Goal: Task Accomplishment & Management: Complete application form

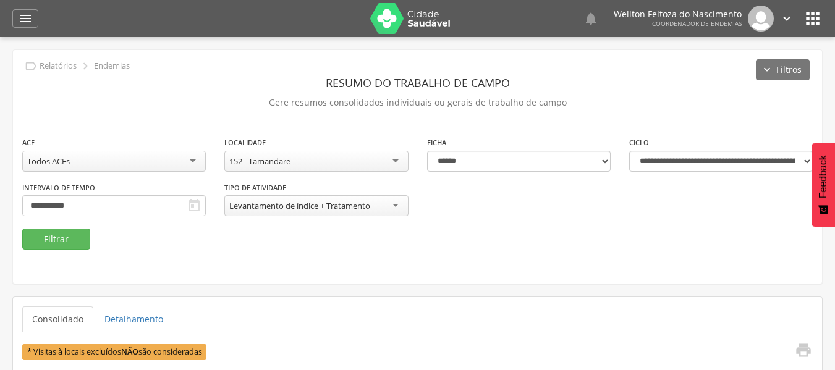
click at [778, 25] on div " Configurações Sair" at bounding box center [768, 19] width 52 height 26
click at [787, 17] on icon "" at bounding box center [787, 19] width 14 height 14
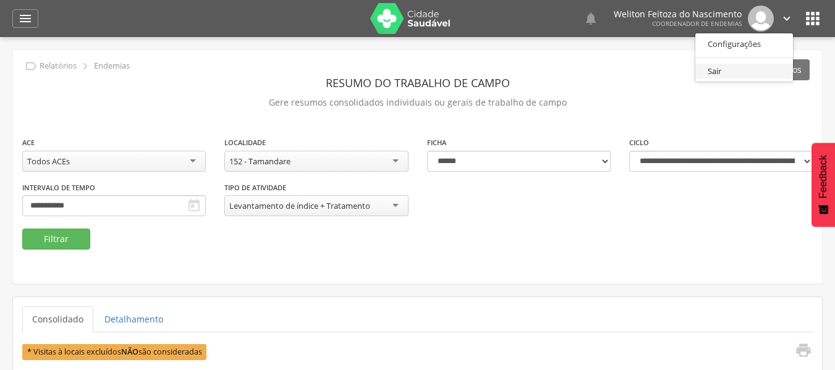
click at [723, 71] on link "Sair" at bounding box center [745, 71] width 98 height 15
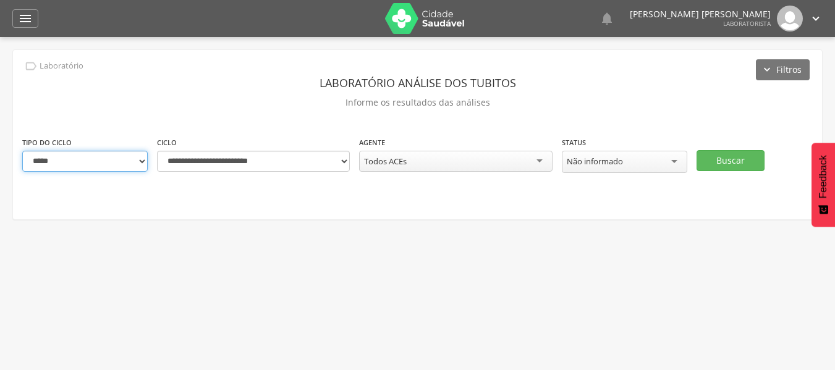
click at [142, 160] on select "**********" at bounding box center [85, 161] width 126 height 21
select select "*"
click at [22, 151] on select "**********" at bounding box center [85, 161] width 126 height 21
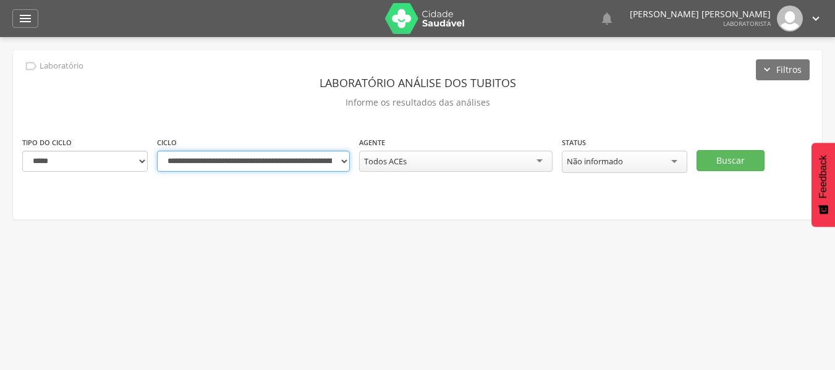
click at [338, 161] on select "**********" at bounding box center [253, 161] width 193 height 21
select select "**********"
click at [157, 151] on select "**********" at bounding box center [253, 161] width 193 height 21
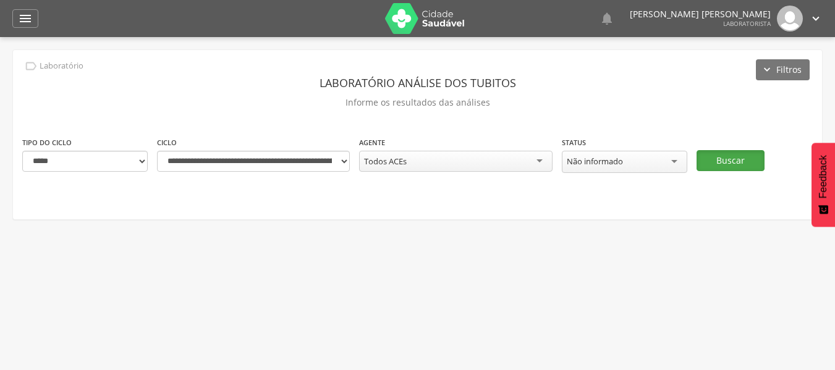
click at [735, 163] on button "Buscar" at bounding box center [731, 160] width 68 height 21
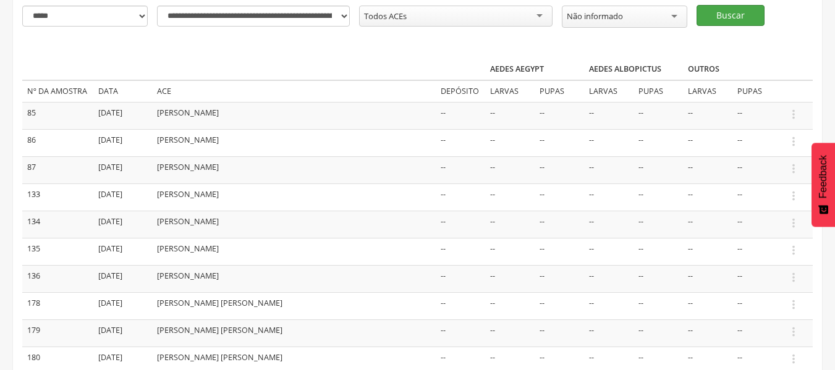
scroll to position [148, 0]
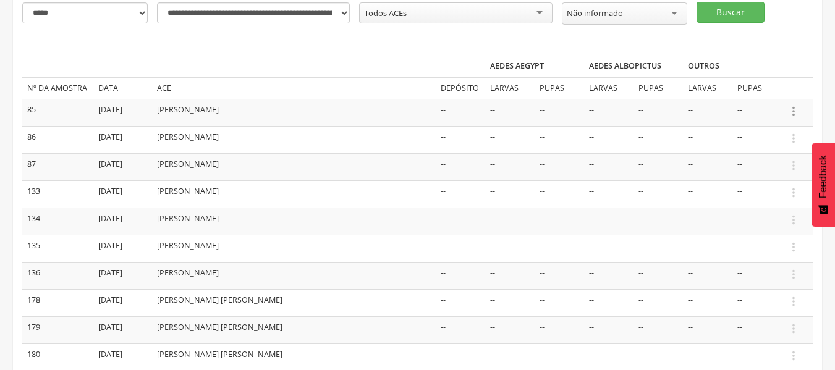
click at [793, 108] on icon "" at bounding box center [794, 111] width 14 height 14
click at [762, 90] on link "Informar resultado" at bounding box center [751, 90] width 98 height 15
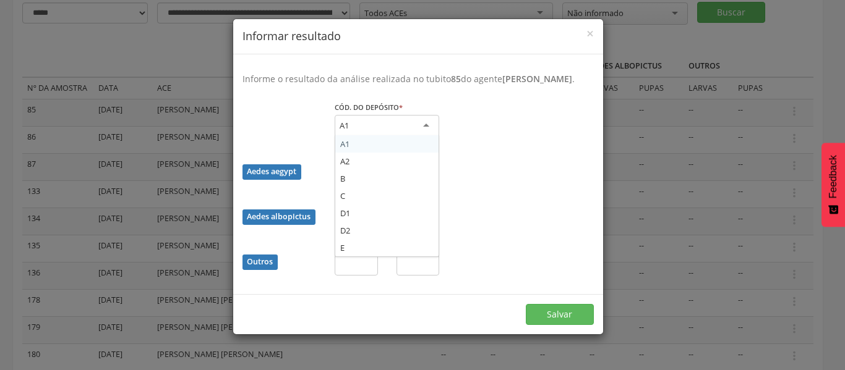
click at [433, 122] on div "A1" at bounding box center [387, 126] width 104 height 22
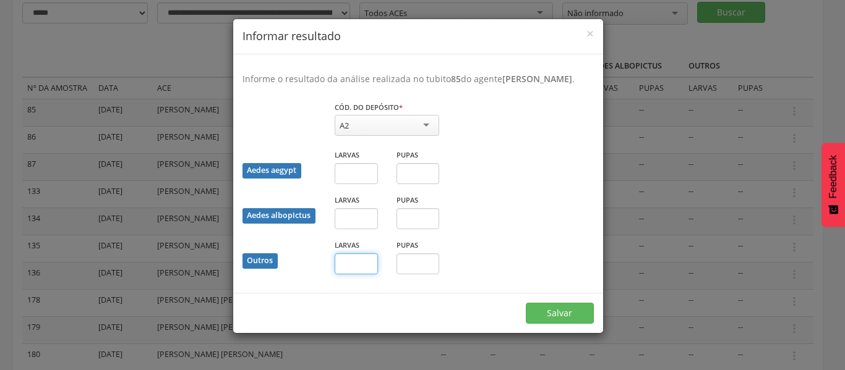
click at [354, 263] on input "text" at bounding box center [356, 264] width 43 height 21
type input "*"
click at [421, 262] on input "text" at bounding box center [417, 264] width 43 height 21
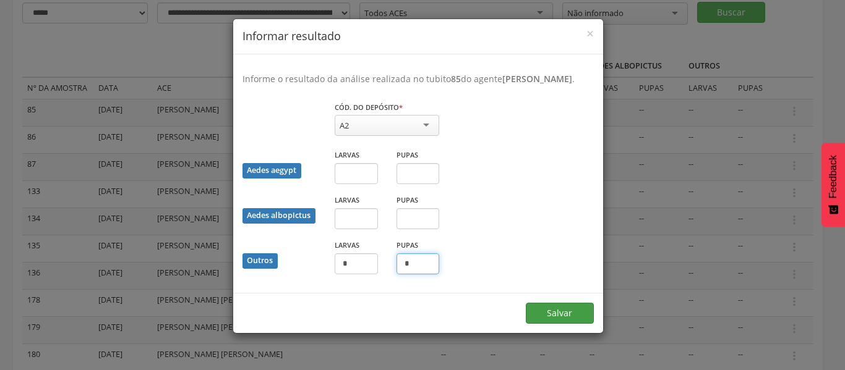
type input "*"
click at [549, 314] on button "Salvar" at bounding box center [560, 313] width 68 height 21
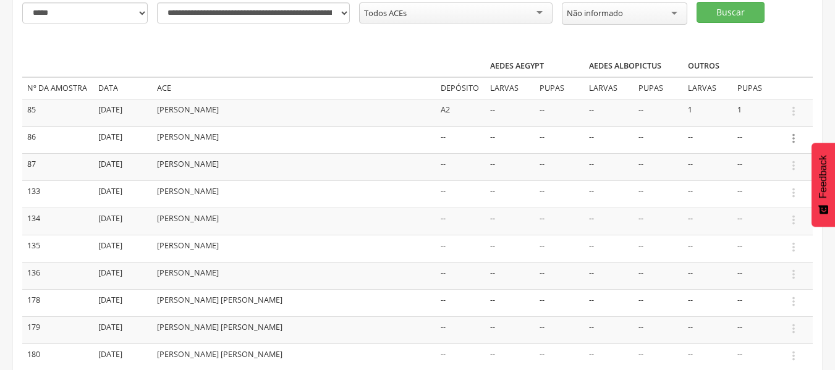
click at [794, 138] on icon "" at bounding box center [794, 139] width 14 height 14
click at [771, 118] on link "Informar resultado" at bounding box center [751, 117] width 98 height 15
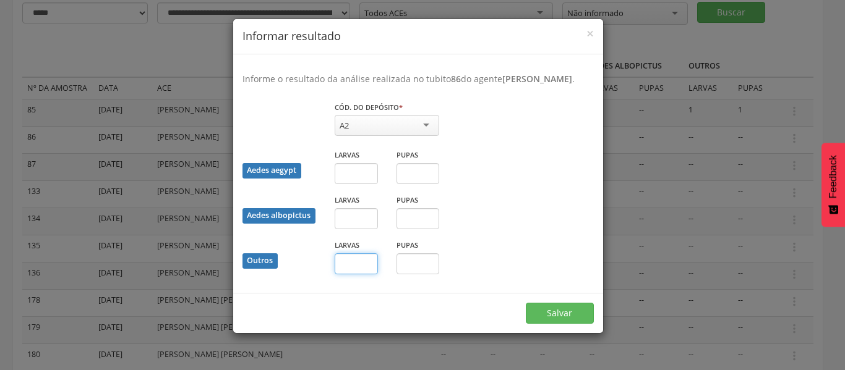
click at [363, 257] on input "text" at bounding box center [356, 264] width 43 height 21
type input "*"
click at [561, 320] on button "Salvar" at bounding box center [560, 313] width 68 height 21
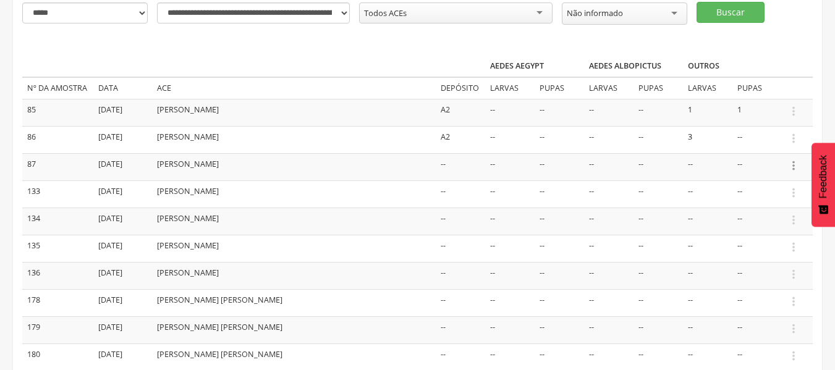
click at [795, 164] on icon "" at bounding box center [794, 166] width 14 height 14
click at [772, 148] on link "Informar resultado" at bounding box center [751, 144] width 98 height 15
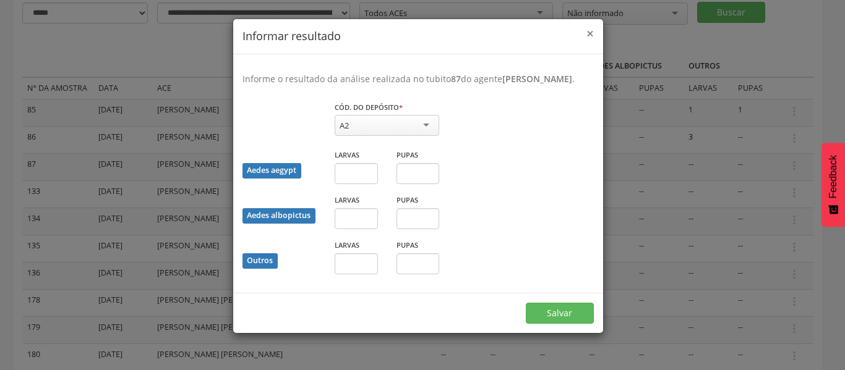
click at [593, 33] on span "×" at bounding box center [589, 33] width 7 height 17
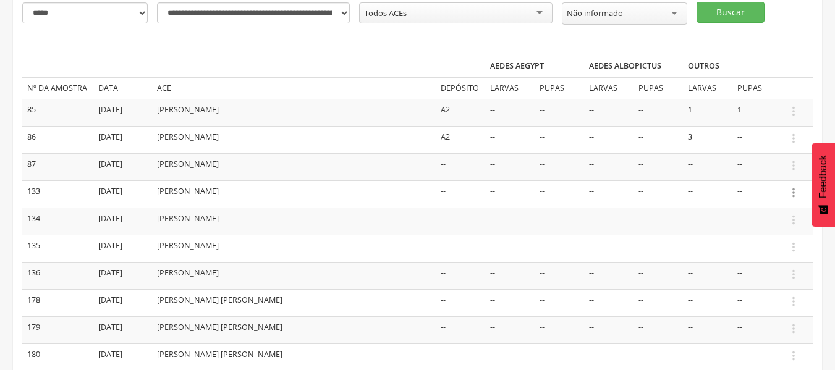
click at [791, 189] on icon "" at bounding box center [794, 193] width 14 height 14
click at [767, 170] on link "Informar resultado" at bounding box center [751, 171] width 98 height 15
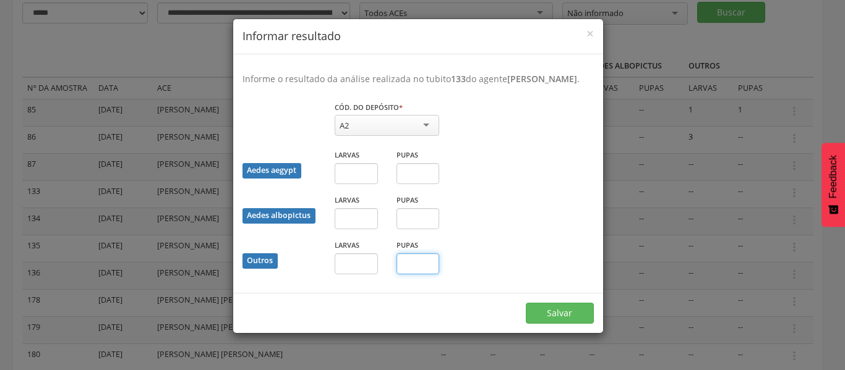
click at [411, 275] on input "text" at bounding box center [417, 264] width 43 height 21
type input "*"
click at [546, 324] on button "Salvar" at bounding box center [560, 313] width 68 height 21
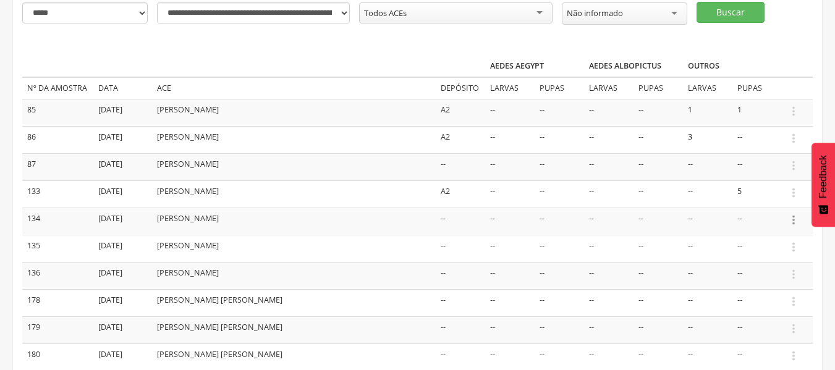
click at [795, 223] on icon "" at bounding box center [794, 220] width 14 height 14
click at [760, 202] on link "Informar resultado" at bounding box center [751, 199] width 98 height 15
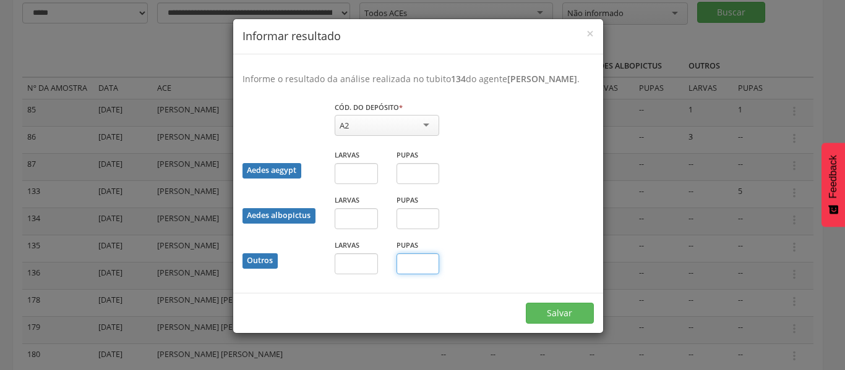
click at [404, 275] on input "text" at bounding box center [417, 264] width 43 height 21
type input "*"
click at [584, 324] on button "Salvar" at bounding box center [560, 313] width 68 height 21
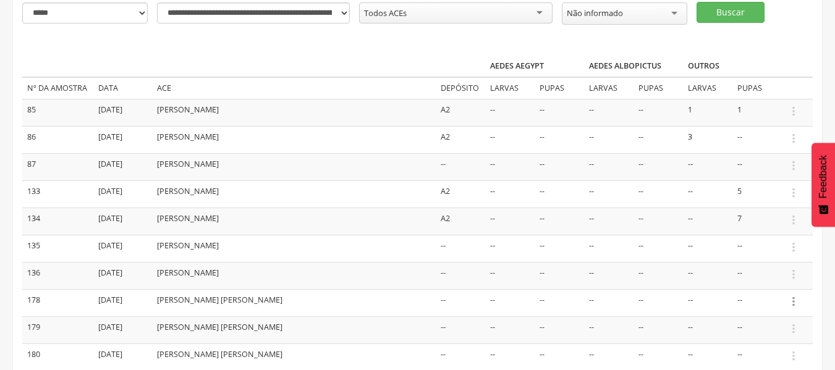
click at [796, 302] on icon "" at bounding box center [794, 302] width 14 height 14
click at [763, 275] on link "Informar resultado" at bounding box center [751, 280] width 98 height 15
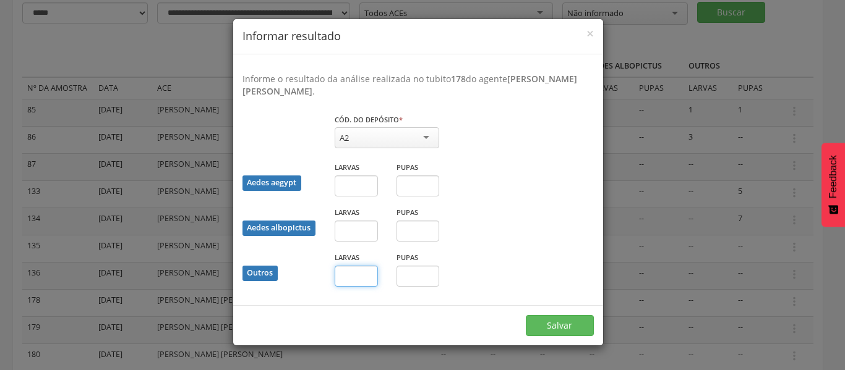
click at [358, 275] on input "text" at bounding box center [356, 276] width 43 height 21
type input "*"
click at [584, 334] on button "Salvar" at bounding box center [560, 325] width 68 height 21
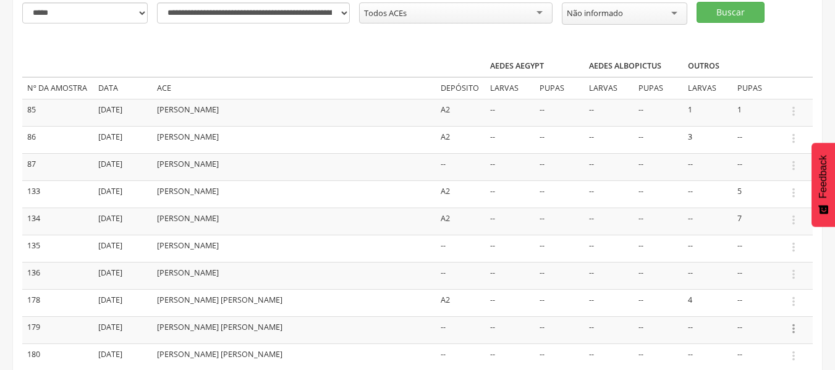
click at [799, 327] on icon "" at bounding box center [794, 329] width 14 height 14
click at [761, 310] on link "Informar resultado" at bounding box center [751, 308] width 98 height 15
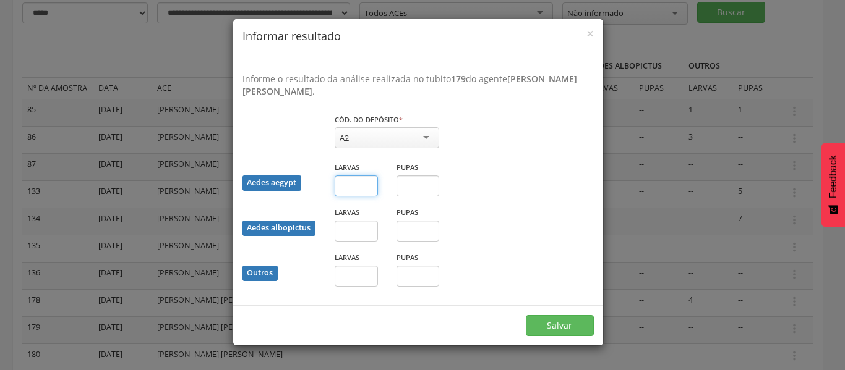
click at [351, 193] on input "text" at bounding box center [356, 186] width 43 height 21
type input "*"
click at [565, 326] on button "Salvar" at bounding box center [560, 325] width 68 height 21
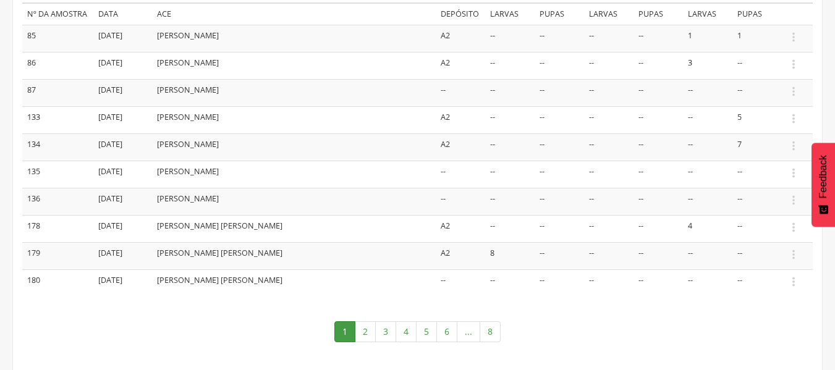
scroll to position [241, 0]
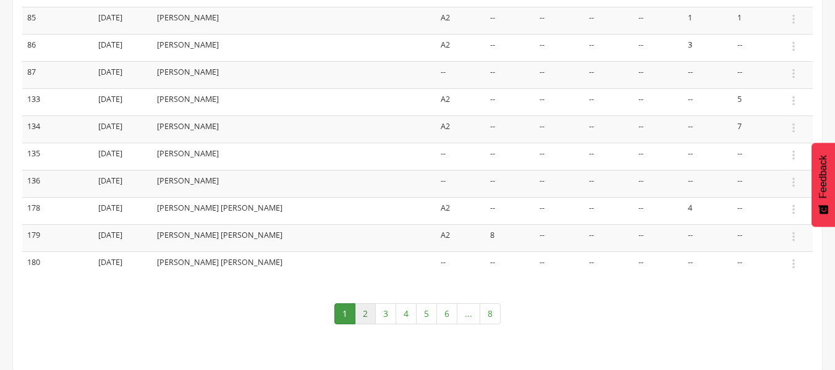
click at [365, 318] on link "2" at bounding box center [365, 314] width 21 height 21
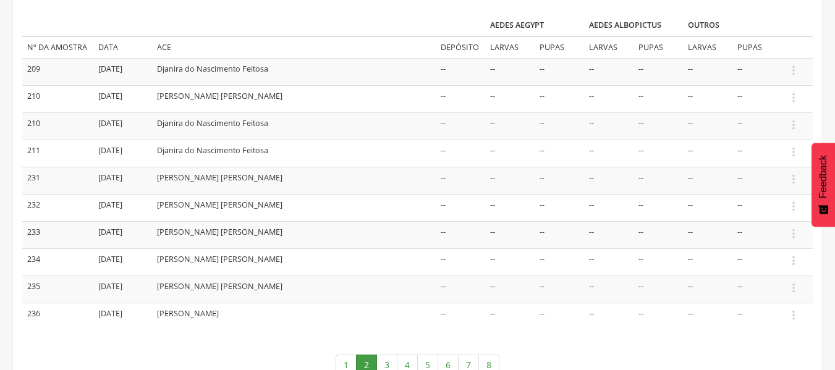
scroll to position [166, 0]
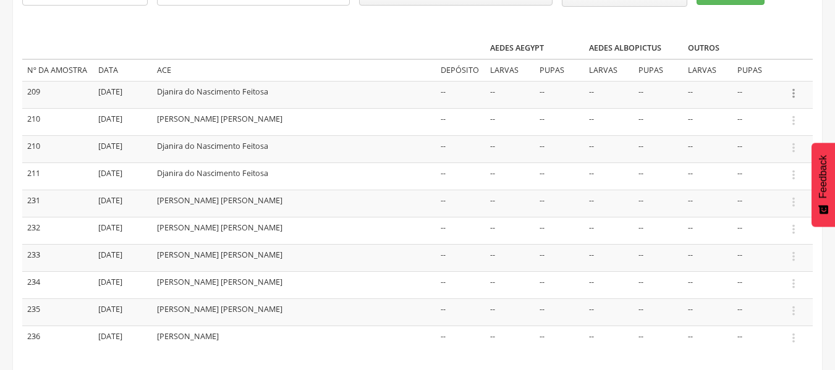
click at [795, 93] on icon "" at bounding box center [794, 94] width 14 height 14
click at [738, 74] on link "Informar resultado" at bounding box center [751, 72] width 98 height 15
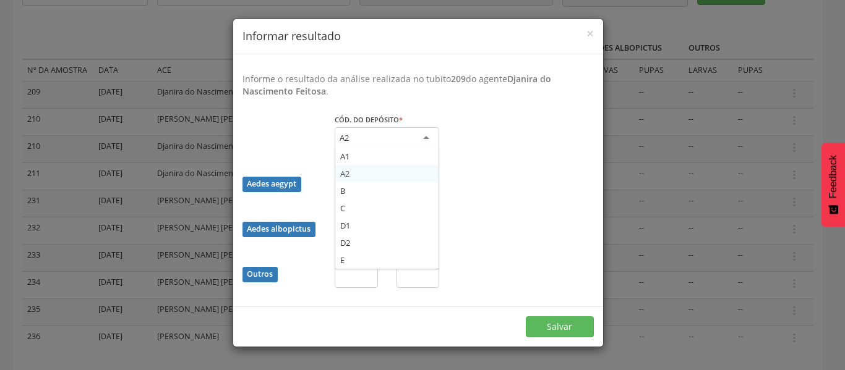
click at [411, 142] on div "A2" at bounding box center [387, 138] width 104 height 22
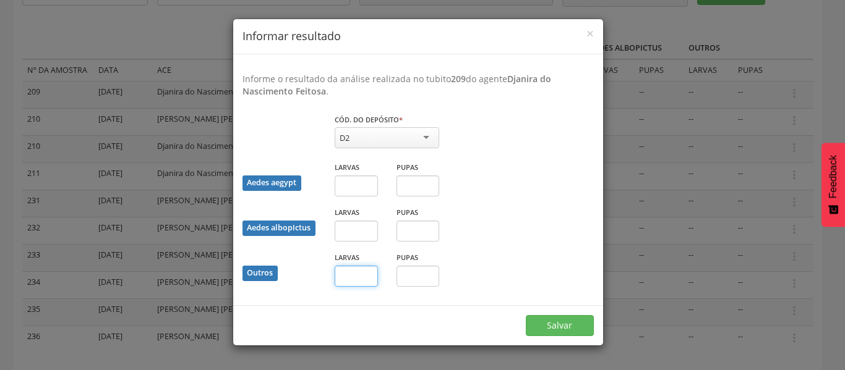
click at [356, 275] on input "text" at bounding box center [356, 276] width 43 height 21
type input "*"
click at [558, 326] on button "Salvar" at bounding box center [560, 325] width 68 height 21
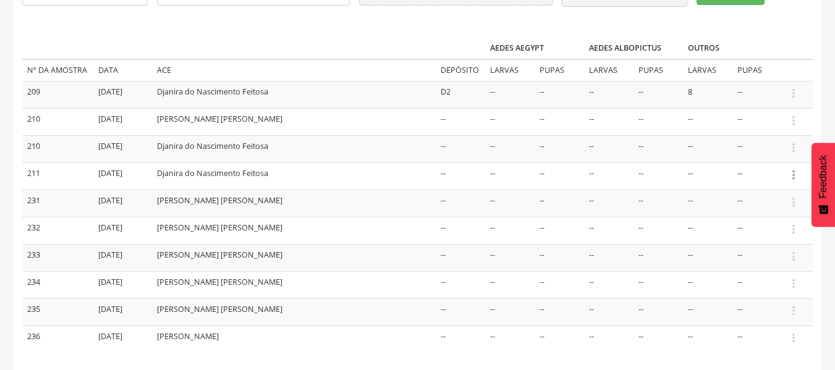
click at [791, 174] on icon "" at bounding box center [794, 175] width 14 height 14
click at [762, 154] on link "Informar resultado" at bounding box center [751, 154] width 98 height 15
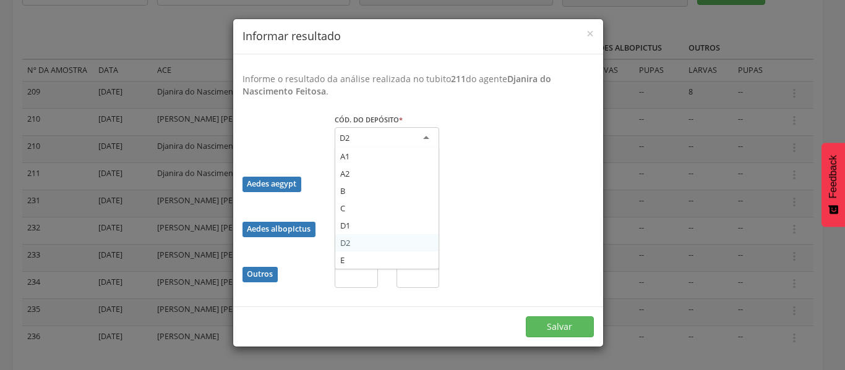
click at [420, 142] on div "D2" at bounding box center [387, 138] width 104 height 22
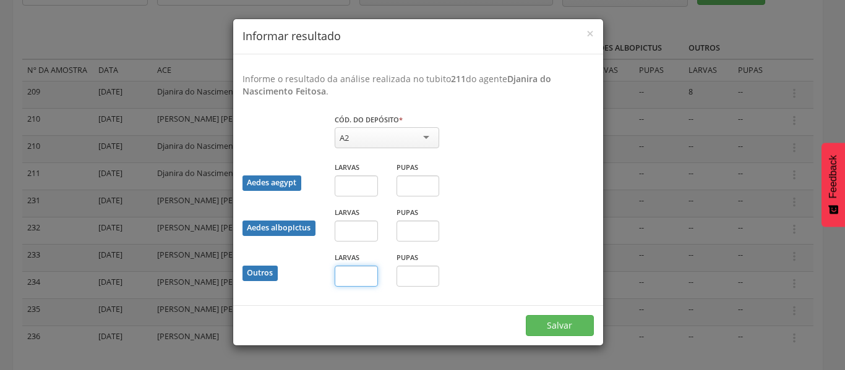
click at [355, 279] on input "text" at bounding box center [356, 276] width 43 height 21
click at [558, 328] on button "Salvar" at bounding box center [560, 325] width 68 height 21
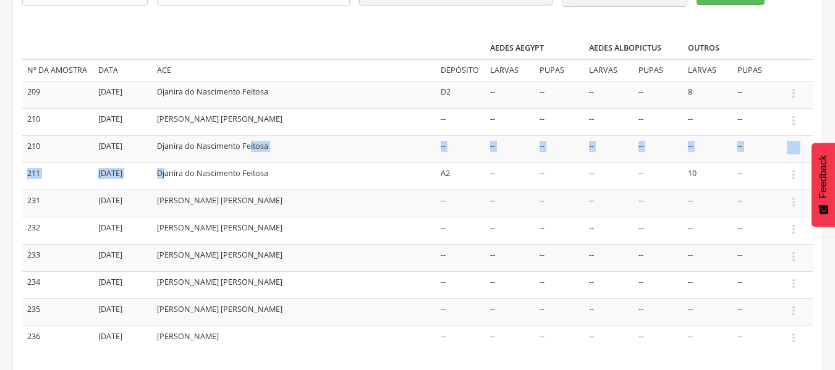
drag, startPoint x: 165, startPoint y: 166, endPoint x: 301, endPoint y: 147, distance: 137.5
click at [301, 147] on tbody "209 [DATE] Djanira do Nascimento Feitosa D2 -- -- -- -- 8 --  Informar resulta…" at bounding box center [417, 216] width 791 height 271
click at [401, 148] on td "Djanira do Nascimento Feitosa" at bounding box center [294, 148] width 284 height 27
click at [796, 148] on icon "" at bounding box center [794, 148] width 14 height 14
click at [761, 129] on link "Informar resultado" at bounding box center [751, 126] width 98 height 15
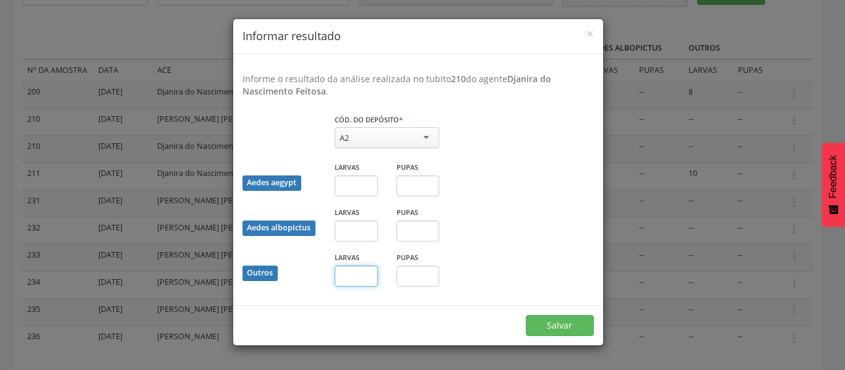
click at [359, 276] on input "text" at bounding box center [356, 276] width 43 height 21
type input "**"
click at [552, 331] on button "Salvar" at bounding box center [560, 325] width 68 height 21
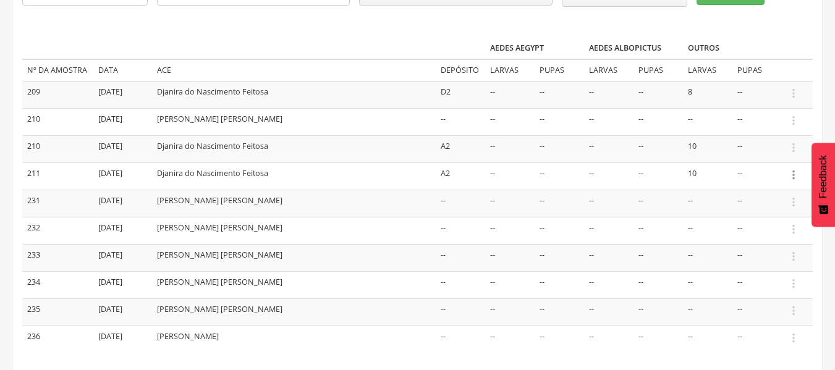
click at [796, 172] on icon "" at bounding box center [794, 175] width 14 height 14
click at [751, 150] on link "Informar resultado" at bounding box center [751, 154] width 98 height 15
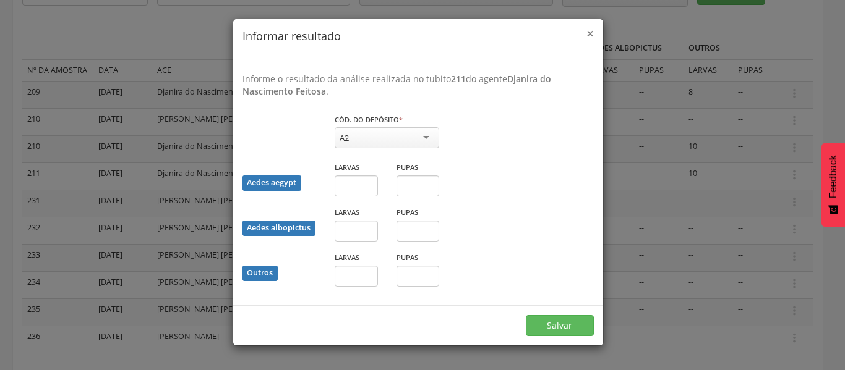
click at [589, 36] on span "×" at bounding box center [589, 33] width 7 height 17
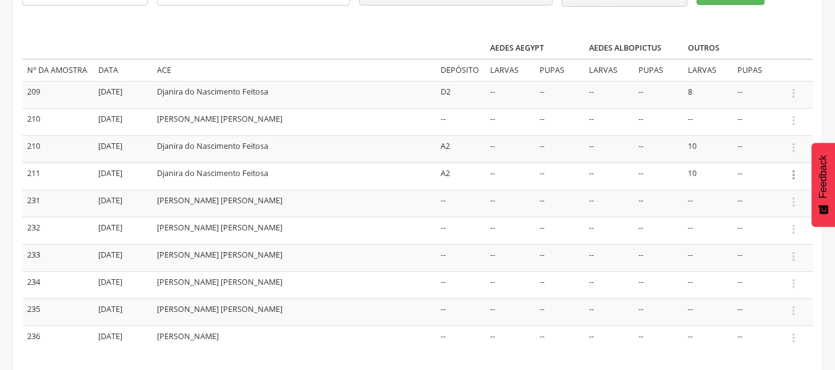
click at [795, 173] on icon "" at bounding box center [794, 175] width 14 height 14
click at [771, 161] on ul "Informar resultado" at bounding box center [751, 154] width 99 height 23
click at [794, 176] on icon "" at bounding box center [794, 175] width 14 height 14
click at [766, 155] on link "Informar resultado" at bounding box center [751, 154] width 98 height 15
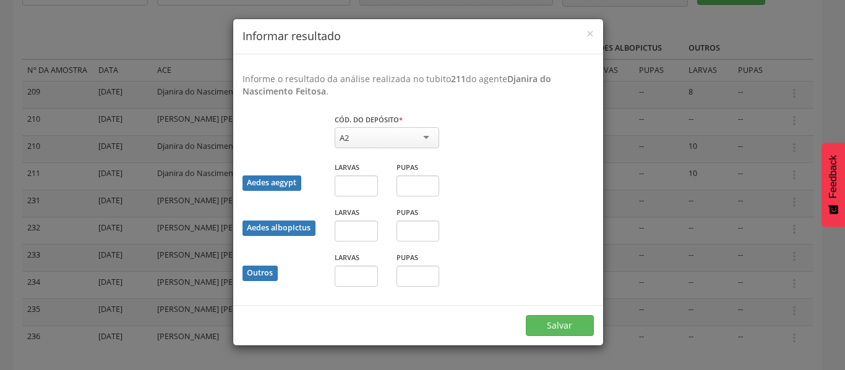
click at [420, 140] on div "A2" at bounding box center [387, 137] width 104 height 21
click at [421, 278] on input "text" at bounding box center [417, 276] width 43 height 21
click at [440, 282] on div "Pupas" at bounding box center [418, 273] width 62 height 45
click at [551, 334] on button "Salvar" at bounding box center [560, 325] width 68 height 21
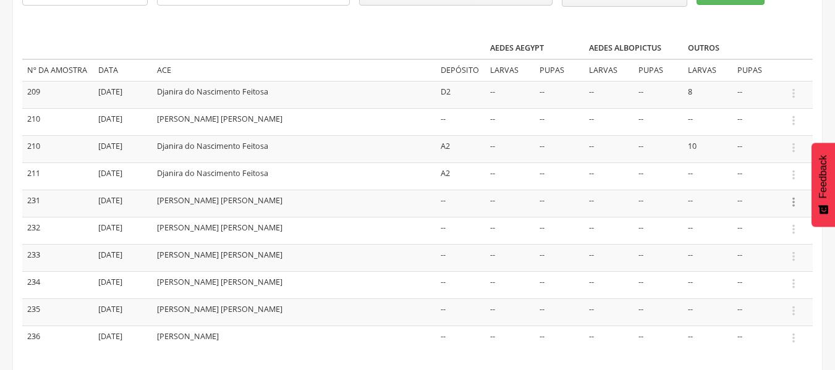
click at [793, 204] on icon "" at bounding box center [794, 202] width 14 height 14
click at [765, 181] on link "Informar resultado" at bounding box center [751, 181] width 98 height 15
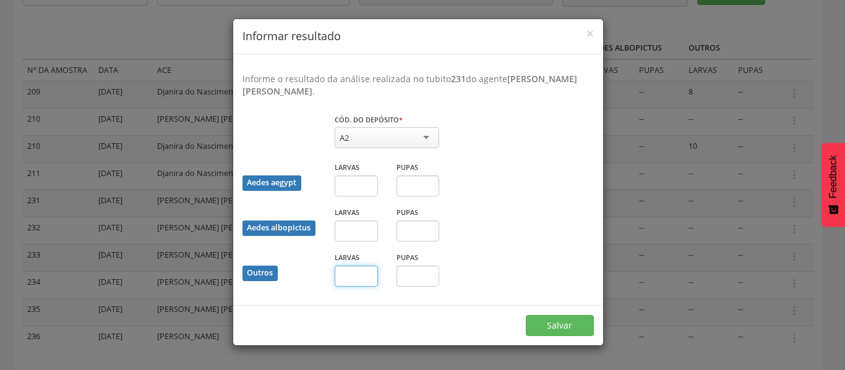
click at [352, 278] on input "text" at bounding box center [356, 276] width 43 height 21
type input "*"
click at [582, 330] on button "Salvar" at bounding box center [560, 325] width 68 height 21
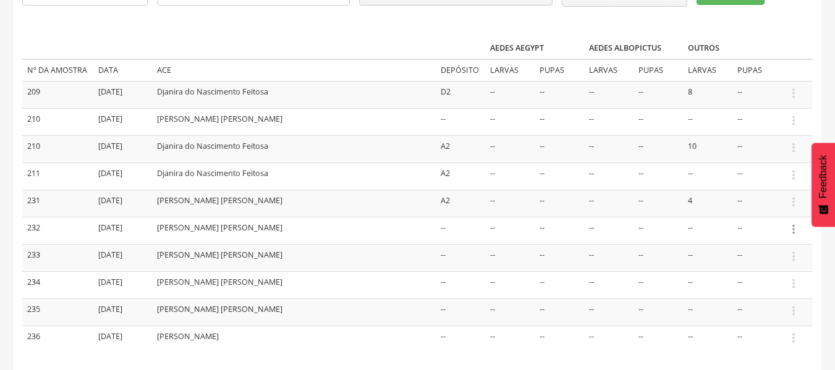
click at [795, 228] on icon "" at bounding box center [794, 230] width 14 height 14
click at [763, 206] on link "Informar resultado" at bounding box center [751, 208] width 98 height 15
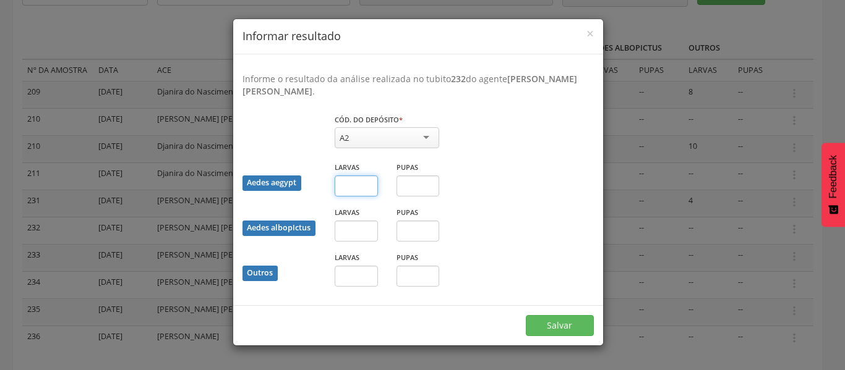
click at [336, 182] on input "text" at bounding box center [356, 186] width 43 height 21
type input "*"
click at [558, 325] on button "Salvar" at bounding box center [560, 325] width 68 height 21
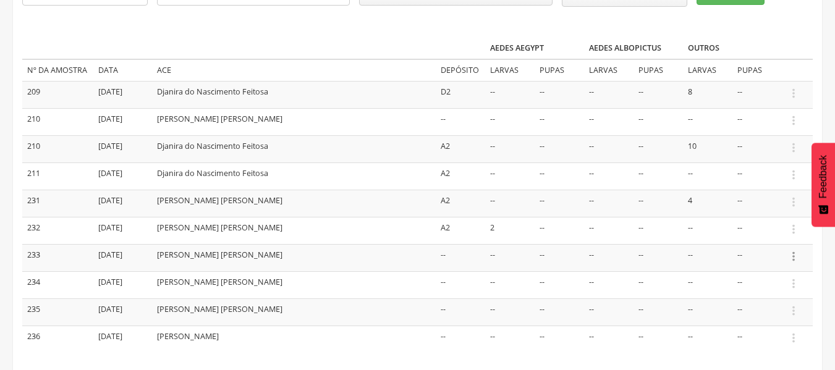
click at [795, 255] on icon "" at bounding box center [794, 257] width 14 height 14
click at [761, 234] on link "Informar resultado" at bounding box center [751, 235] width 98 height 15
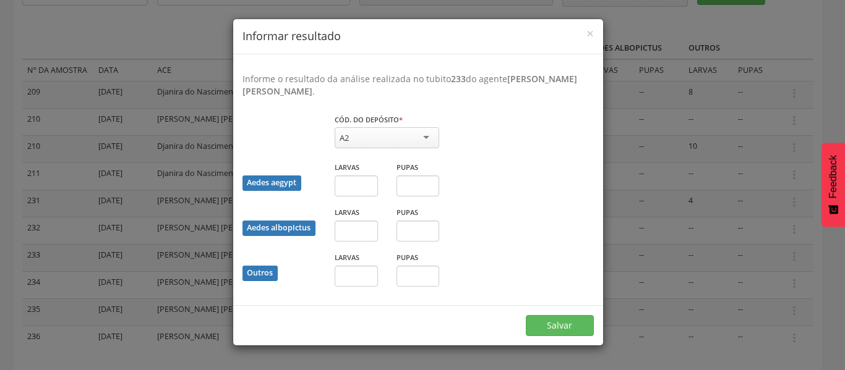
click at [761, 234] on div "× Informar resultado Informe o resultado da análise realizada no [PERSON_NAME] …" at bounding box center [422, 185] width 845 height 370
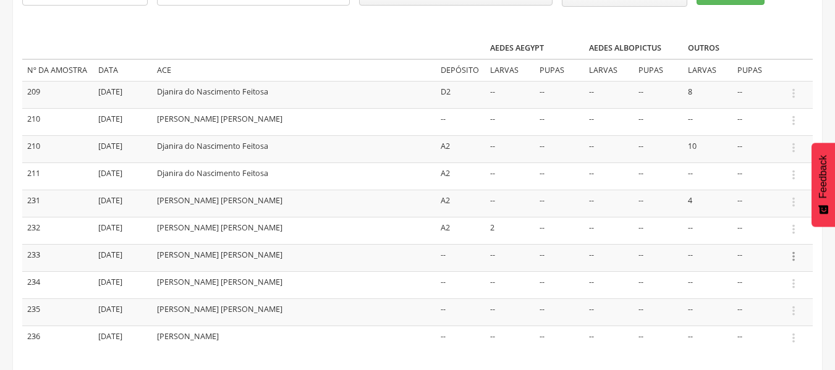
click at [791, 255] on icon "" at bounding box center [794, 257] width 14 height 14
click at [775, 239] on link "Informar resultado" at bounding box center [751, 235] width 98 height 15
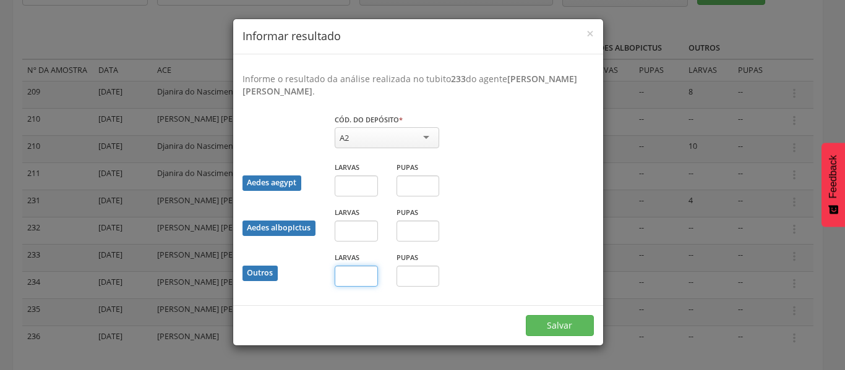
click at [357, 278] on input "text" at bounding box center [356, 276] width 43 height 21
click at [429, 273] on input "text" at bounding box center [417, 276] width 43 height 21
type input "*"
click at [571, 328] on button "Salvar" at bounding box center [560, 325] width 68 height 21
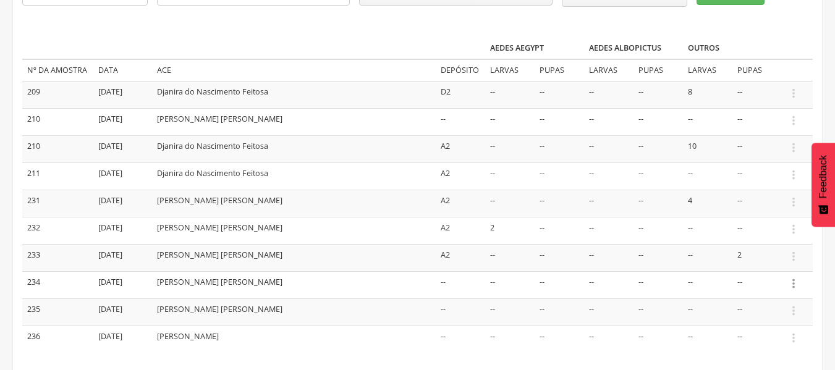
click at [790, 286] on icon "" at bounding box center [794, 284] width 14 height 14
click at [763, 265] on link "Informar resultado" at bounding box center [751, 262] width 98 height 15
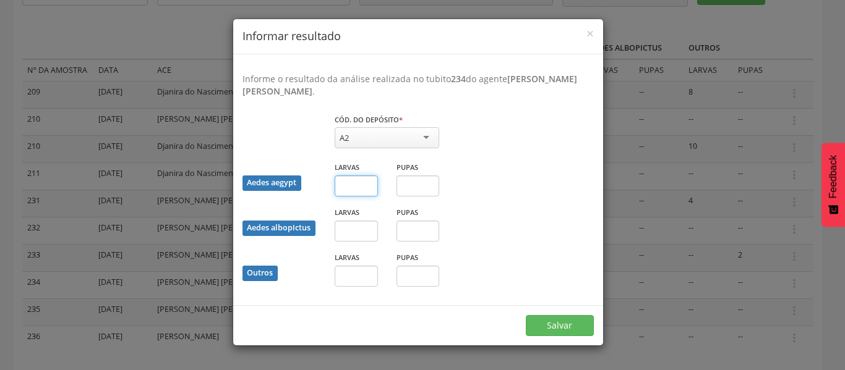
click at [343, 190] on input "text" at bounding box center [356, 186] width 43 height 21
type input "*"
click at [569, 323] on button "Salvar" at bounding box center [560, 325] width 68 height 21
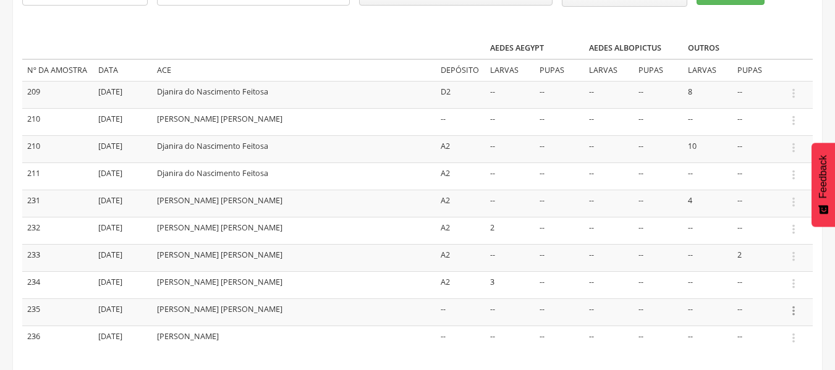
click at [793, 310] on icon "" at bounding box center [794, 311] width 14 height 14
click at [767, 294] on link "Informar resultado" at bounding box center [751, 290] width 98 height 15
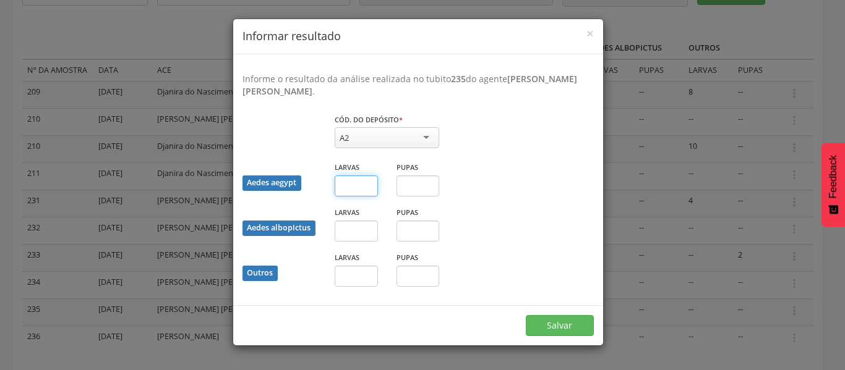
click at [349, 184] on input "text" at bounding box center [356, 186] width 43 height 21
type input "*"
click at [538, 323] on button "Salvar" at bounding box center [560, 325] width 68 height 21
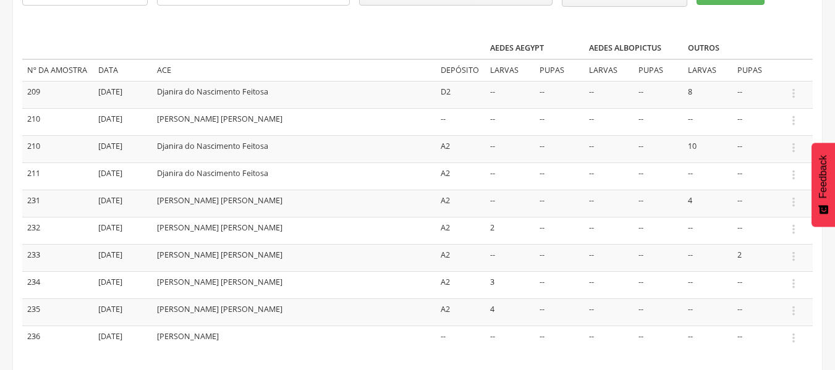
click at [798, 324] on td " Informar resultado" at bounding box center [797, 312] width 31 height 27
click at [795, 343] on icon "" at bounding box center [794, 338] width 14 height 14
click at [775, 322] on link "Informar resultado" at bounding box center [751, 317] width 98 height 15
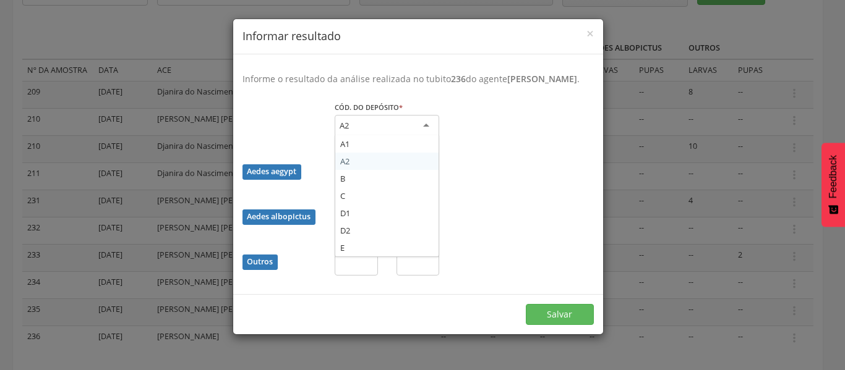
click at [420, 137] on div "A2" at bounding box center [387, 126] width 104 height 22
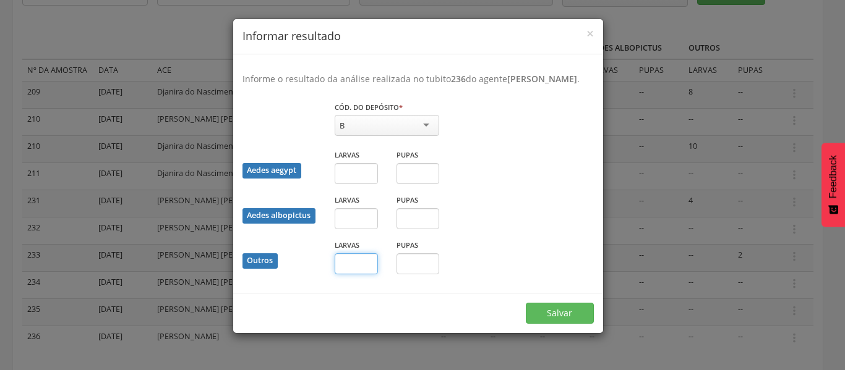
click at [370, 275] on input "text" at bounding box center [356, 264] width 43 height 21
type input "*"
click at [561, 323] on button "Salvar" at bounding box center [560, 313] width 68 height 21
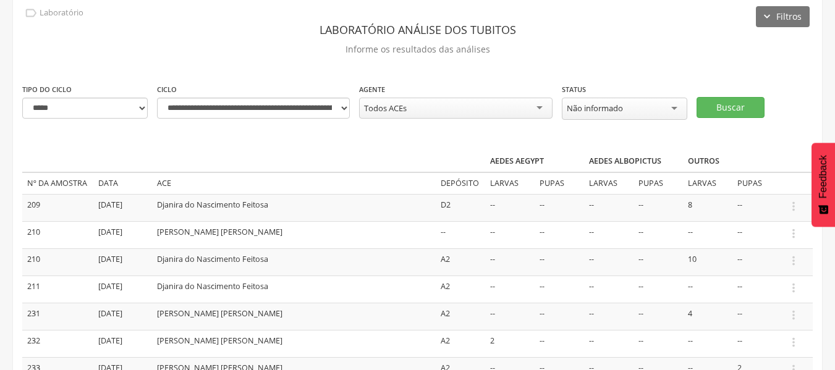
scroll to position [43, 0]
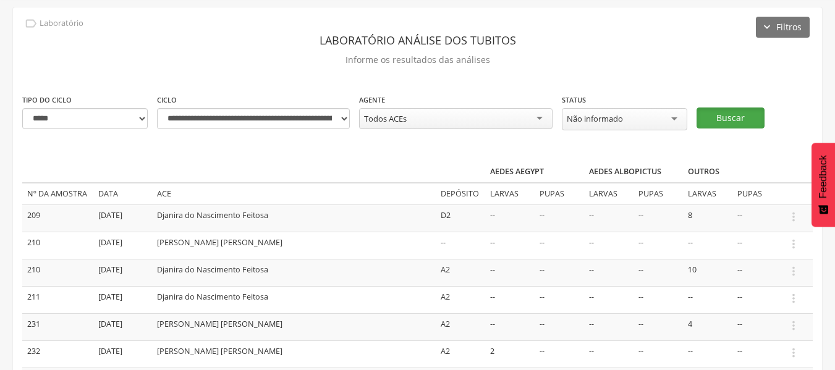
click at [708, 116] on button "Buscar" at bounding box center [731, 118] width 68 height 21
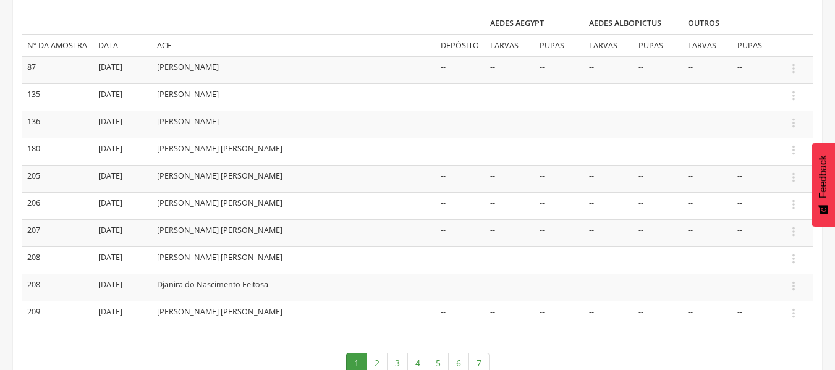
scroll to position [216, 0]
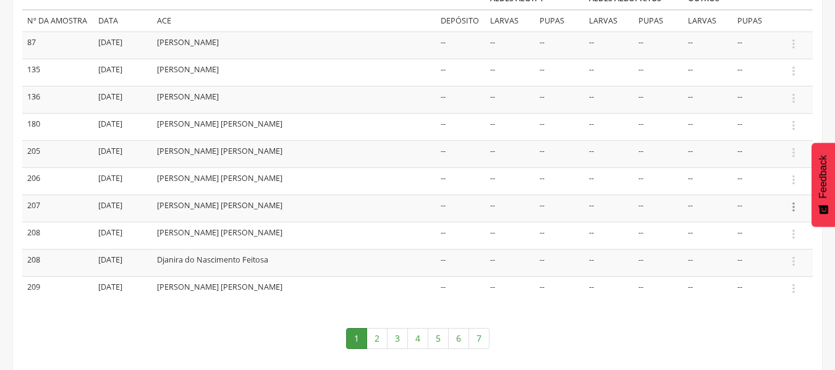
click at [793, 207] on icon "" at bounding box center [794, 207] width 14 height 14
click at [770, 183] on link "Informar resultado" at bounding box center [751, 186] width 98 height 15
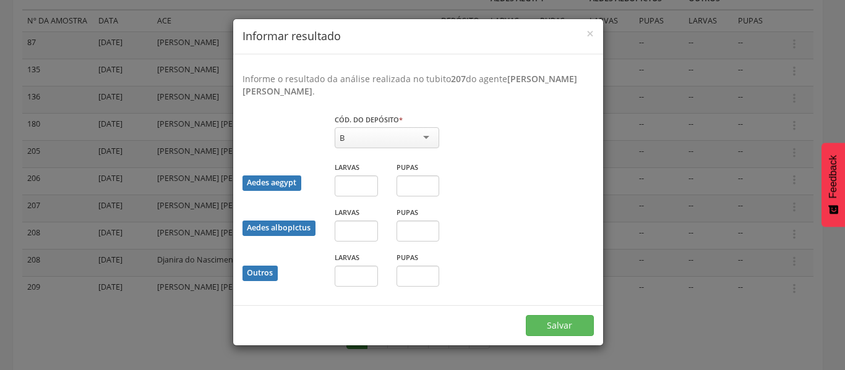
click at [419, 138] on div "B" at bounding box center [387, 137] width 104 height 21
click at [355, 189] on input "text" at bounding box center [356, 186] width 43 height 21
type input "*"
click at [543, 328] on button "Salvar" at bounding box center [560, 325] width 68 height 21
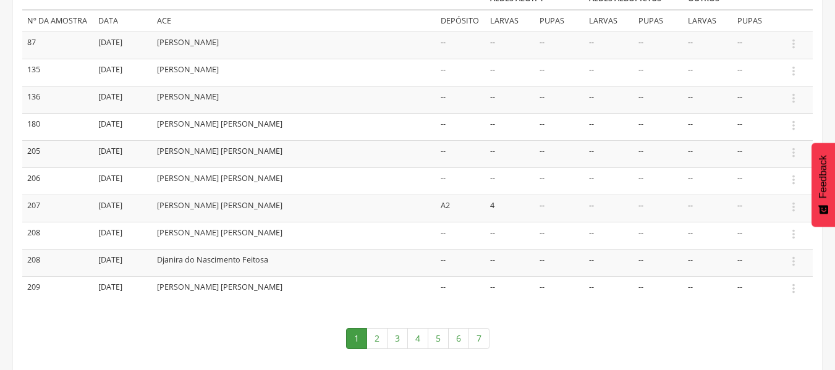
click at [695, 208] on td "--" at bounding box center [707, 208] width 49 height 27
click at [654, 203] on td "--" at bounding box center [658, 208] width 49 height 27
click at [791, 207] on icon "" at bounding box center [794, 207] width 14 height 14
click at [754, 182] on link "Informar resultado" at bounding box center [751, 186] width 98 height 15
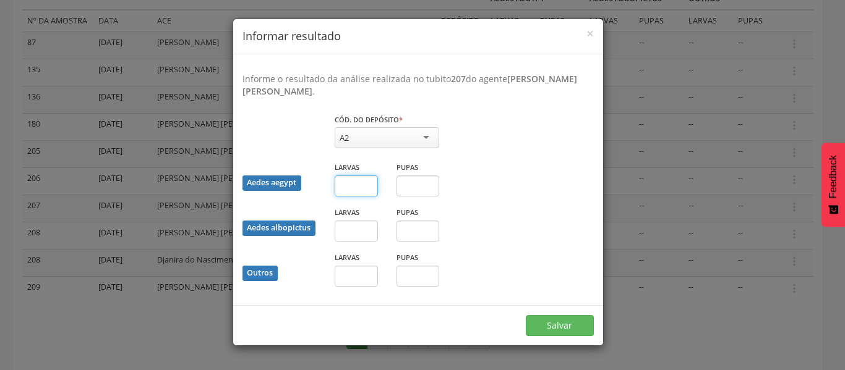
click at [349, 186] on input "text" at bounding box center [356, 186] width 43 height 21
type input "*"
click at [419, 189] on input "text" at bounding box center [417, 186] width 43 height 21
type input "*"
click at [549, 329] on button "Salvar" at bounding box center [560, 325] width 68 height 21
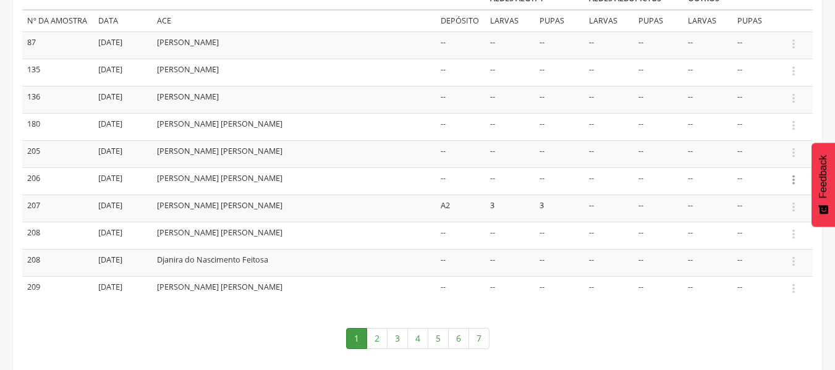
click at [795, 180] on icon "" at bounding box center [794, 180] width 14 height 14
click at [760, 160] on link "Informar resultado" at bounding box center [751, 158] width 98 height 15
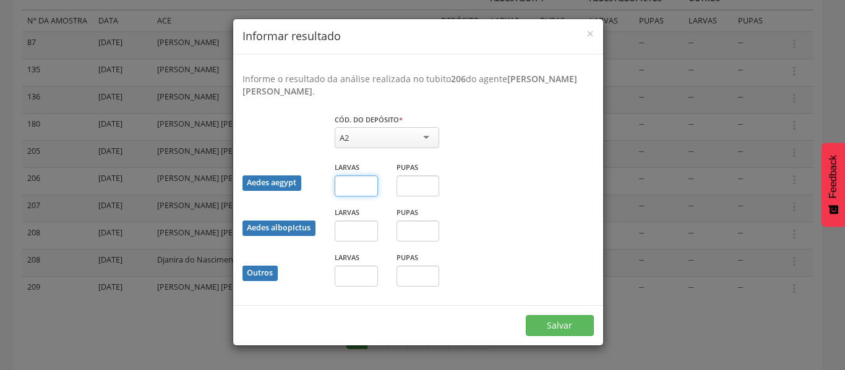
click at [349, 184] on input "text" at bounding box center [356, 186] width 43 height 21
type input "*"
click at [562, 324] on button "Salvar" at bounding box center [560, 325] width 68 height 21
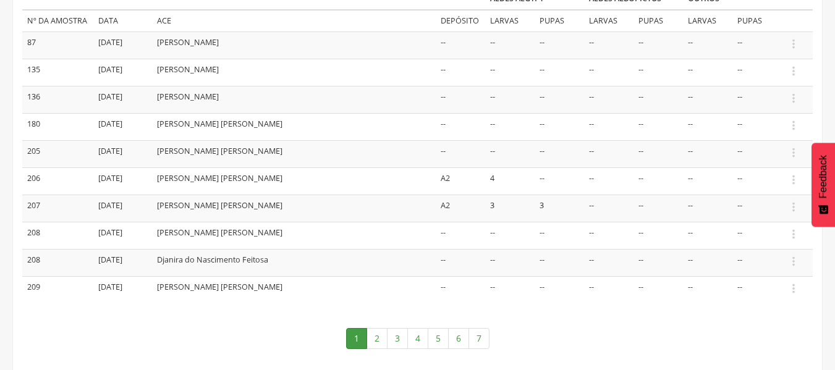
click at [562, 324] on nav "1 2 3 4 5 6 7" at bounding box center [417, 339] width 791 height 46
click at [792, 151] on icon "" at bounding box center [794, 153] width 14 height 14
click at [760, 129] on link "Informar resultado" at bounding box center [751, 131] width 98 height 15
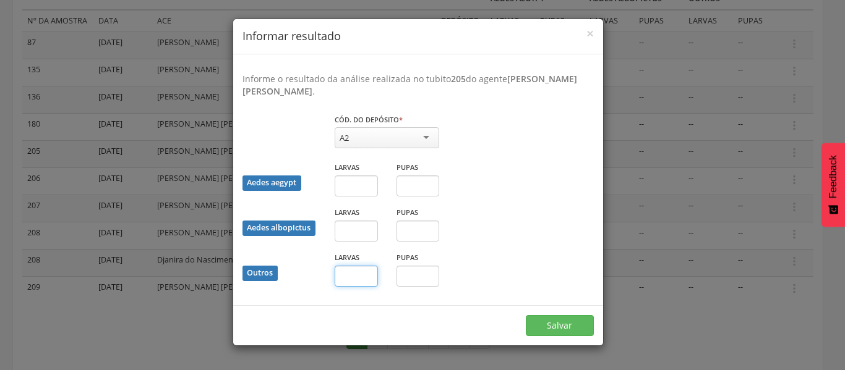
click at [358, 271] on input "text" at bounding box center [356, 276] width 43 height 21
type input "*"
click at [558, 323] on button "Salvar" at bounding box center [560, 325] width 68 height 21
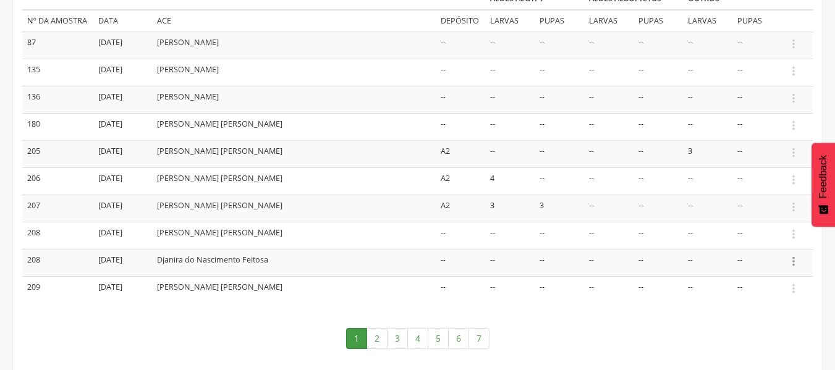
click at [792, 263] on icon "" at bounding box center [794, 262] width 14 height 14
click at [755, 236] on link "Informar resultado" at bounding box center [751, 240] width 98 height 15
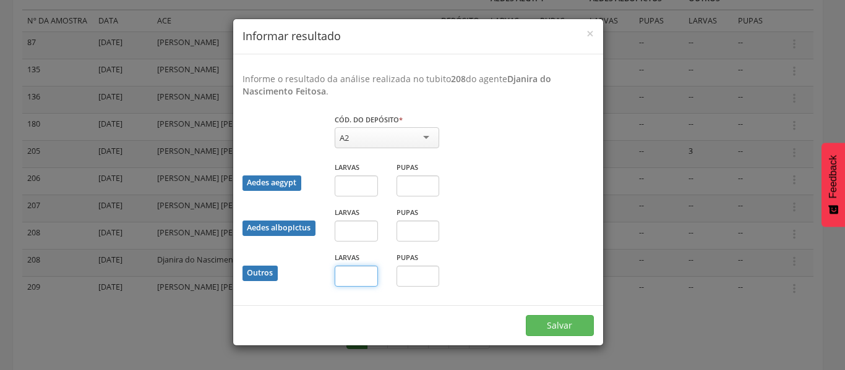
click at [369, 271] on input "text" at bounding box center [356, 276] width 43 height 21
type input "*"
click at [560, 321] on button "Salvar" at bounding box center [560, 325] width 68 height 21
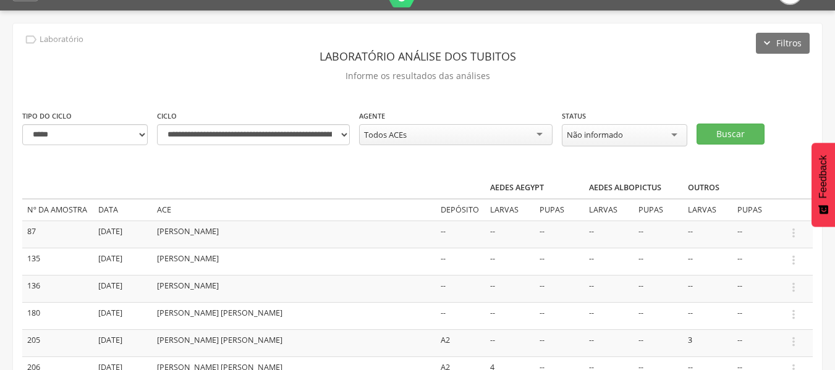
scroll to position [0, 0]
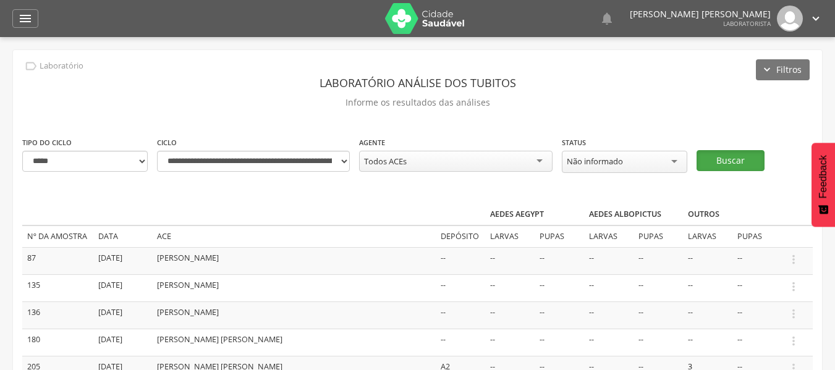
click at [724, 163] on button "Buscar" at bounding box center [731, 160] width 68 height 21
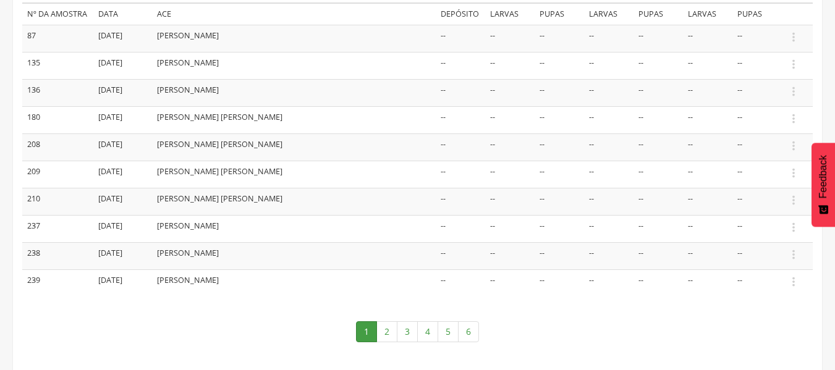
scroll to position [241, 0]
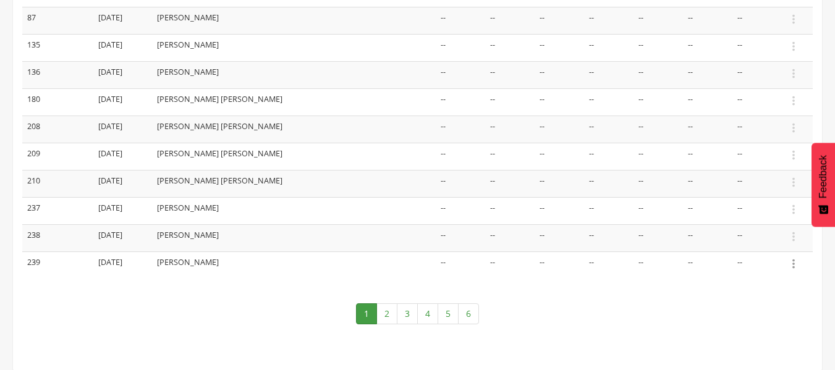
click at [794, 264] on icon "" at bounding box center [794, 264] width 14 height 14
click at [759, 245] on link "Informar resultado" at bounding box center [751, 243] width 98 height 15
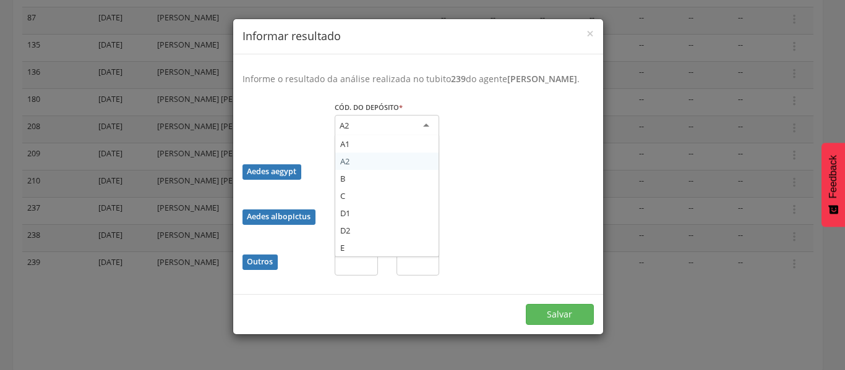
click at [424, 133] on div "A2" at bounding box center [387, 126] width 104 height 22
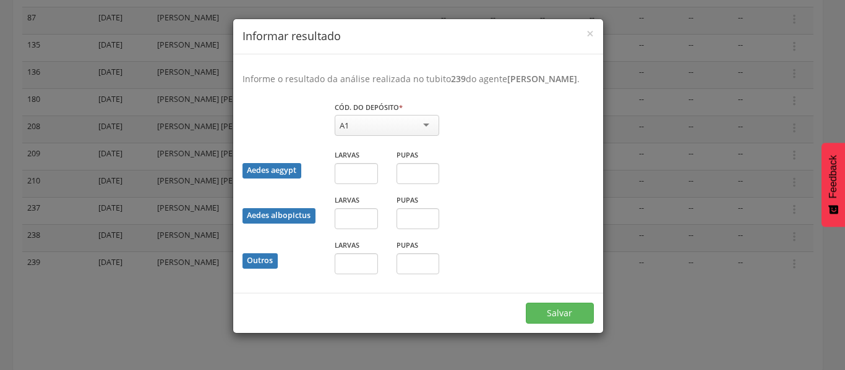
drag, startPoint x: 344, startPoint y: 158, endPoint x: 343, endPoint y: 269, distance: 111.3
click at [343, 269] on input "text" at bounding box center [356, 264] width 43 height 21
type input "*"
click at [547, 323] on button "Salvar" at bounding box center [560, 313] width 68 height 21
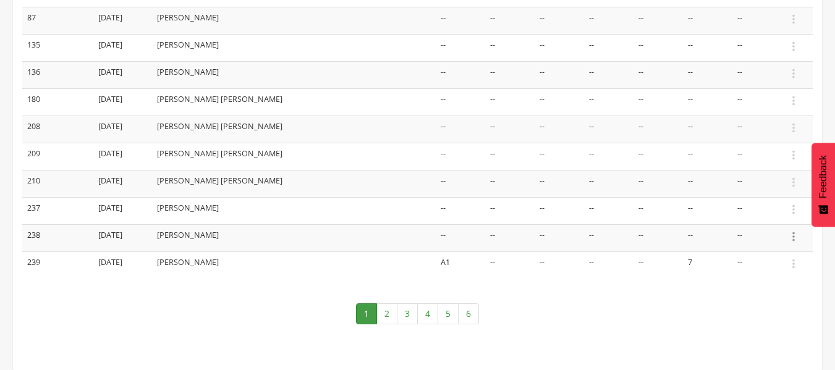
click at [791, 237] on icon "" at bounding box center [794, 237] width 14 height 14
click at [768, 217] on link "Informar resultado" at bounding box center [751, 215] width 98 height 15
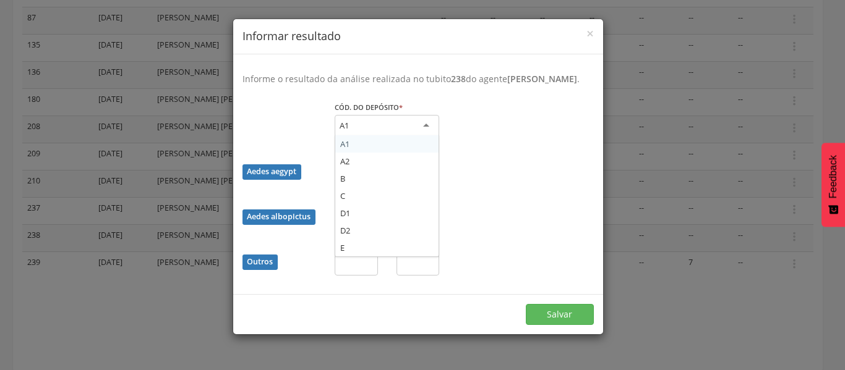
click at [425, 137] on div "A1" at bounding box center [387, 126] width 104 height 22
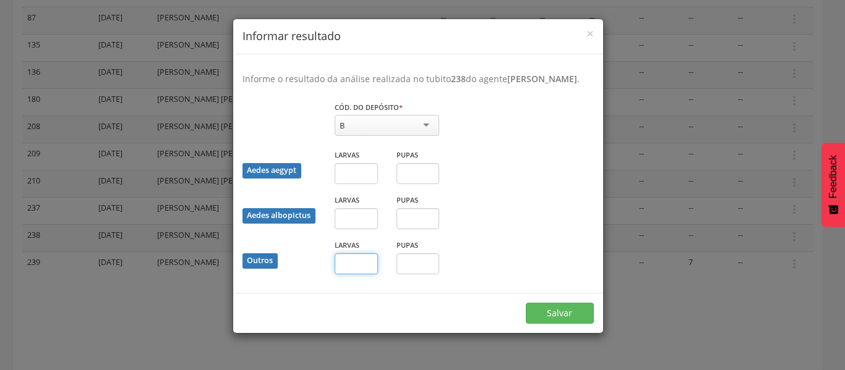
click at [349, 271] on input "text" at bounding box center [356, 264] width 43 height 21
type input "*"
click at [569, 324] on button "Salvar" at bounding box center [560, 313] width 68 height 21
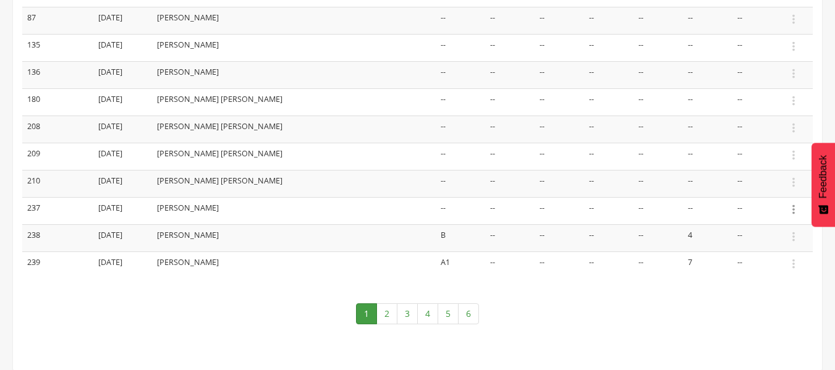
click at [794, 208] on icon "" at bounding box center [794, 210] width 14 height 14
click at [762, 183] on link "Informar resultado" at bounding box center [751, 188] width 98 height 15
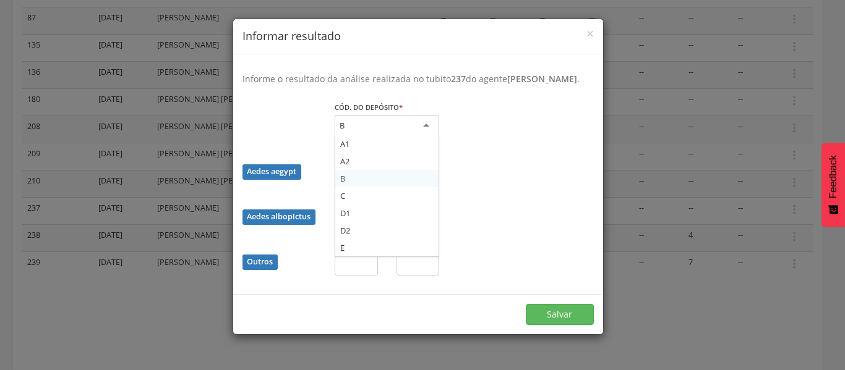
click at [432, 137] on div "B" at bounding box center [387, 126] width 104 height 22
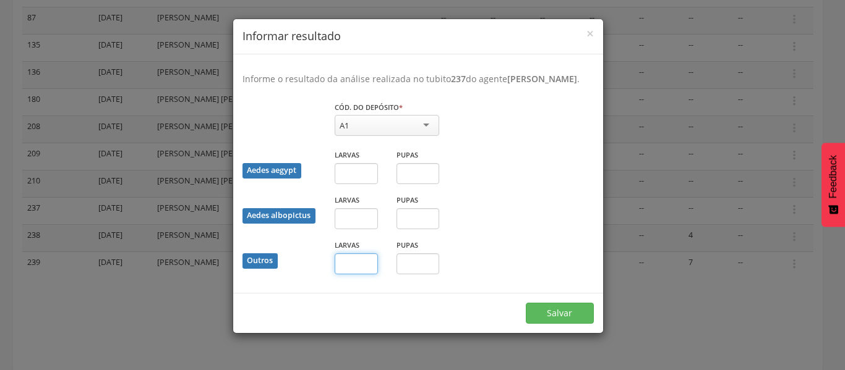
click at [359, 273] on input "text" at bounding box center [356, 264] width 43 height 21
type input "*"
click at [566, 324] on button "Salvar" at bounding box center [560, 313] width 68 height 21
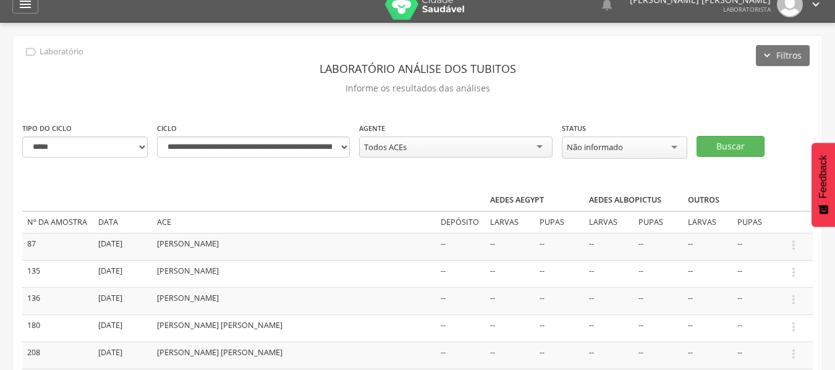
scroll to position [0, 0]
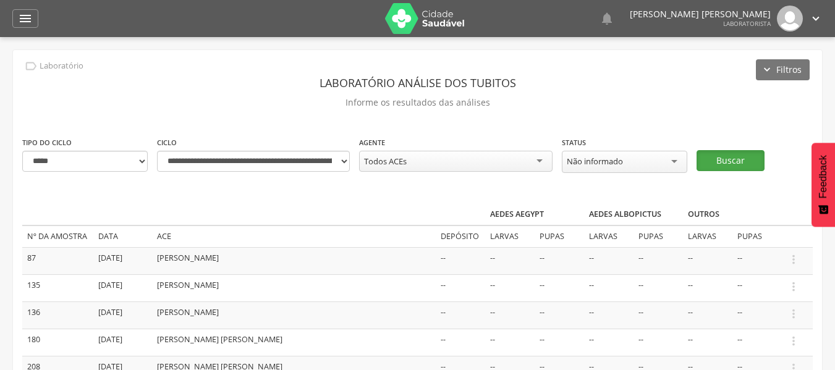
click at [741, 162] on button "Buscar" at bounding box center [731, 160] width 68 height 21
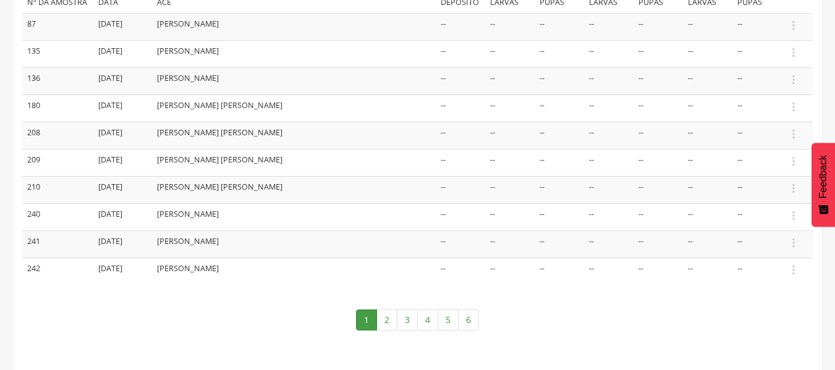
scroll to position [241, 0]
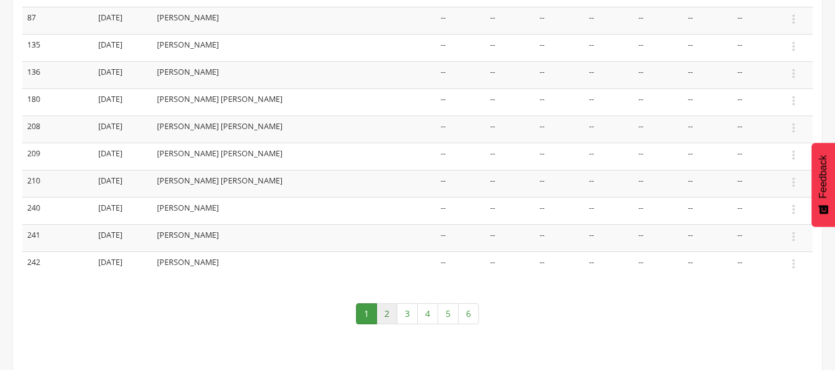
click at [386, 314] on link "2" at bounding box center [387, 314] width 21 height 21
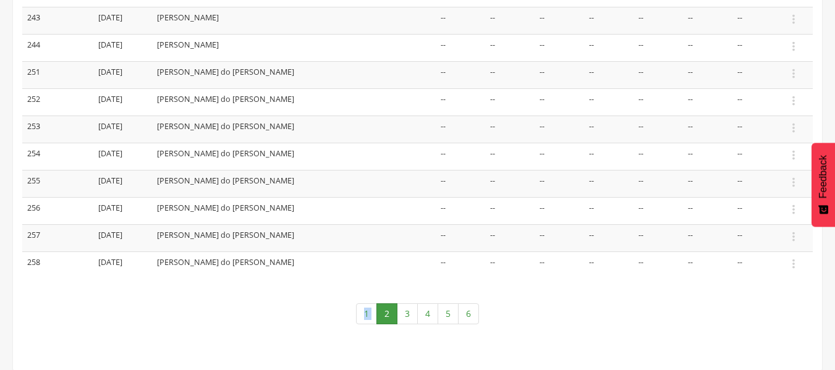
drag, startPoint x: 386, startPoint y: 314, endPoint x: 416, endPoint y: 286, distance: 41.1
click at [416, 286] on div "Aedes aegypt Aedes albopictus Outros Nº da amostra Data ACE Depósito Larvas Pup…" at bounding box center [417, 150] width 791 height 373
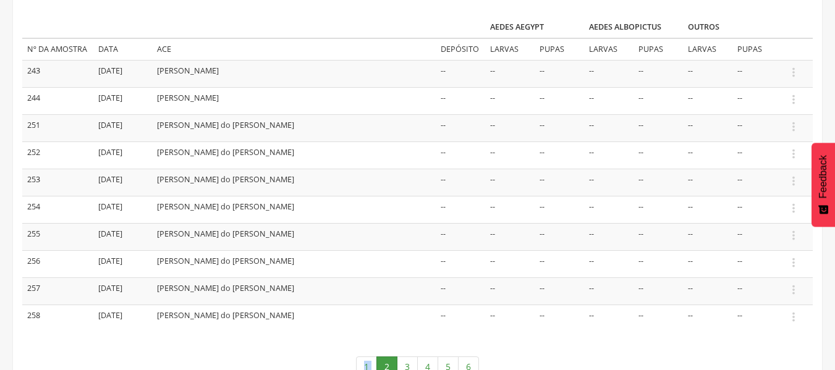
scroll to position [166, 0]
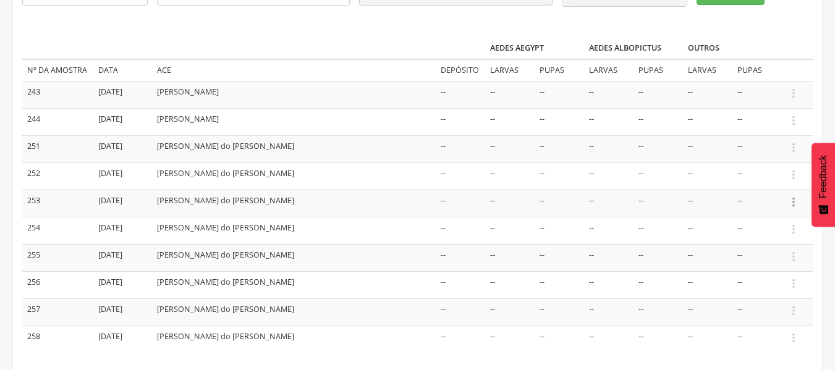
click at [790, 205] on icon "" at bounding box center [794, 202] width 14 height 14
click at [767, 181] on link "Informar resultado" at bounding box center [751, 181] width 98 height 15
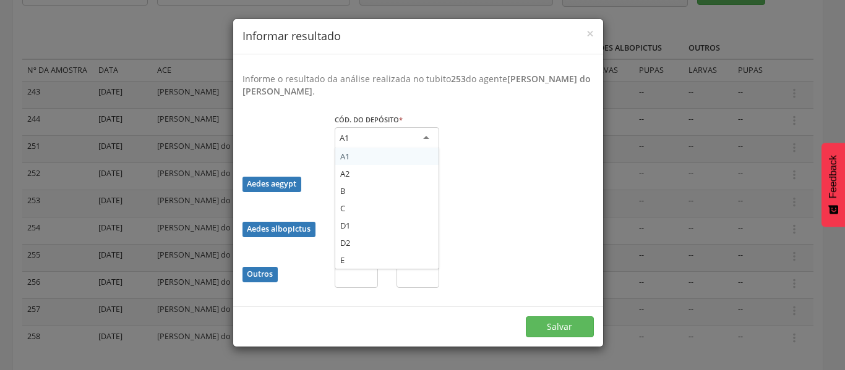
click at [423, 134] on div "A1" at bounding box center [387, 138] width 104 height 22
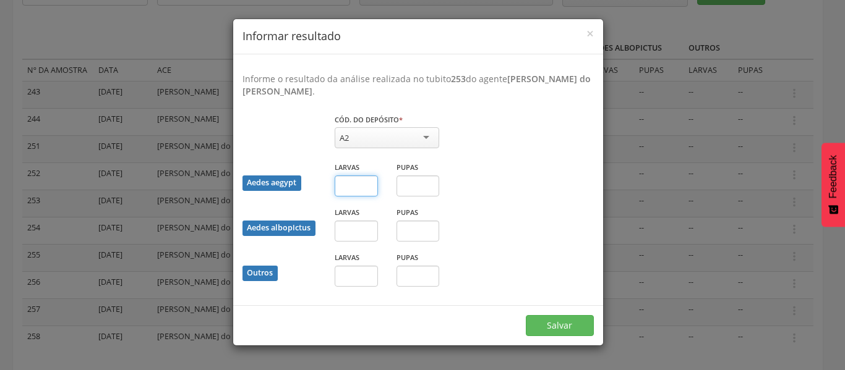
click at [344, 189] on input "text" at bounding box center [356, 186] width 43 height 21
type input "*"
click at [553, 329] on button "Salvar" at bounding box center [560, 325] width 68 height 21
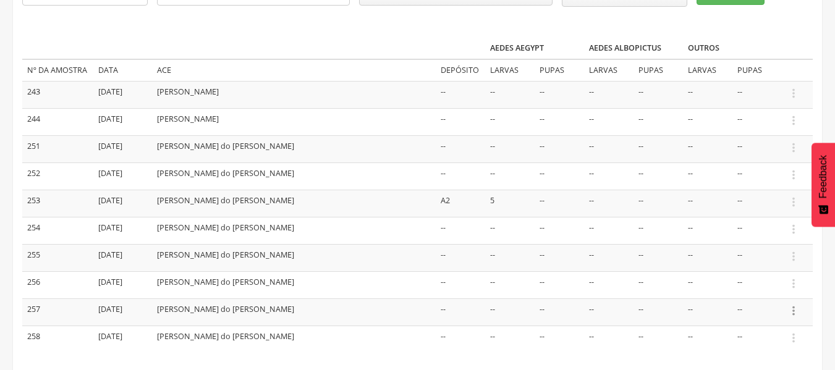
click at [796, 306] on icon "" at bounding box center [794, 311] width 14 height 14
click at [788, 295] on link "Informar resultado" at bounding box center [751, 290] width 98 height 15
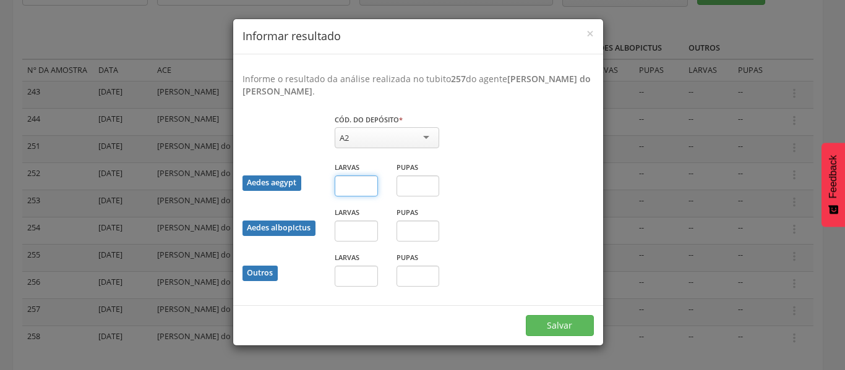
click at [354, 185] on input "text" at bounding box center [356, 186] width 43 height 21
type input "*"
click at [540, 320] on button "Salvar" at bounding box center [560, 325] width 68 height 21
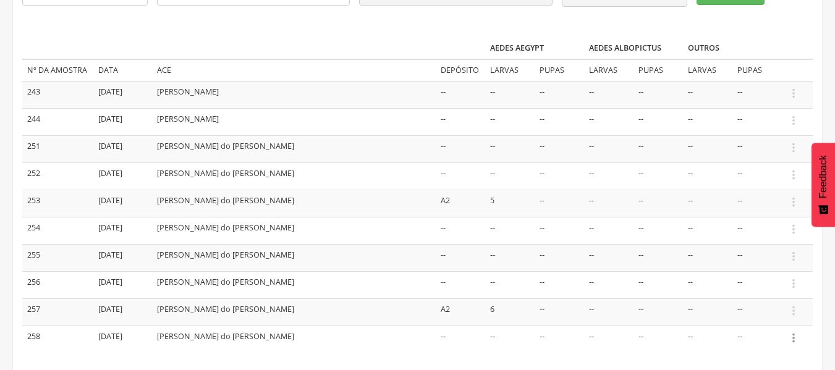
click at [792, 337] on icon "" at bounding box center [794, 338] width 14 height 14
click at [772, 315] on link "Informar resultado" at bounding box center [751, 317] width 98 height 15
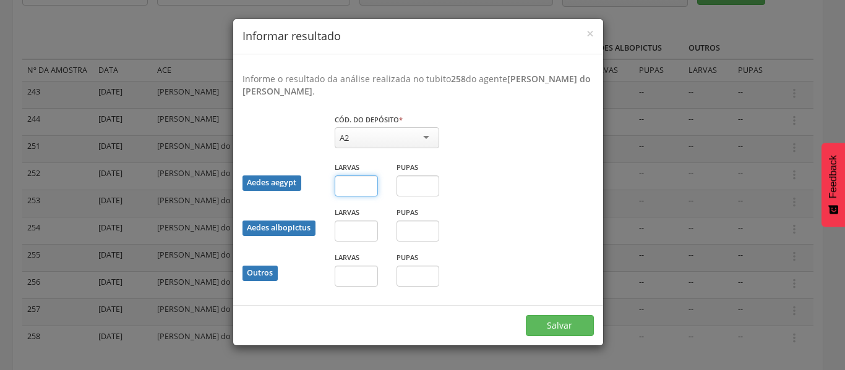
click at [350, 189] on input "text" at bounding box center [356, 186] width 43 height 21
click at [414, 194] on input "text" at bounding box center [417, 186] width 43 height 21
type input "*"
click at [538, 317] on button "Salvar" at bounding box center [560, 325] width 68 height 21
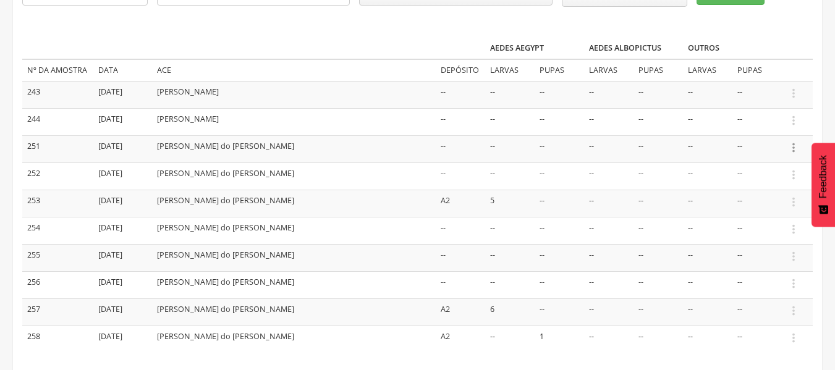
click at [793, 145] on icon "" at bounding box center [794, 148] width 14 height 14
click at [759, 122] on link "Informar resultado" at bounding box center [751, 126] width 98 height 15
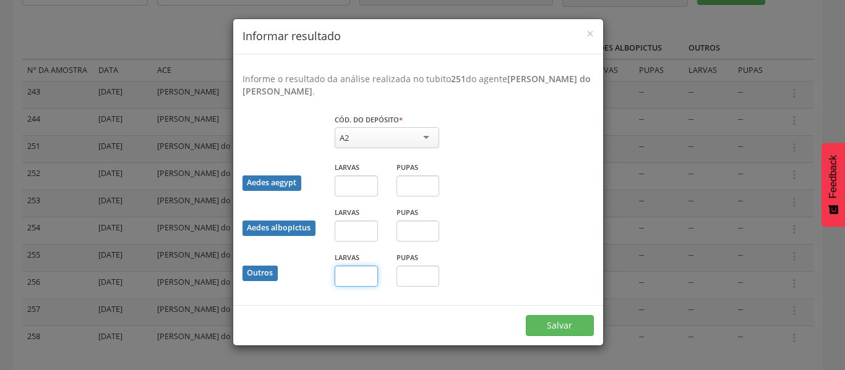
click at [365, 276] on input "text" at bounding box center [356, 276] width 43 height 21
type input "*"
click at [579, 329] on button "Salvar" at bounding box center [560, 325] width 68 height 21
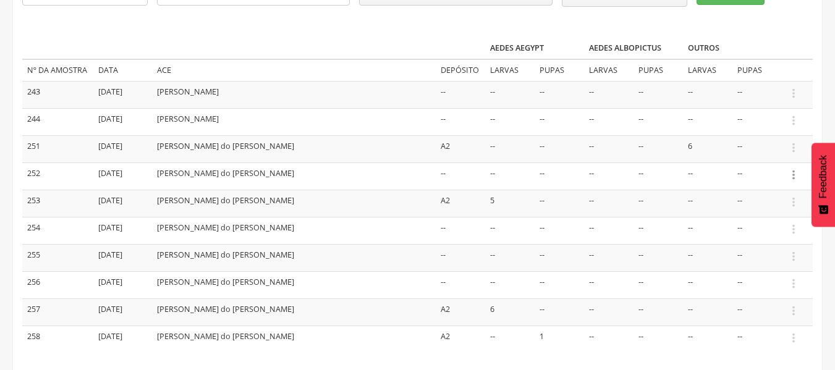
click at [795, 174] on icon "" at bounding box center [794, 175] width 14 height 14
click at [753, 153] on link "Informar resultado" at bounding box center [751, 154] width 98 height 15
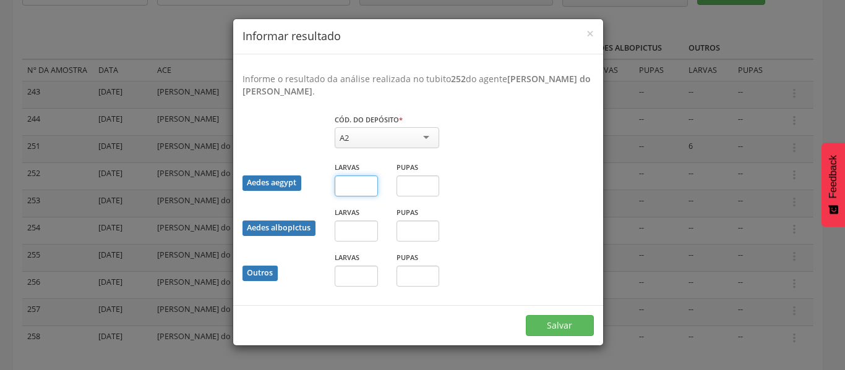
click at [353, 180] on input "text" at bounding box center [356, 186] width 43 height 21
type input "*"
click at [369, 269] on input "text" at bounding box center [356, 276] width 43 height 21
type input "*"
click at [542, 328] on button "Salvar" at bounding box center [560, 325] width 68 height 21
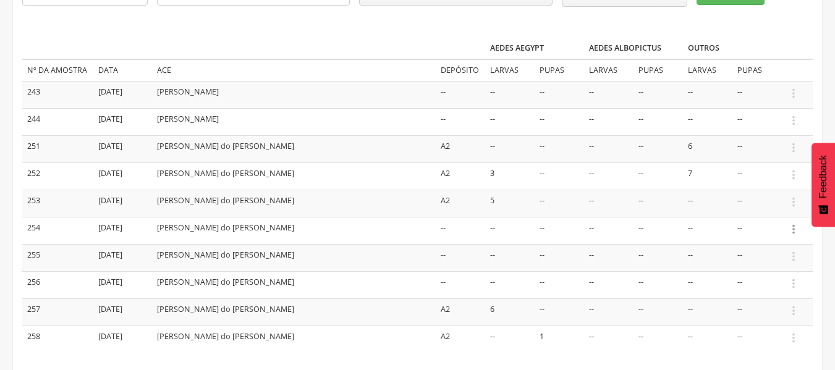
click at [794, 228] on icon "" at bounding box center [794, 230] width 14 height 14
click at [757, 211] on link "Informar resultado" at bounding box center [751, 208] width 98 height 15
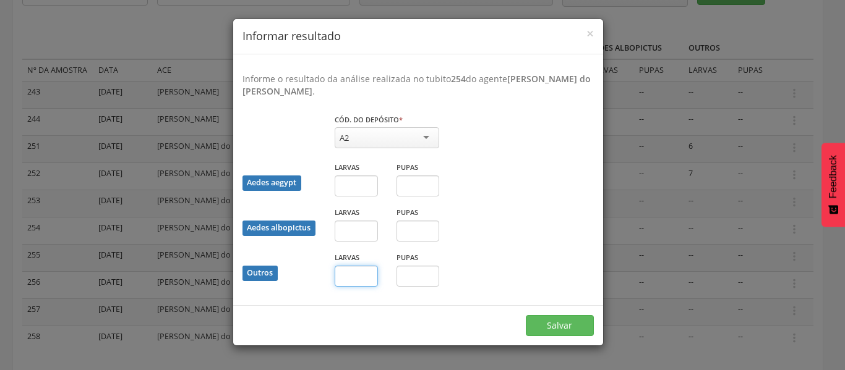
click at [355, 271] on input "text" at bounding box center [356, 276] width 43 height 21
type input "*"
click at [547, 325] on button "Salvar" at bounding box center [560, 325] width 68 height 21
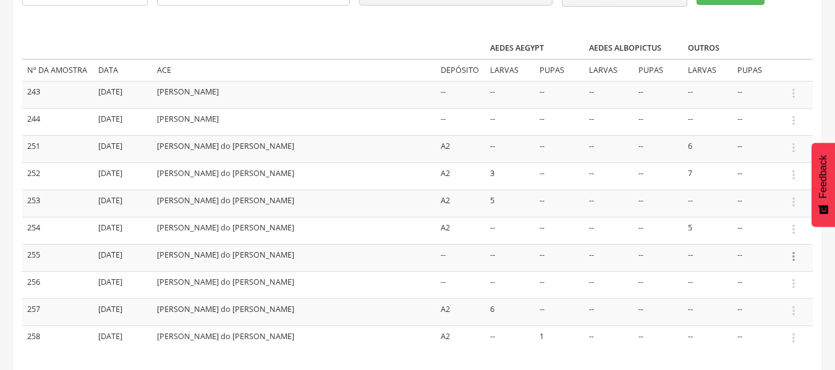
click at [790, 255] on icon "" at bounding box center [794, 257] width 14 height 14
click at [772, 234] on link "Informar resultado" at bounding box center [751, 235] width 98 height 15
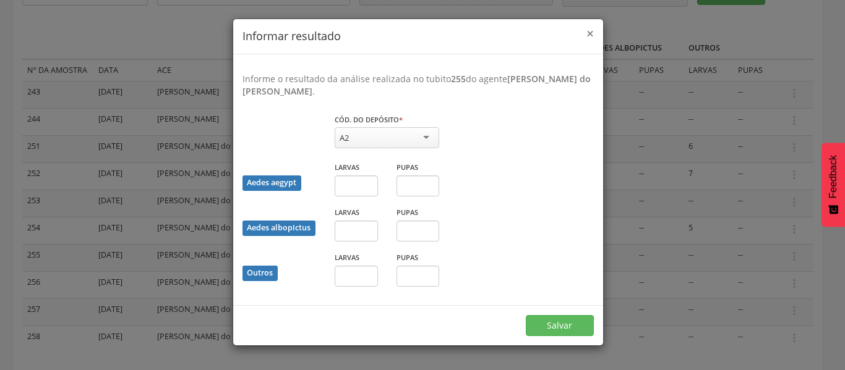
click at [590, 27] on span "×" at bounding box center [589, 33] width 7 height 17
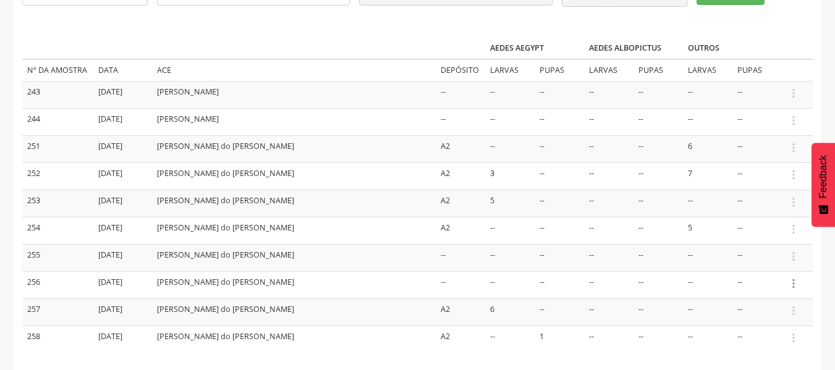
click at [796, 284] on icon "" at bounding box center [794, 284] width 14 height 14
click at [764, 264] on link "Informar resultado" at bounding box center [751, 262] width 98 height 15
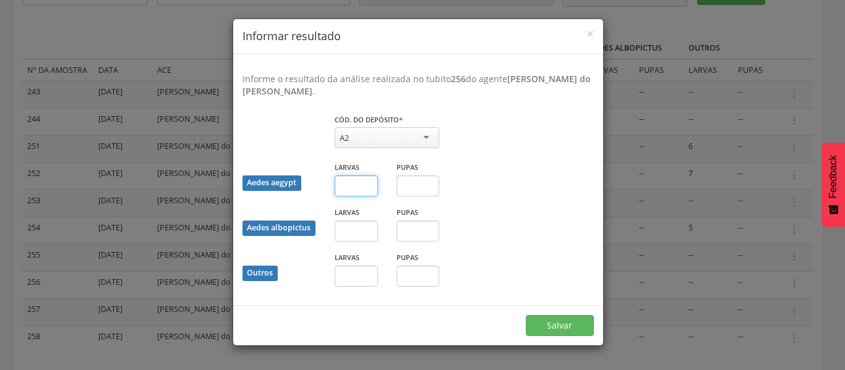
click at [362, 186] on input "text" at bounding box center [356, 186] width 43 height 21
type input "**"
click at [544, 320] on button "Salvar" at bounding box center [560, 325] width 68 height 21
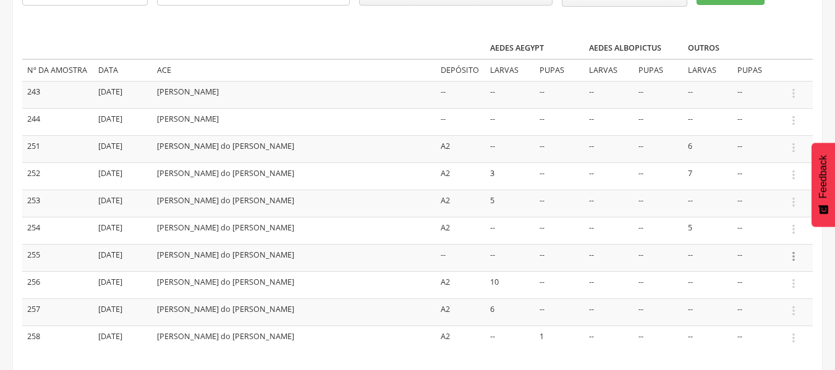
click at [796, 255] on icon "" at bounding box center [794, 257] width 14 height 14
click at [769, 233] on link "Informar resultado" at bounding box center [751, 235] width 98 height 15
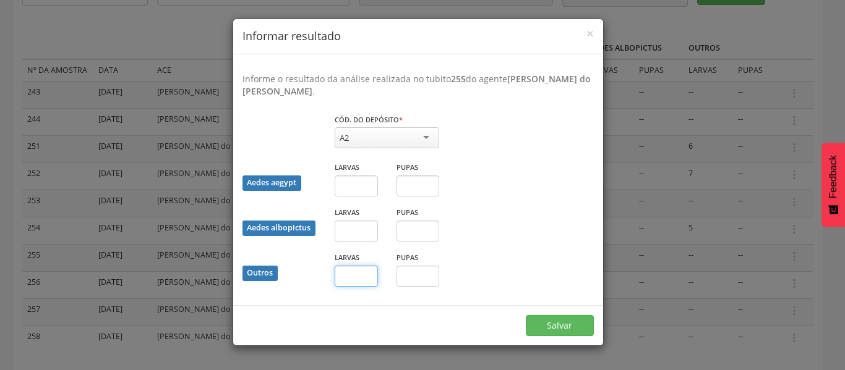
click at [363, 275] on input "text" at bounding box center [356, 276] width 43 height 21
type input "*"
click at [548, 323] on button "Salvar" at bounding box center [560, 325] width 68 height 21
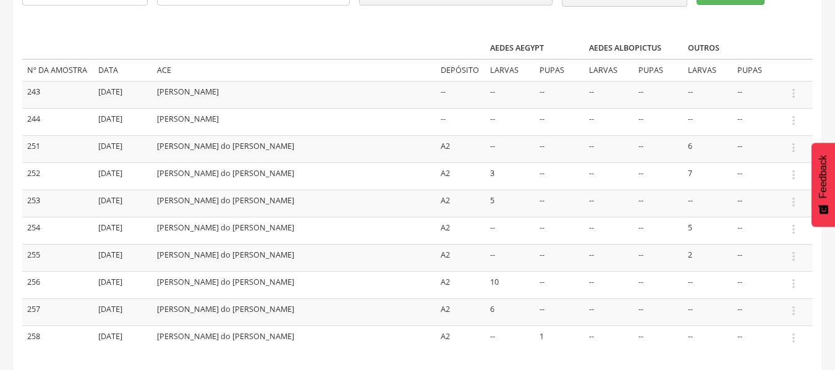
click at [548, 323] on td "--" at bounding box center [559, 312] width 49 height 27
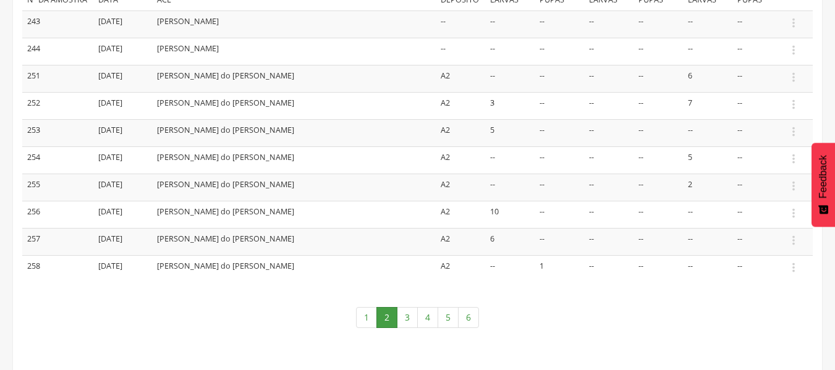
scroll to position [241, 0]
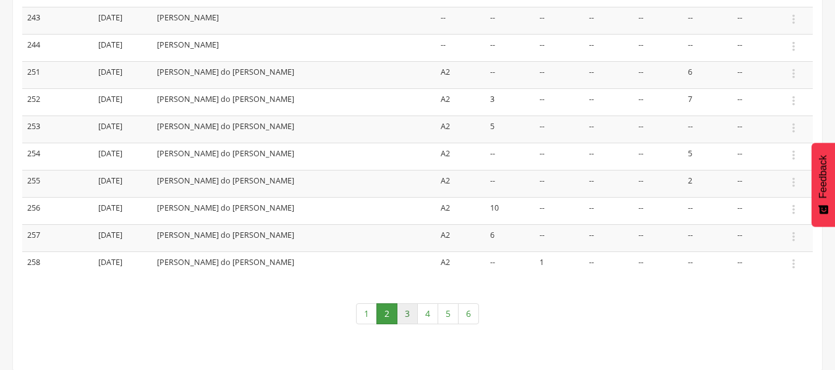
click at [405, 315] on link "3" at bounding box center [407, 314] width 21 height 21
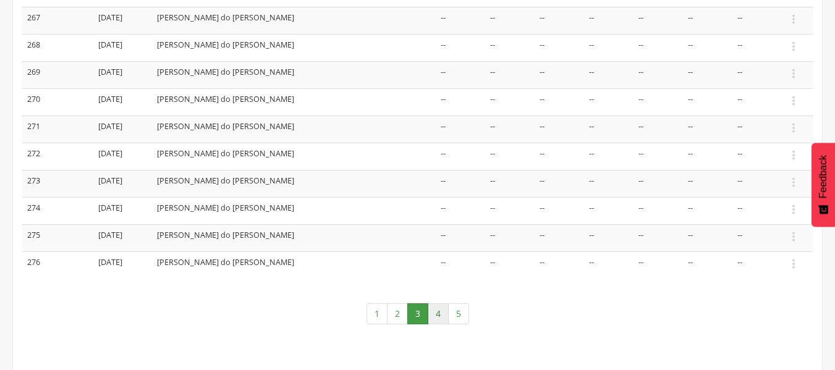
click at [433, 317] on link "4" at bounding box center [438, 314] width 21 height 21
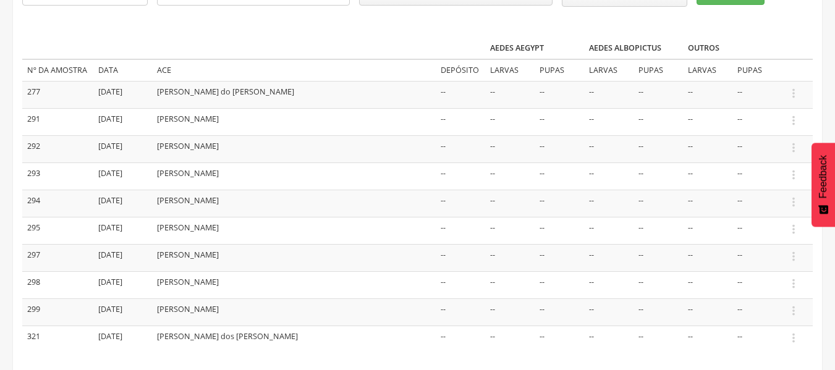
scroll to position [142, 0]
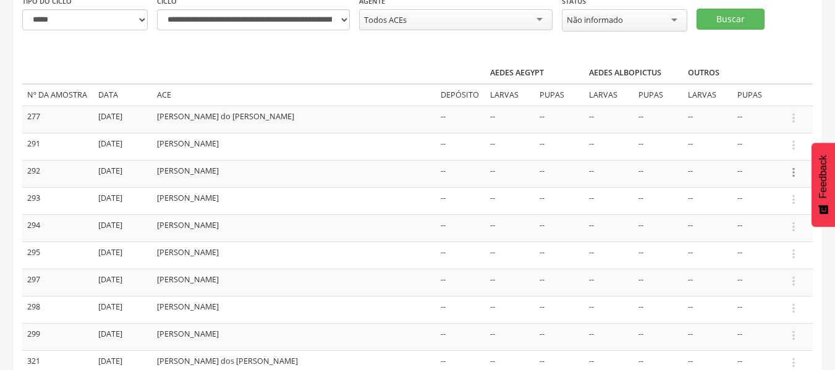
click at [790, 177] on icon "" at bounding box center [794, 173] width 14 height 14
click at [745, 151] on link "Informar resultado" at bounding box center [751, 151] width 98 height 15
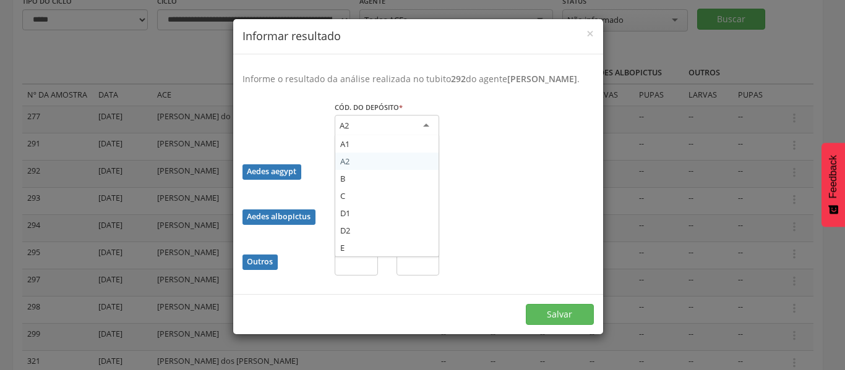
click at [427, 136] on div "A2" at bounding box center [387, 126] width 104 height 22
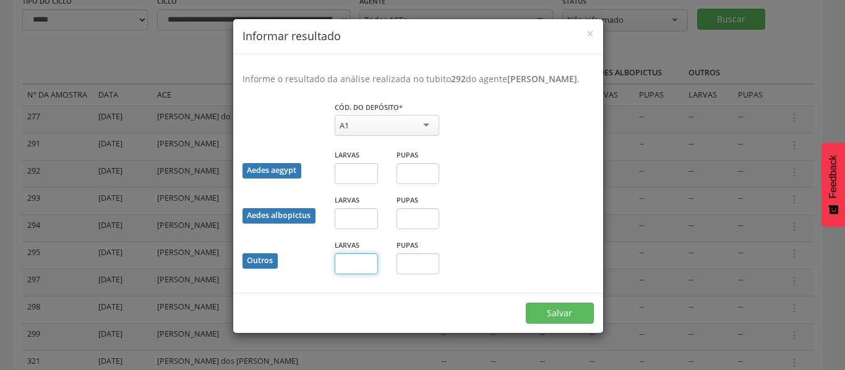
click at [356, 272] on input "text" at bounding box center [356, 264] width 43 height 21
type input "*"
click at [416, 275] on input "text" at bounding box center [417, 264] width 43 height 21
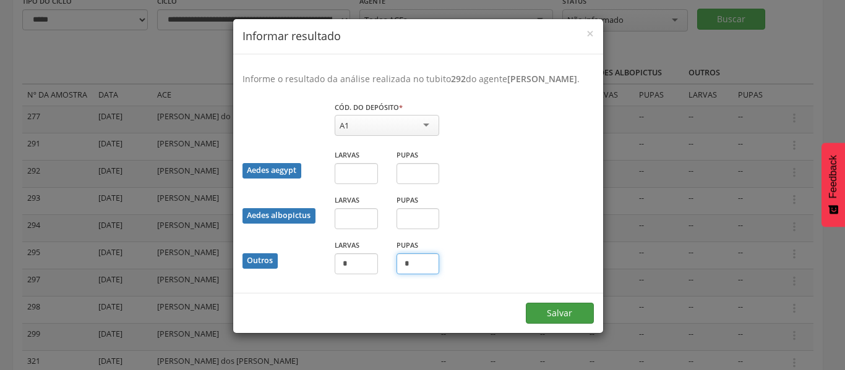
type input "*"
click at [561, 324] on button "Salvar" at bounding box center [560, 313] width 68 height 21
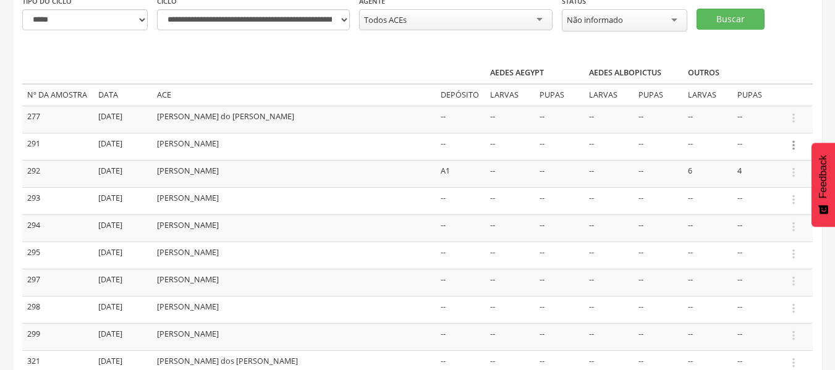
click at [793, 150] on icon "" at bounding box center [794, 146] width 14 height 14
click at [751, 126] on link "Informar resultado" at bounding box center [751, 124] width 98 height 15
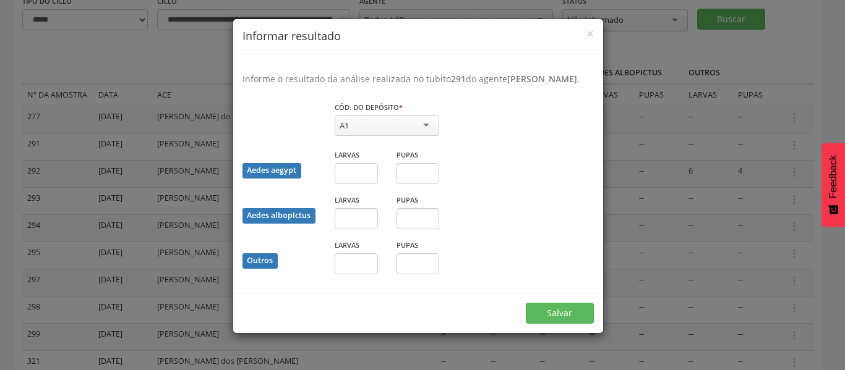
click at [430, 136] on div "A1" at bounding box center [387, 125] width 104 height 21
click at [353, 275] on input "text" at bounding box center [356, 264] width 43 height 21
type input "**"
click at [552, 323] on button "Salvar" at bounding box center [560, 313] width 68 height 21
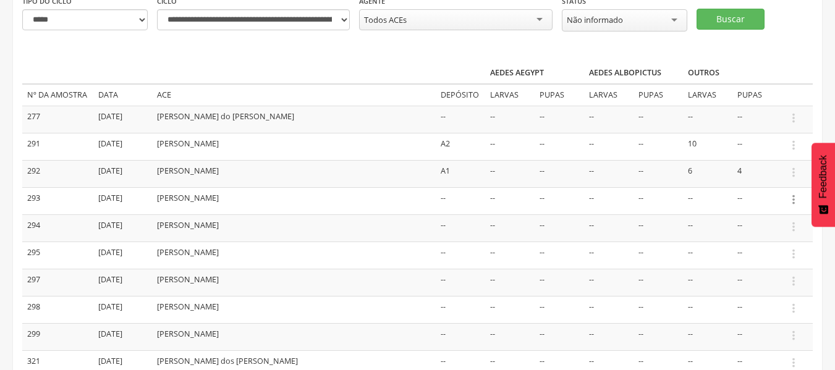
click at [794, 197] on icon "" at bounding box center [794, 200] width 14 height 14
click at [759, 179] on link "Informar resultado" at bounding box center [751, 178] width 98 height 15
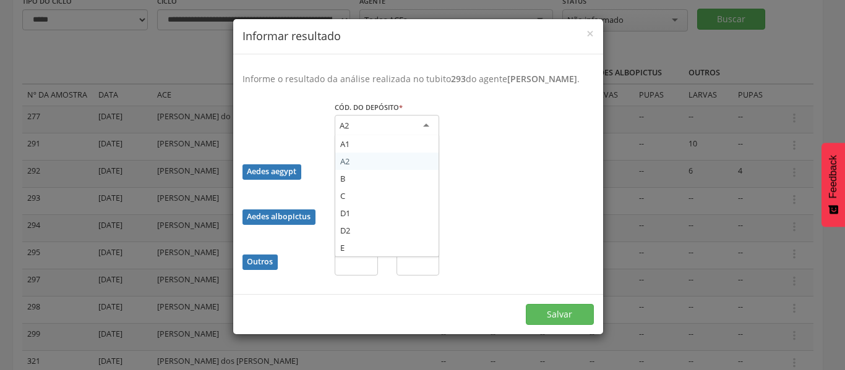
click at [376, 137] on div "A2" at bounding box center [387, 126] width 104 height 22
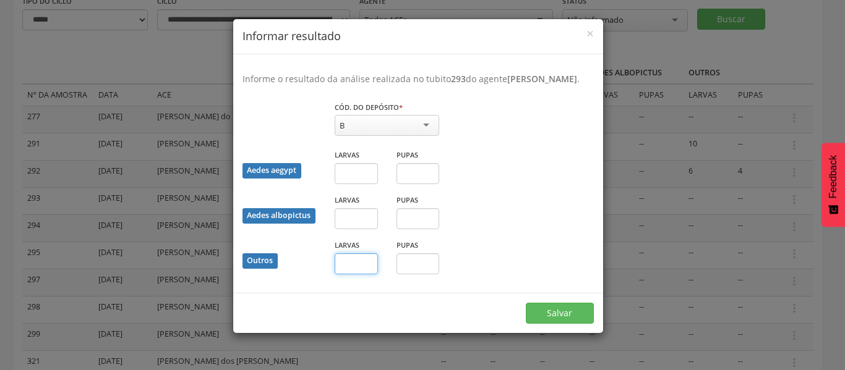
click at [350, 272] on input "text" at bounding box center [356, 264] width 43 height 21
type input "*"
click at [414, 275] on input "text" at bounding box center [417, 264] width 43 height 21
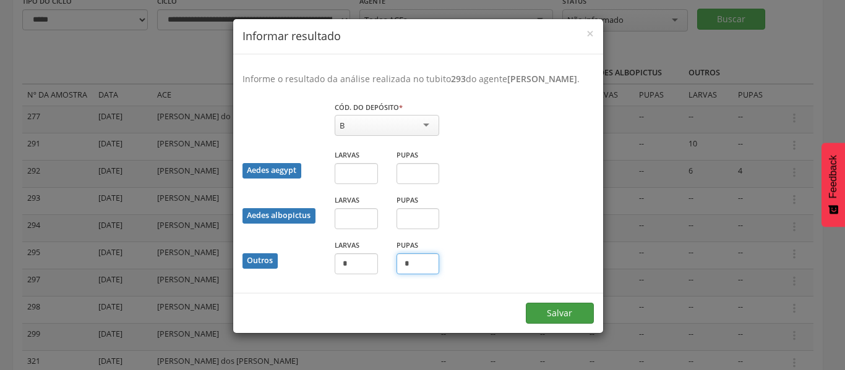
type input "*"
click at [533, 324] on button "Salvar" at bounding box center [560, 313] width 68 height 21
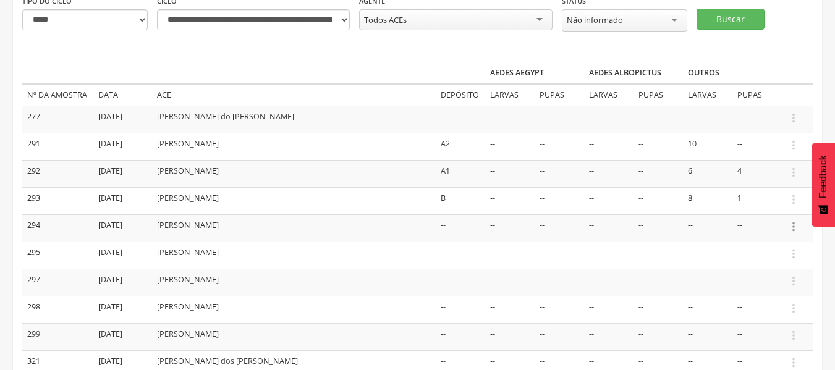
click at [795, 229] on icon "" at bounding box center [794, 227] width 14 height 14
click at [749, 203] on link "Informar resultado" at bounding box center [751, 205] width 98 height 15
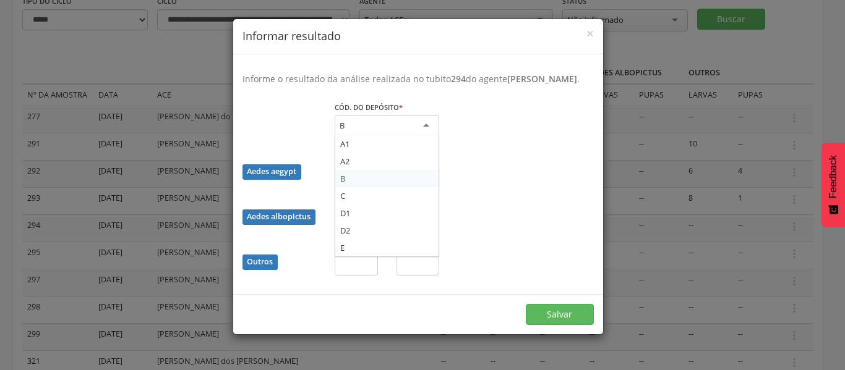
click at [416, 137] on div "B" at bounding box center [387, 126] width 104 height 22
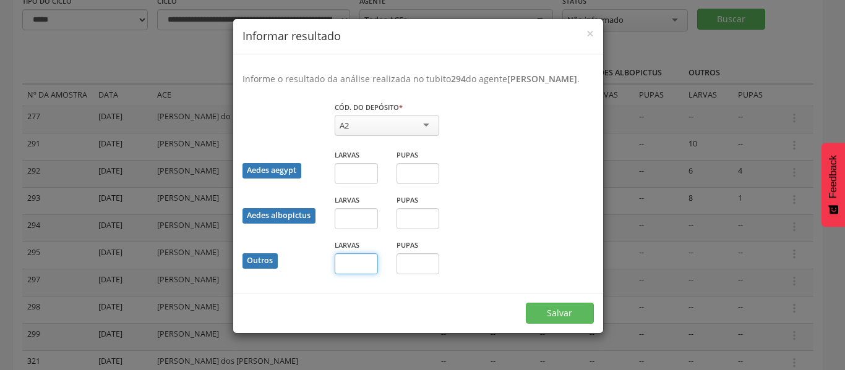
click at [356, 275] on input "text" at bounding box center [356, 264] width 43 height 21
type input "**"
click at [550, 324] on button "Salvar" at bounding box center [560, 313] width 68 height 21
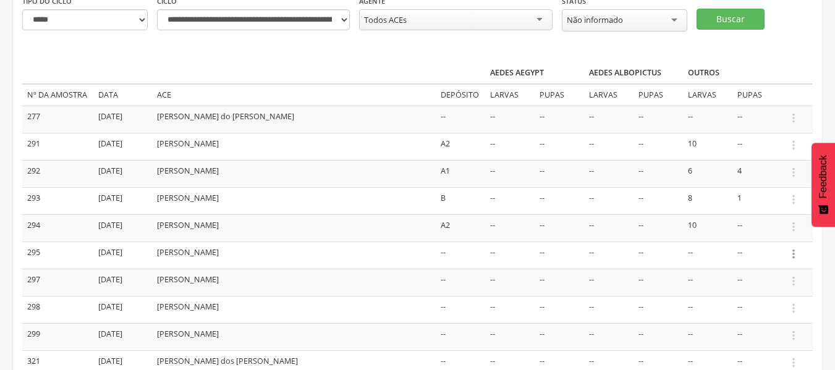
click at [798, 255] on icon "" at bounding box center [794, 254] width 14 height 14
click at [774, 231] on link "Informar resultado" at bounding box center [751, 233] width 98 height 15
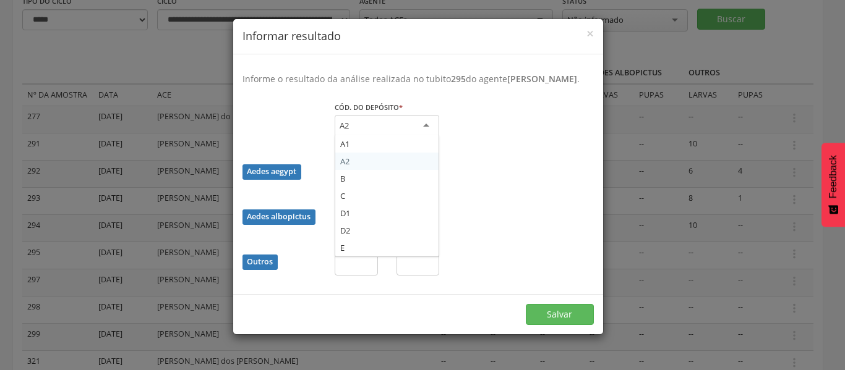
click at [427, 137] on div "A2" at bounding box center [387, 126] width 104 height 22
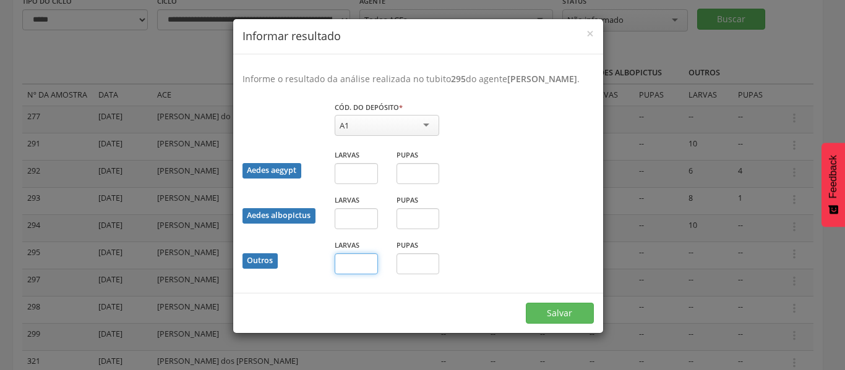
click at [362, 275] on input "text" at bounding box center [356, 264] width 43 height 21
type input "*"
click at [548, 324] on button "Salvar" at bounding box center [560, 313] width 68 height 21
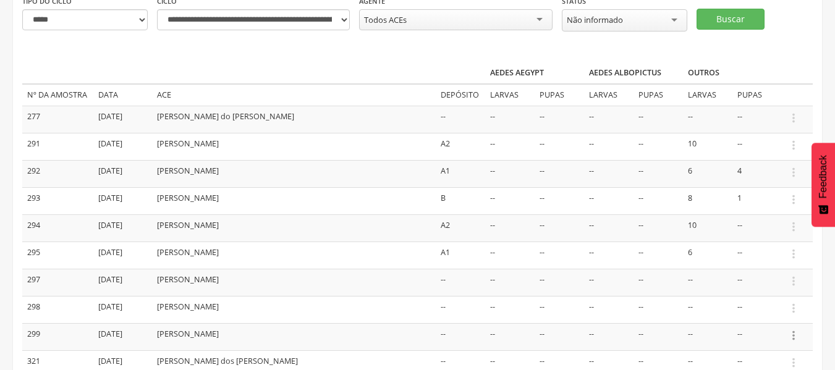
click at [793, 336] on icon "" at bounding box center [794, 336] width 14 height 14
click at [765, 313] on link "Informar resultado" at bounding box center [751, 314] width 98 height 15
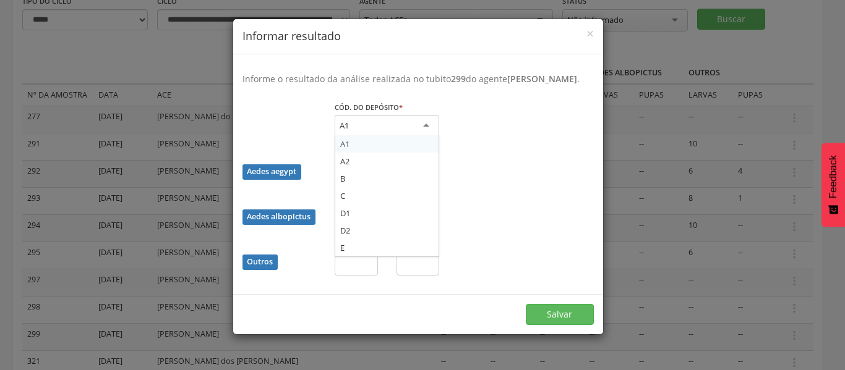
click at [427, 137] on div "A1" at bounding box center [387, 126] width 104 height 22
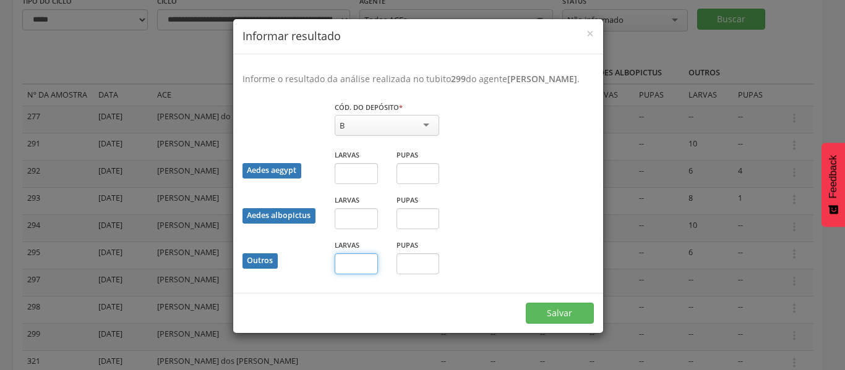
click at [356, 275] on input "text" at bounding box center [356, 264] width 43 height 21
type input "*"
click at [544, 324] on button "Salvar" at bounding box center [560, 313] width 68 height 21
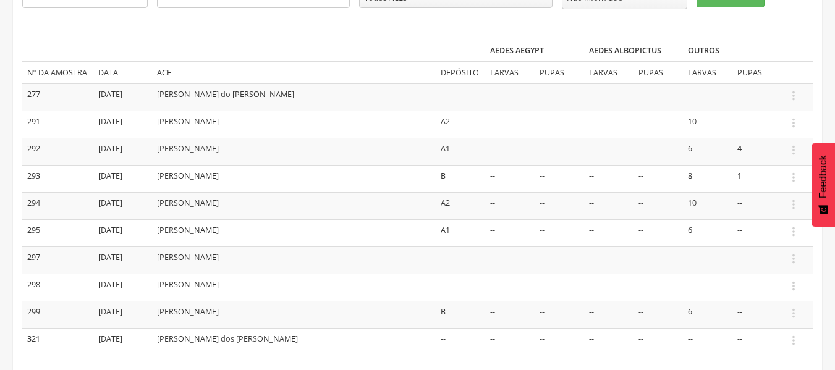
scroll to position [166, 0]
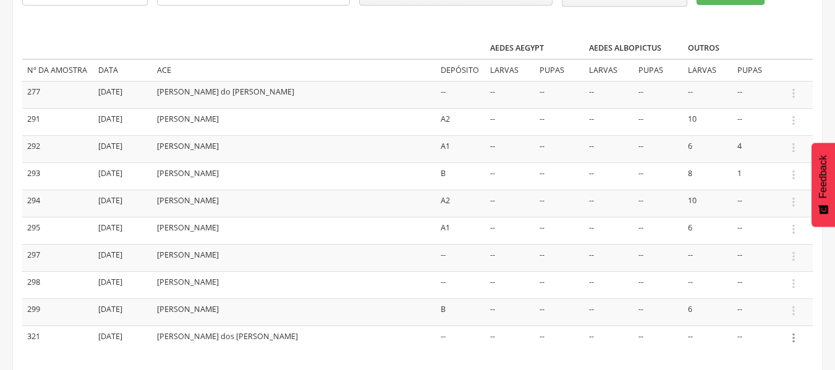
click at [794, 339] on icon "" at bounding box center [794, 338] width 14 height 14
click at [775, 315] on link "Informar resultado" at bounding box center [751, 317] width 98 height 15
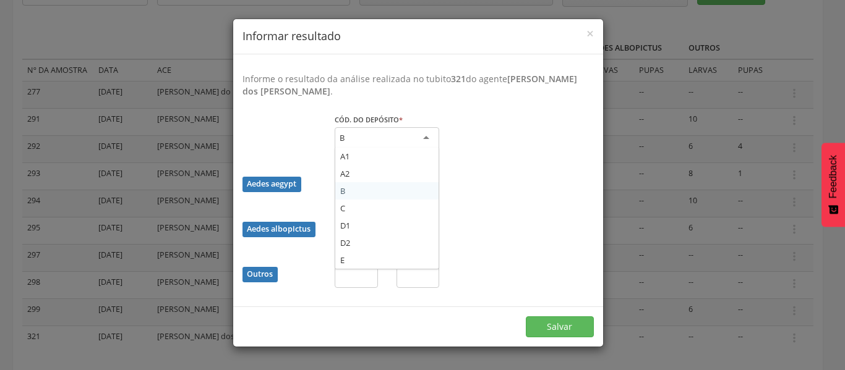
click at [417, 139] on div "B" at bounding box center [387, 138] width 104 height 22
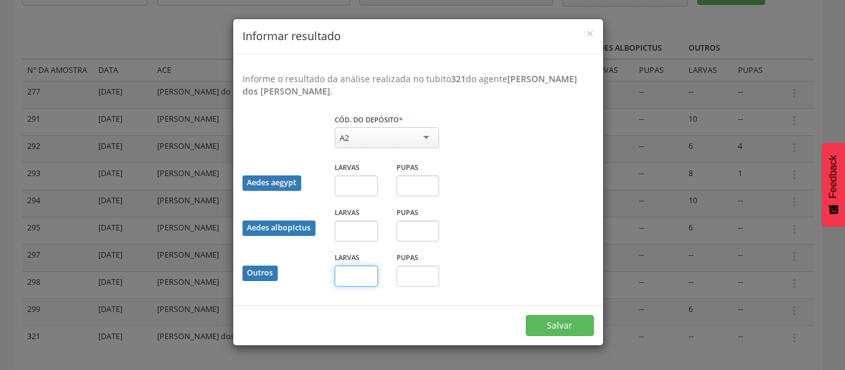
click at [354, 272] on input "text" at bounding box center [356, 276] width 43 height 21
type input "*"
click at [435, 273] on input "text" at bounding box center [417, 276] width 43 height 21
type input "*"
click at [550, 327] on button "Salvar" at bounding box center [560, 325] width 68 height 21
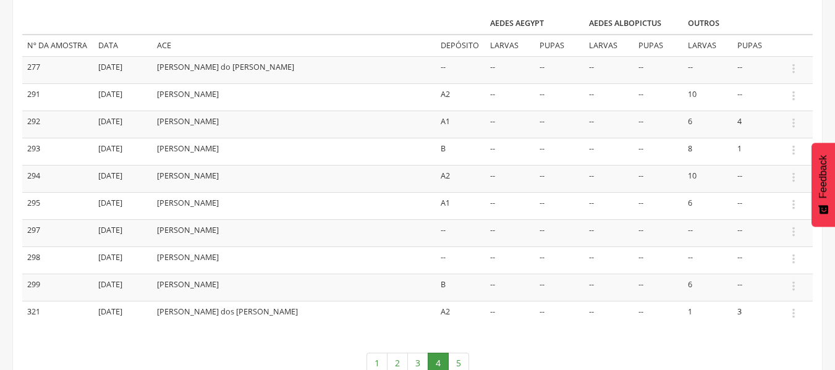
scroll to position [241, 0]
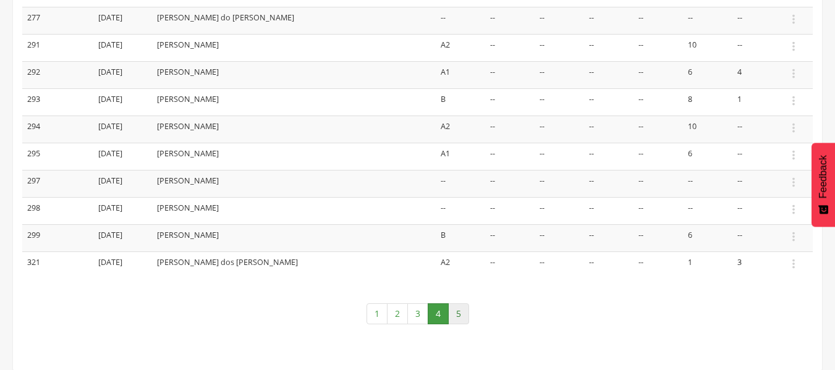
click at [457, 317] on link "5" at bounding box center [458, 314] width 21 height 21
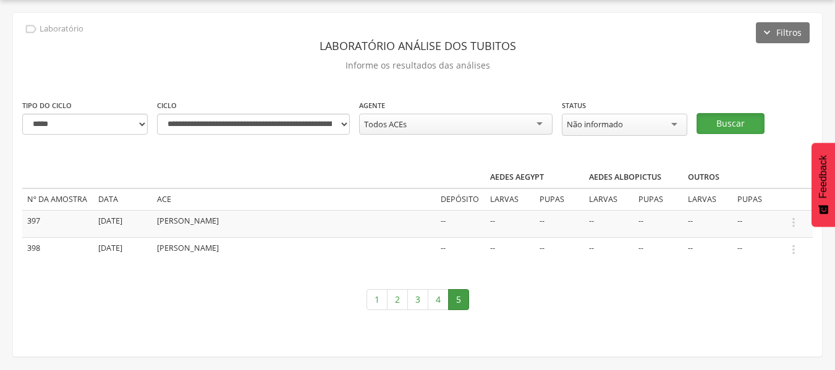
click at [744, 119] on button "Buscar" at bounding box center [731, 123] width 68 height 21
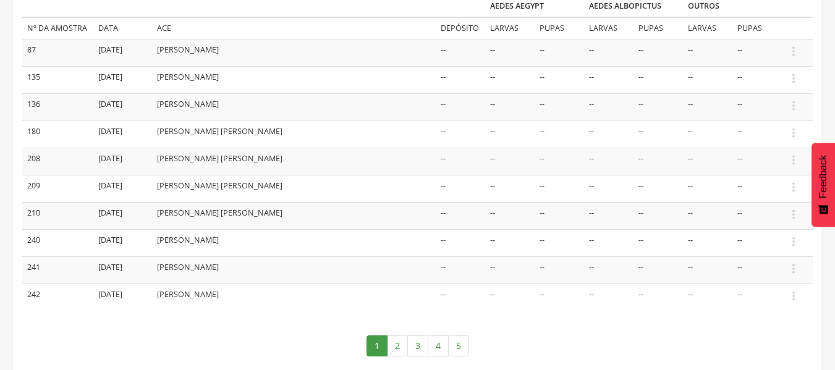
scroll to position [210, 0]
click at [395, 344] on link "2" at bounding box center [397, 344] width 21 height 21
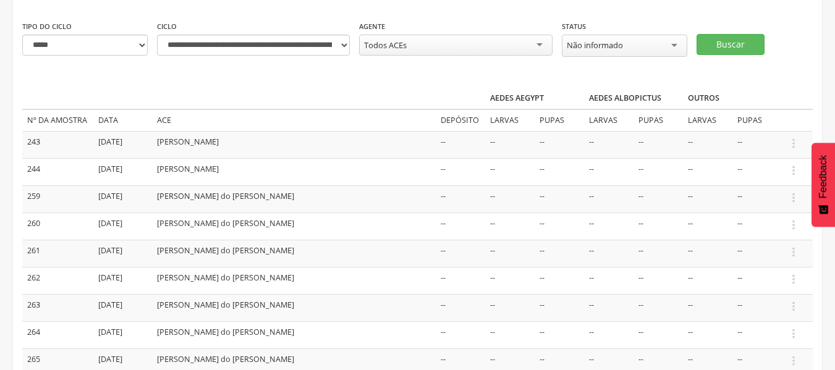
scroll to position [124, 0]
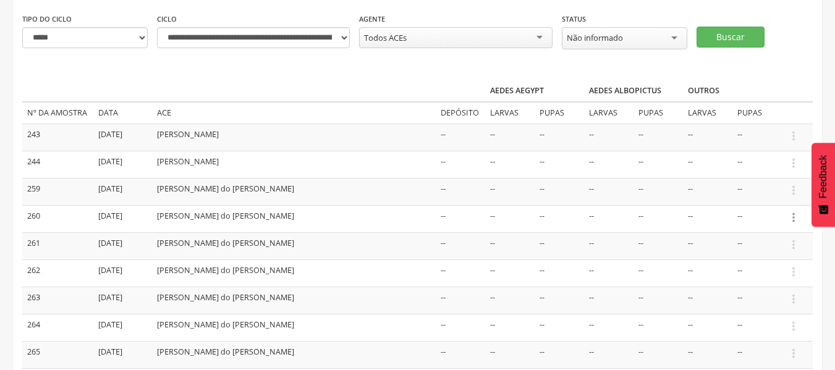
click at [795, 219] on icon "" at bounding box center [794, 218] width 14 height 14
click at [765, 197] on link "Informar resultado" at bounding box center [751, 196] width 98 height 15
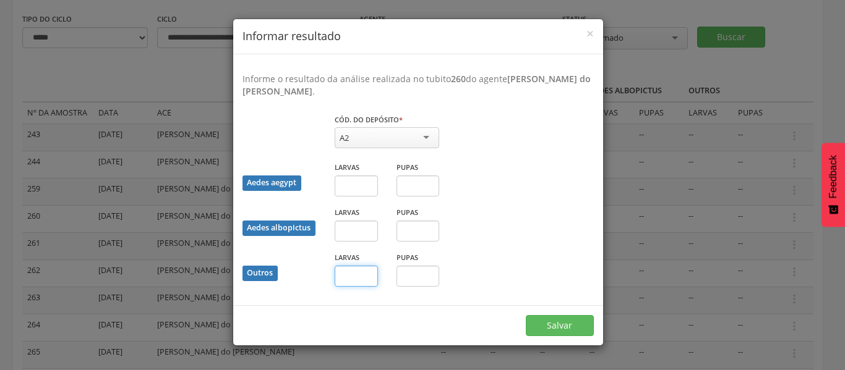
click at [372, 276] on input "text" at bounding box center [356, 276] width 43 height 21
type input "**"
click at [552, 327] on button "Salvar" at bounding box center [560, 325] width 68 height 21
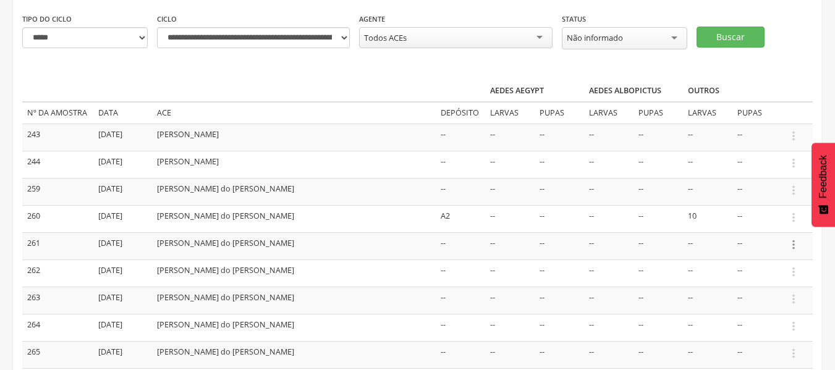
click at [794, 244] on icon "" at bounding box center [794, 245] width 14 height 14
click at [770, 220] on link "Informar resultado" at bounding box center [751, 223] width 98 height 15
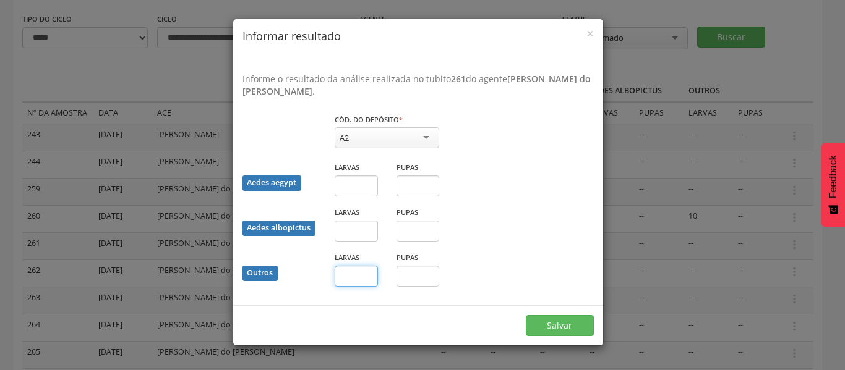
click at [360, 266] on input "text" at bounding box center [356, 276] width 43 height 21
type input "*"
click at [563, 326] on button "Salvar" at bounding box center [560, 325] width 68 height 21
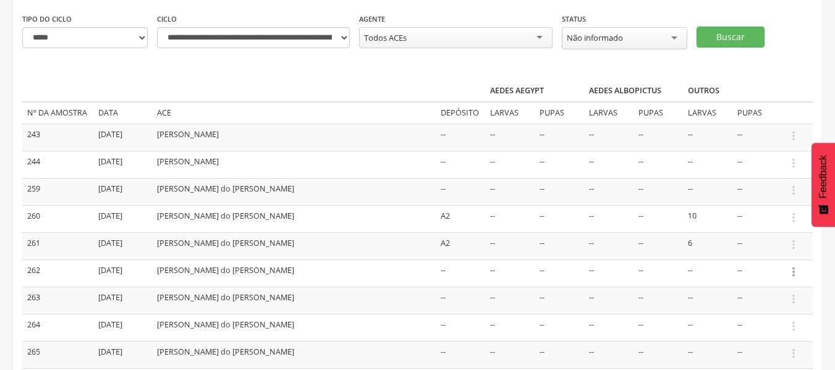
click at [795, 270] on icon "" at bounding box center [794, 272] width 14 height 14
click at [756, 254] on link "Informar resultado" at bounding box center [751, 251] width 98 height 15
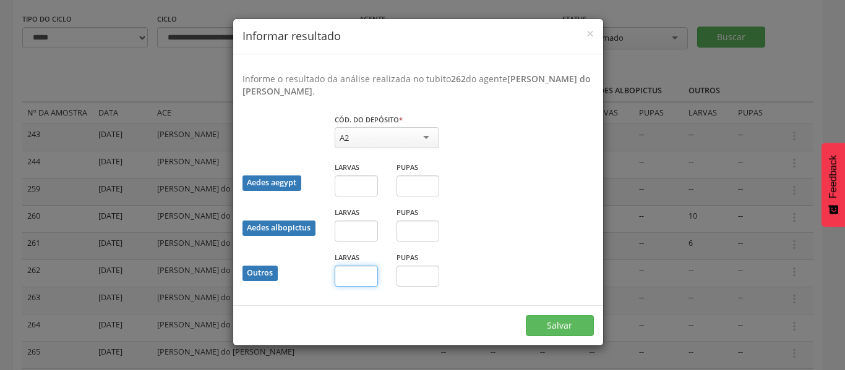
click at [364, 271] on input "text" at bounding box center [356, 276] width 43 height 21
type input "*"
click at [555, 330] on button "Salvar" at bounding box center [560, 325] width 68 height 21
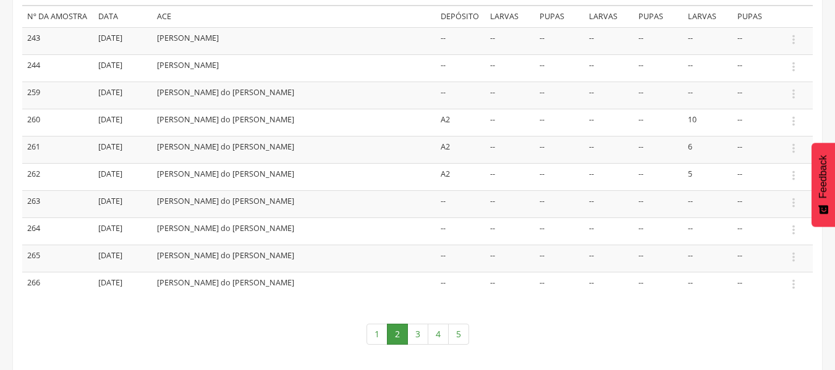
scroll to position [223, 0]
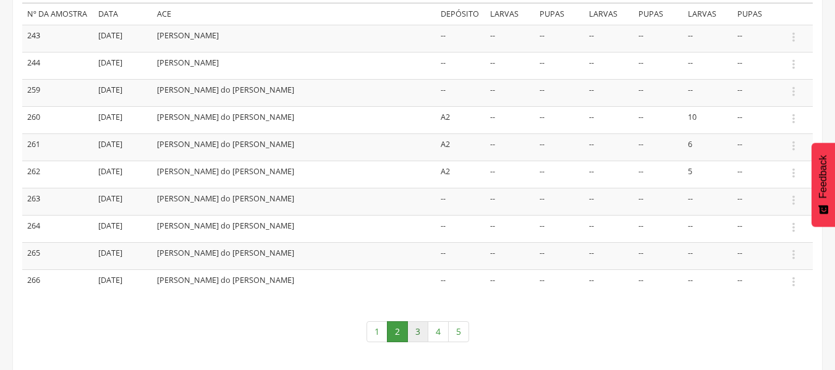
click at [417, 328] on link "3" at bounding box center [417, 332] width 21 height 21
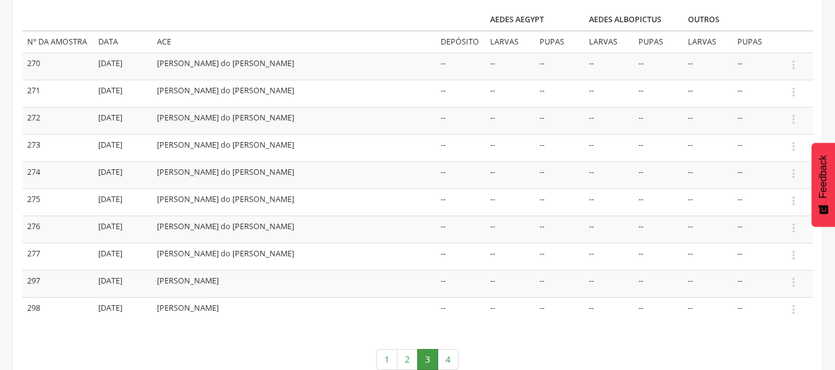
scroll to position [216, 0]
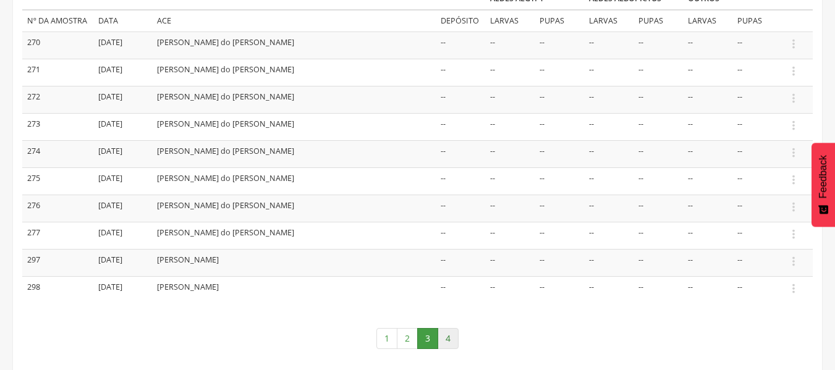
click at [447, 341] on link "4" at bounding box center [448, 338] width 21 height 21
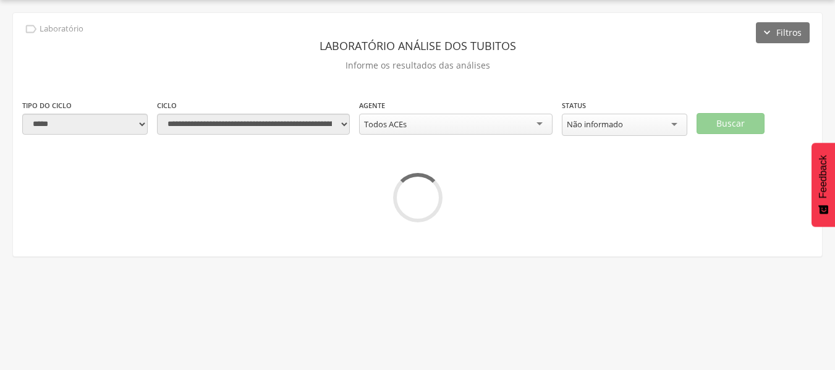
scroll to position [213, 0]
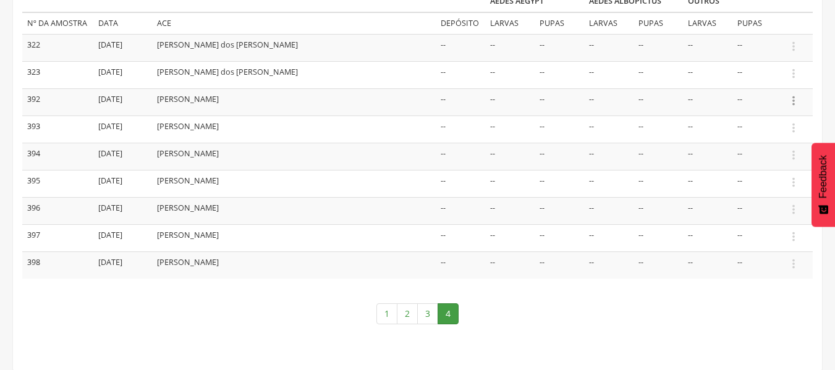
click at [793, 103] on icon "" at bounding box center [794, 101] width 14 height 14
click at [738, 74] on link "Informar resultado" at bounding box center [751, 79] width 98 height 15
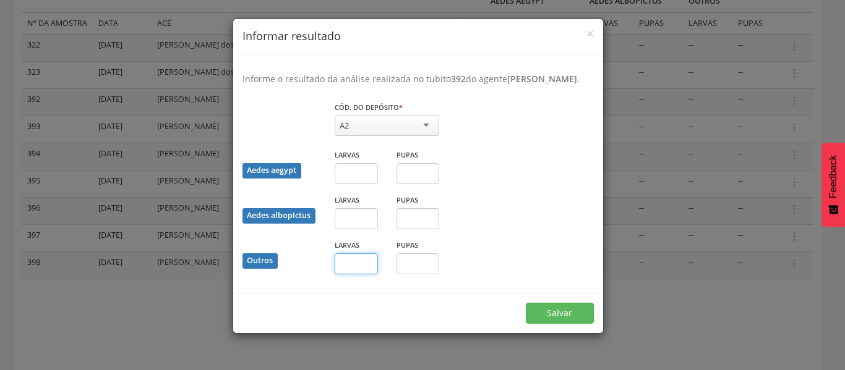
click at [353, 264] on input "text" at bounding box center [356, 264] width 43 height 21
type input "*"
click at [555, 313] on button "Salvar" at bounding box center [560, 313] width 68 height 21
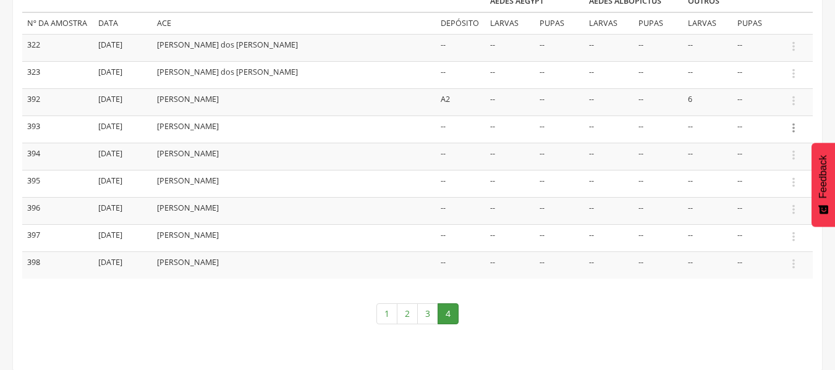
click at [795, 126] on icon "" at bounding box center [794, 128] width 14 height 14
click at [746, 111] on link "Informar resultado" at bounding box center [751, 107] width 98 height 15
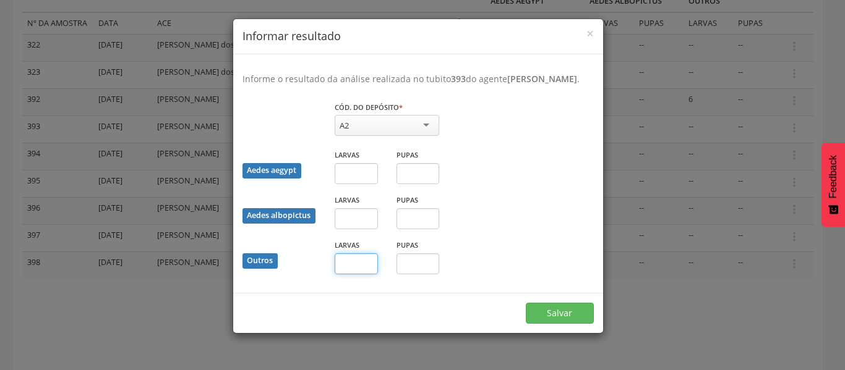
click at [362, 266] on input "text" at bounding box center [356, 264] width 43 height 21
type input "*"
click at [548, 317] on button "Salvar" at bounding box center [560, 313] width 68 height 21
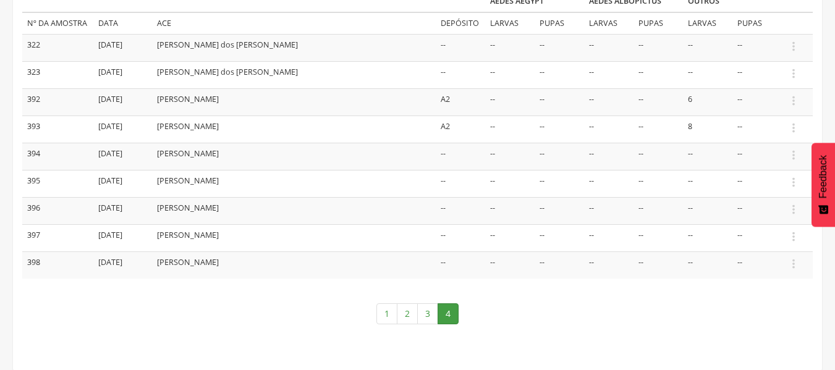
click at [548, 317] on nav "1 2 3 4" at bounding box center [417, 314] width 791 height 46
click at [798, 154] on icon "" at bounding box center [794, 155] width 14 height 14
click at [767, 132] on link "Informar resultado" at bounding box center [751, 134] width 98 height 15
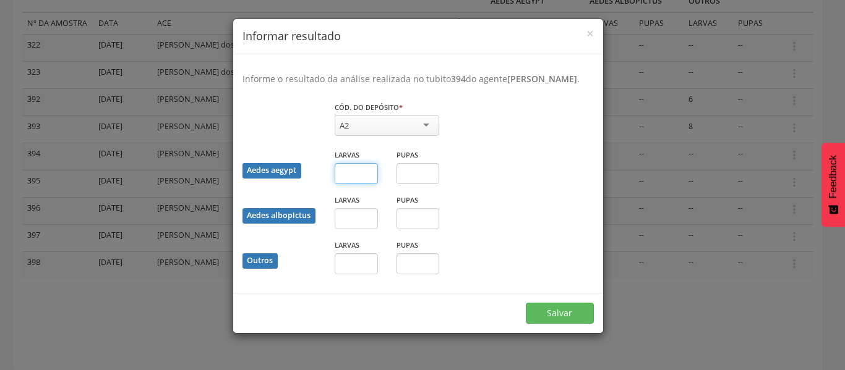
click at [357, 174] on input "text" at bounding box center [356, 173] width 43 height 21
type input "*"
click at [556, 315] on button "Salvar" at bounding box center [560, 313] width 68 height 21
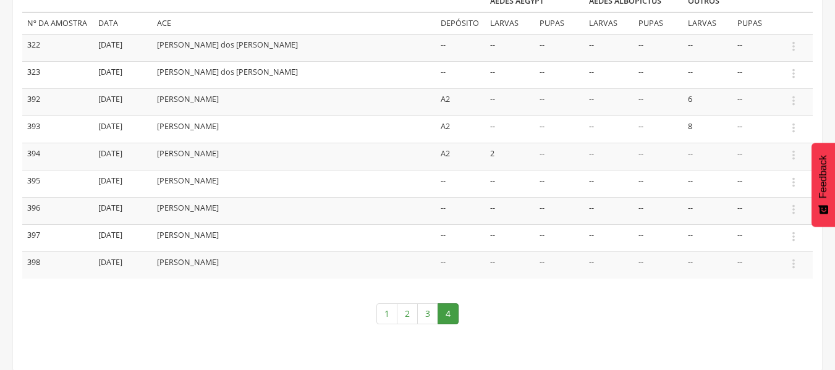
click at [791, 188] on td " Informar resultado" at bounding box center [797, 183] width 31 height 27
click at [793, 184] on icon "" at bounding box center [794, 183] width 14 height 14
click at [791, 184] on icon "" at bounding box center [794, 183] width 14 height 14
click at [769, 156] on link "Informar resultado" at bounding box center [751, 161] width 98 height 15
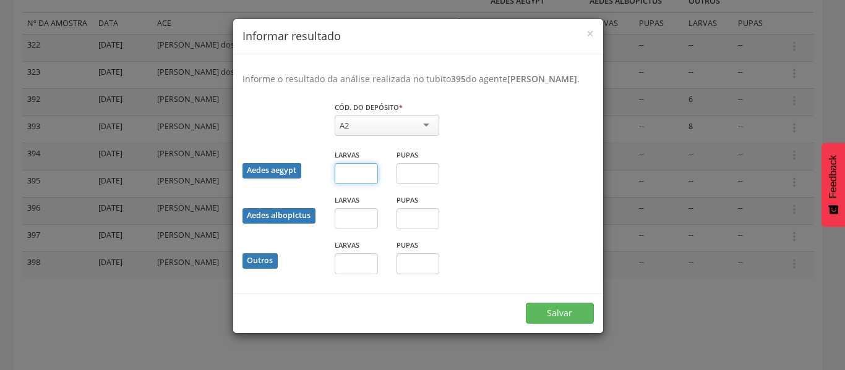
click at [356, 175] on input "text" at bounding box center [356, 173] width 43 height 21
type input "*"
click at [555, 309] on button "Salvar" at bounding box center [560, 313] width 68 height 21
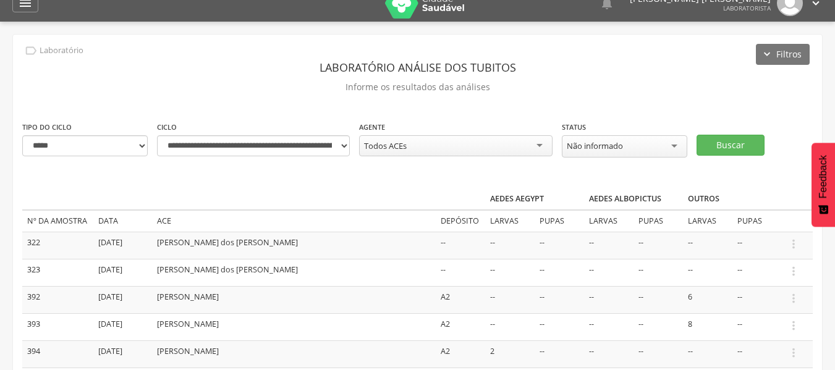
scroll to position [0, 0]
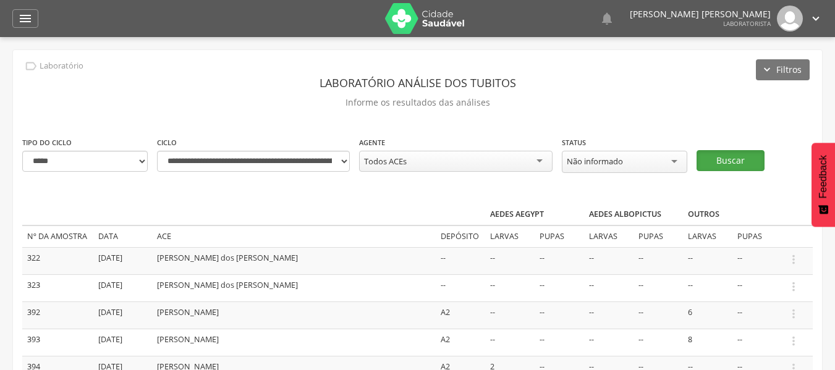
click at [722, 161] on button "Buscar" at bounding box center [731, 160] width 68 height 21
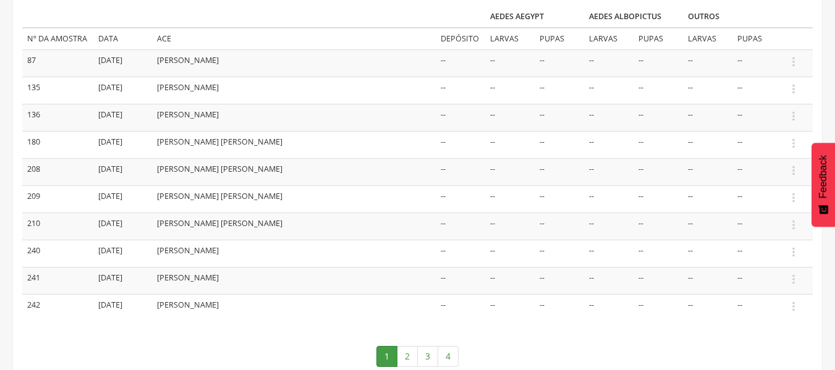
scroll to position [223, 0]
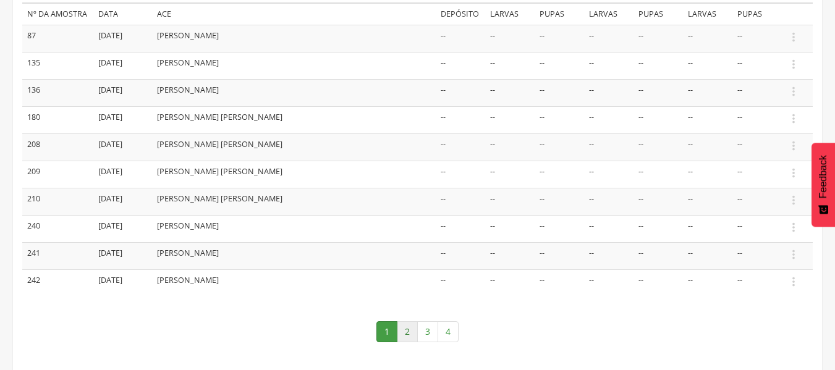
click at [407, 331] on link "2" at bounding box center [407, 332] width 21 height 21
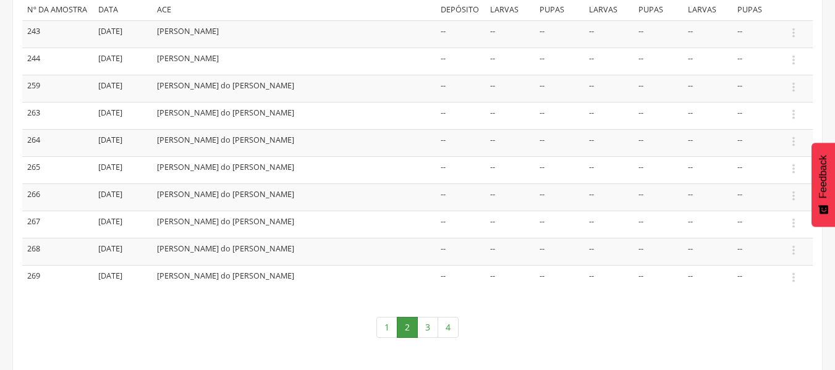
scroll to position [241, 0]
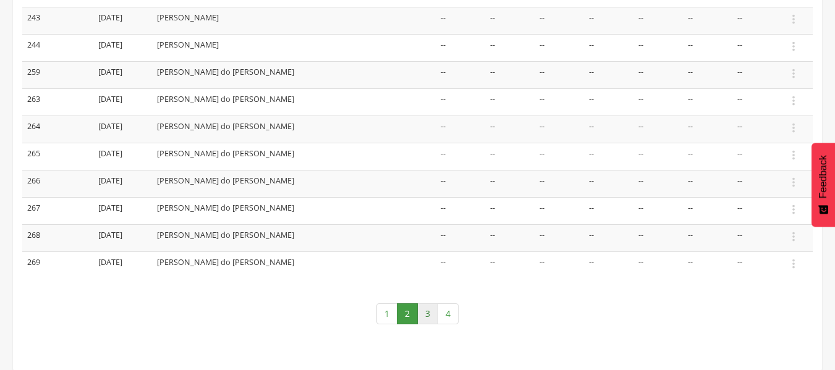
click at [430, 318] on link "3" at bounding box center [427, 314] width 21 height 21
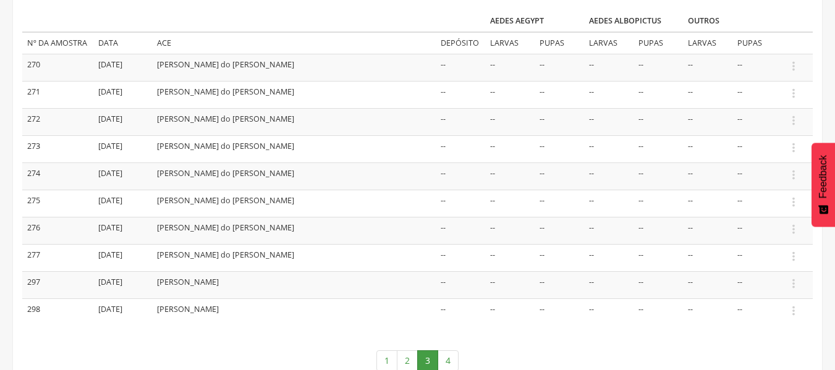
scroll to position [191, 0]
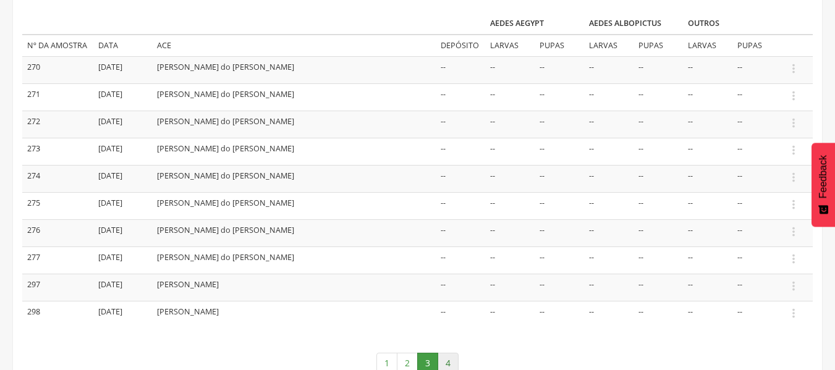
click at [448, 359] on link "4" at bounding box center [448, 363] width 21 height 21
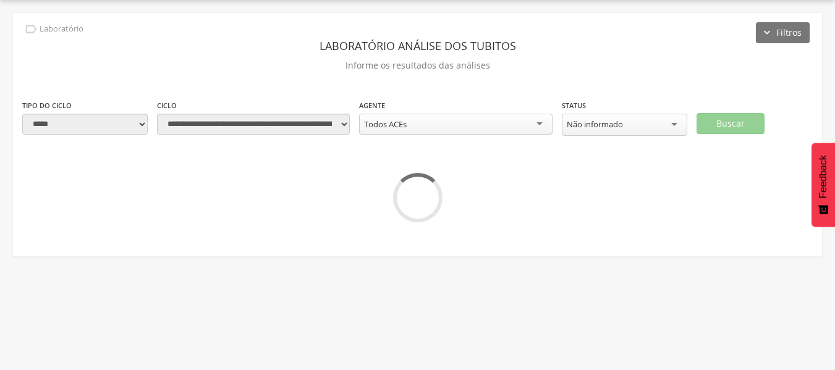
scroll to position [104, 0]
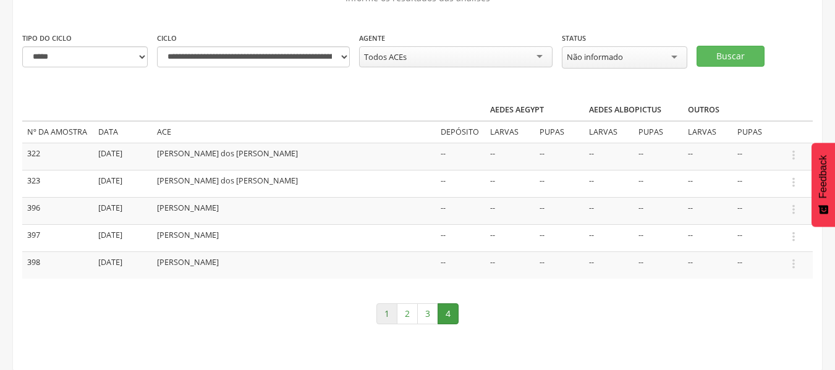
click at [387, 315] on link "1" at bounding box center [387, 314] width 21 height 21
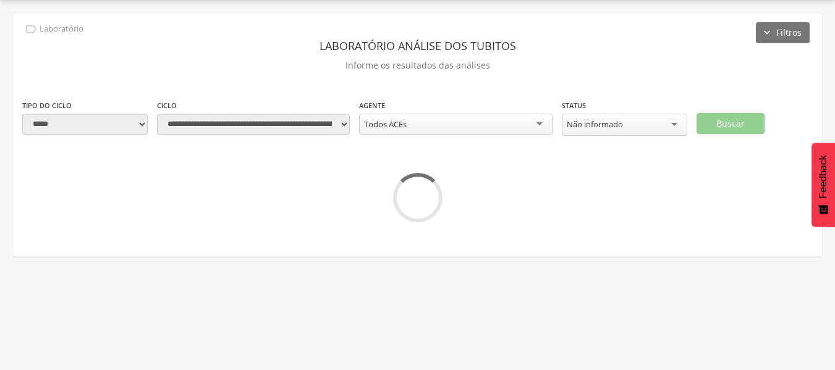
scroll to position [191, 0]
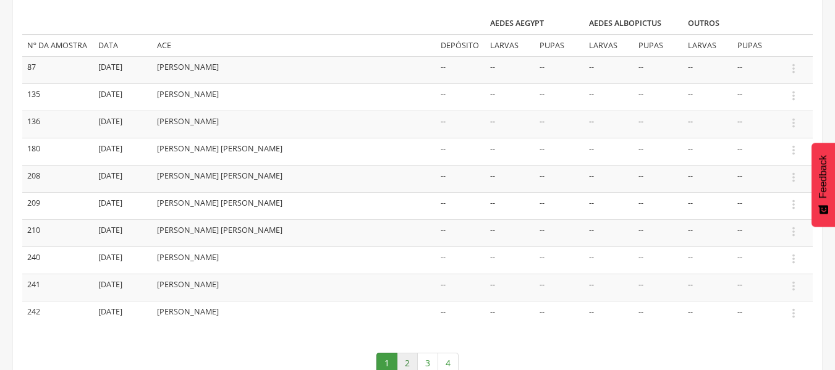
click at [401, 363] on link "2" at bounding box center [407, 363] width 21 height 21
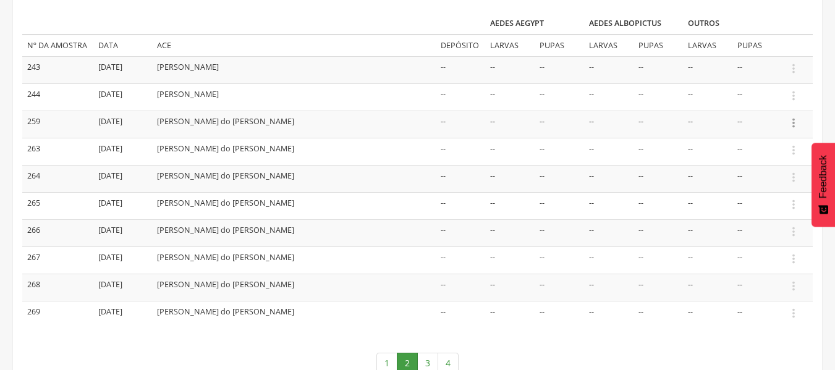
click at [795, 119] on icon "" at bounding box center [794, 123] width 14 height 14
click at [741, 98] on link "Informar resultado" at bounding box center [751, 102] width 98 height 15
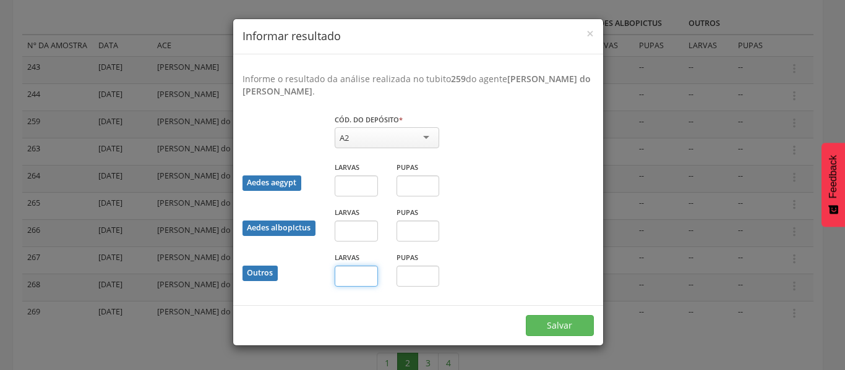
click at [358, 278] on input "text" at bounding box center [356, 276] width 43 height 21
type input "*"
click at [576, 325] on button "Salvar" at bounding box center [560, 325] width 68 height 21
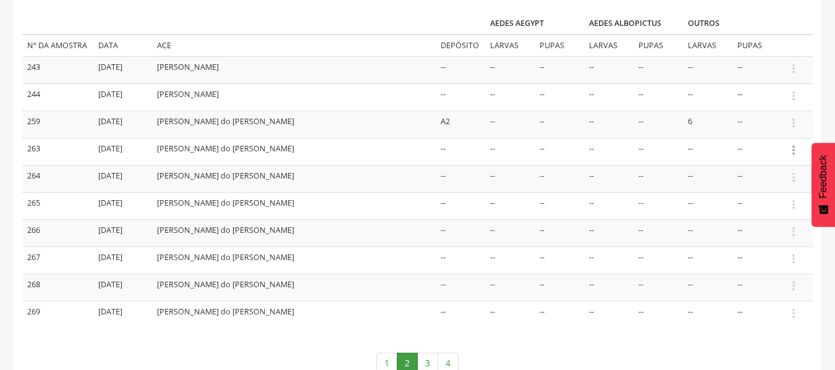
click at [791, 152] on icon "" at bounding box center [794, 150] width 14 height 14
click at [778, 131] on link "Informar resultado" at bounding box center [751, 129] width 98 height 15
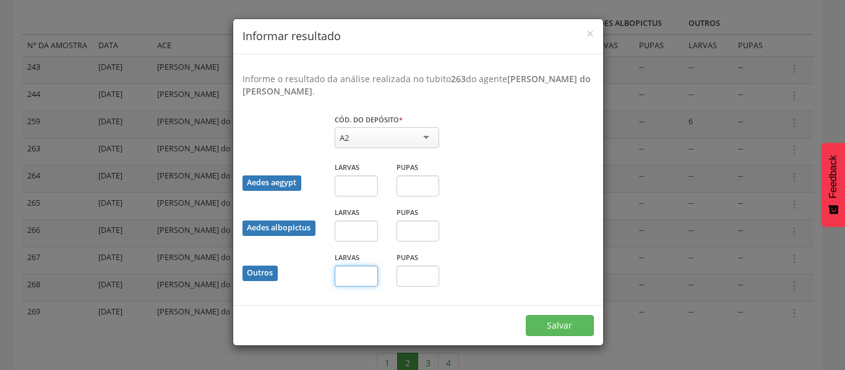
click at [359, 283] on input "text" at bounding box center [356, 276] width 43 height 21
type input "**"
click at [575, 330] on button "Salvar" at bounding box center [560, 325] width 68 height 21
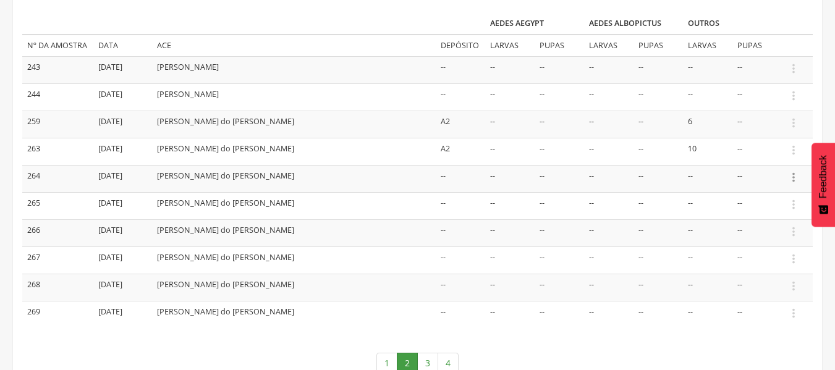
click at [795, 176] on icon "" at bounding box center [794, 178] width 14 height 14
click at [763, 158] on link "Informar resultado" at bounding box center [751, 156] width 98 height 15
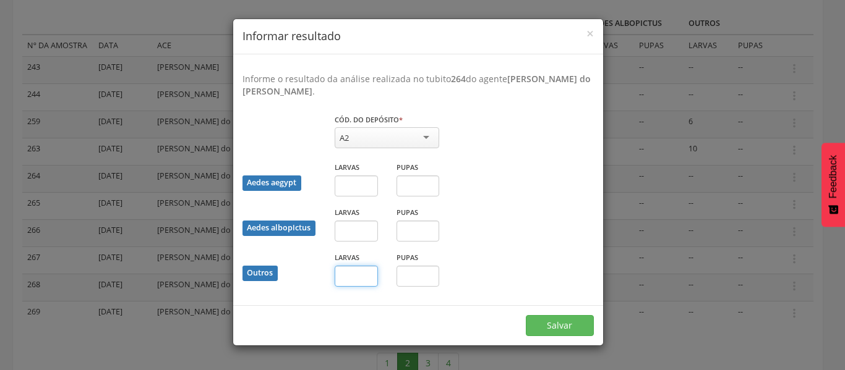
click at [363, 278] on input "text" at bounding box center [356, 276] width 43 height 21
type input "**"
click at [562, 323] on button "Salvar" at bounding box center [560, 325] width 68 height 21
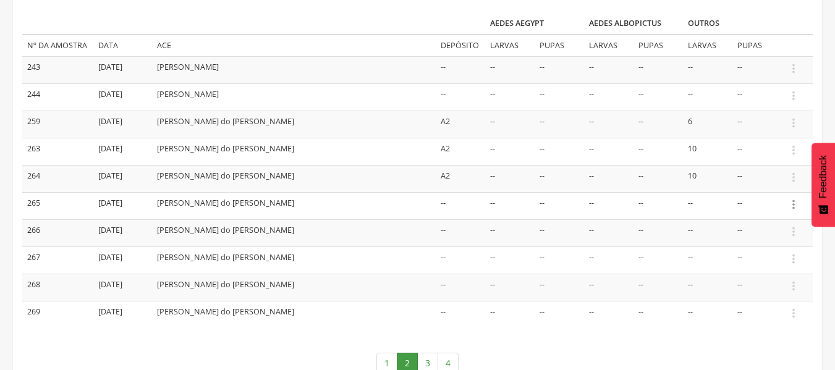
click at [795, 203] on icon "" at bounding box center [794, 205] width 14 height 14
click at [755, 185] on link "Informar resultado" at bounding box center [751, 183] width 98 height 15
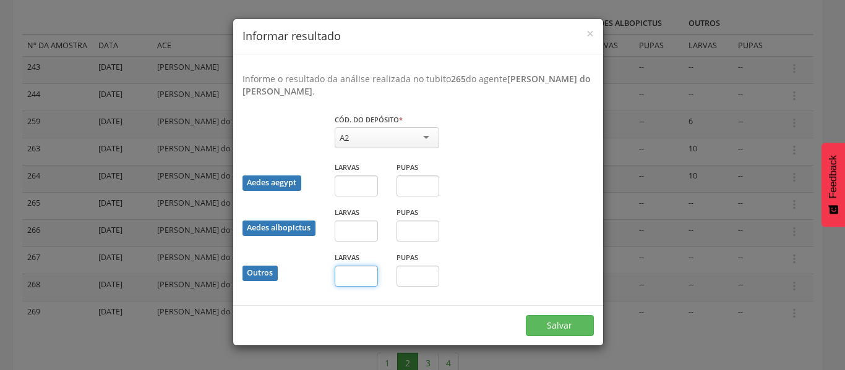
click at [362, 279] on input "text" at bounding box center [356, 276] width 43 height 21
type input "*"
click at [404, 279] on input "text" at bounding box center [417, 276] width 43 height 21
type input "*"
click at [547, 324] on button "Salvar" at bounding box center [560, 325] width 68 height 21
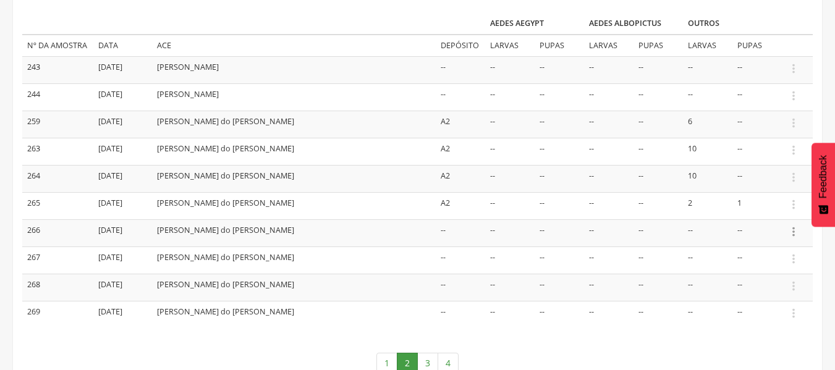
click at [792, 234] on icon "" at bounding box center [794, 232] width 14 height 14
click at [765, 211] on link "Informar resultado" at bounding box center [751, 210] width 98 height 15
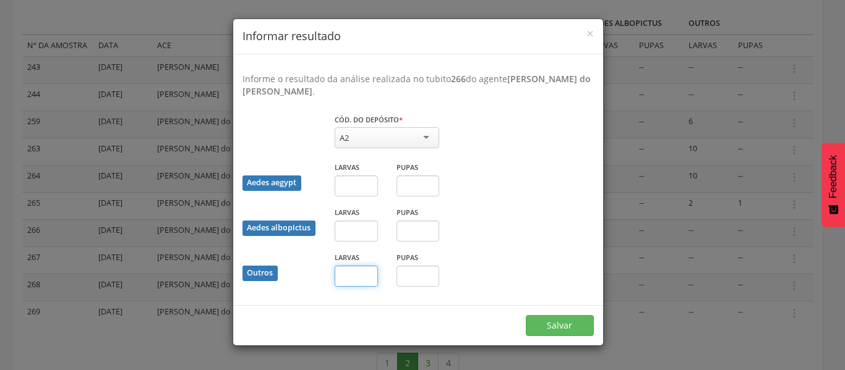
click at [367, 273] on input "text" at bounding box center [356, 276] width 43 height 21
type input "**"
click at [565, 329] on button "Salvar" at bounding box center [560, 325] width 68 height 21
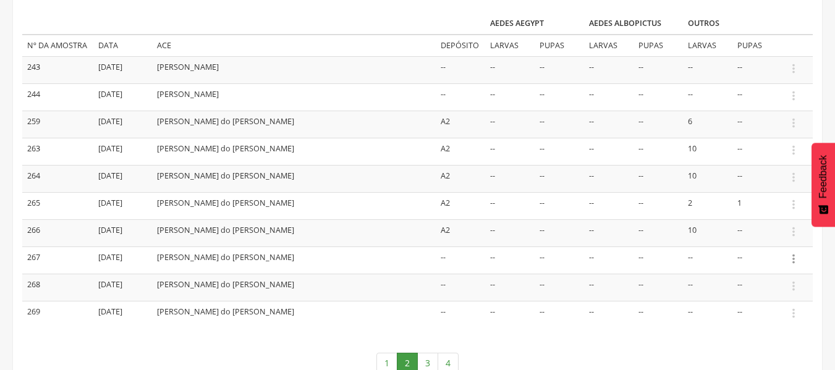
click at [792, 260] on icon "" at bounding box center [794, 259] width 14 height 14
click at [746, 237] on link "Informar resultado" at bounding box center [751, 238] width 98 height 15
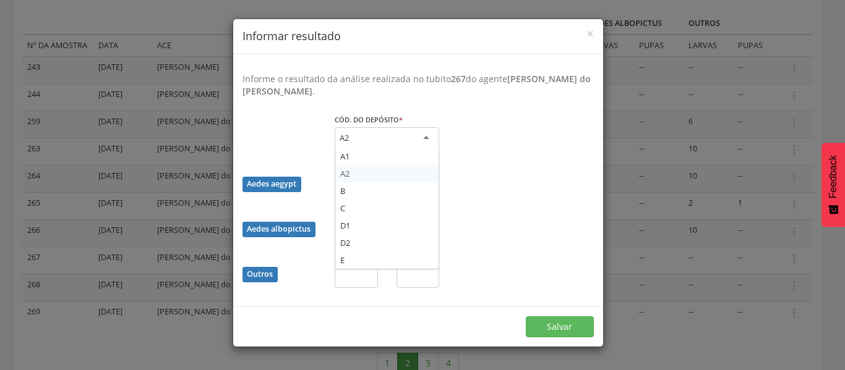
click at [427, 141] on div "A2" at bounding box center [387, 138] width 104 height 22
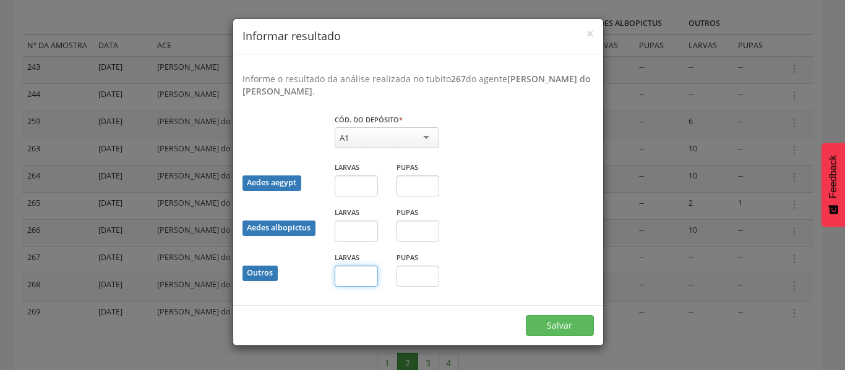
click at [367, 286] on input "text" at bounding box center [356, 276] width 43 height 21
type input "*"
click at [582, 325] on button "Salvar" at bounding box center [560, 325] width 68 height 21
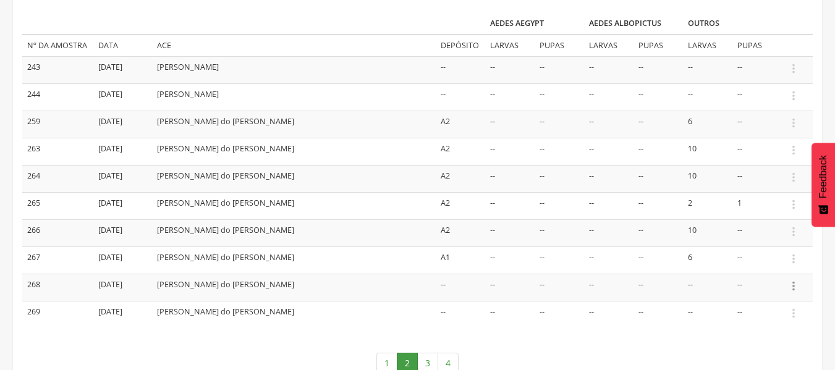
click at [791, 285] on icon "" at bounding box center [794, 286] width 14 height 14
click at [765, 268] on link "Informar resultado" at bounding box center [751, 265] width 98 height 15
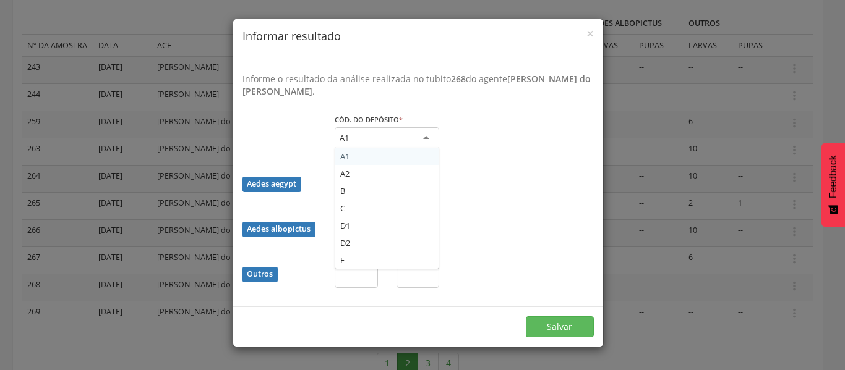
click at [425, 140] on div "A1" at bounding box center [387, 138] width 104 height 22
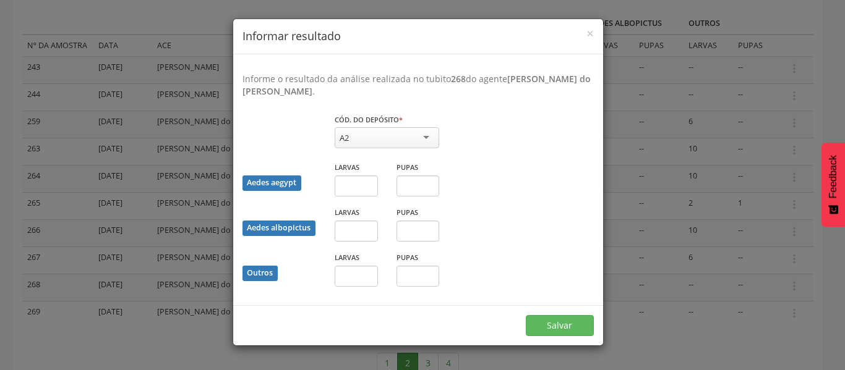
drag, startPoint x: 355, startPoint y: 173, endPoint x: 348, endPoint y: 275, distance: 102.9
click at [348, 275] on input "text" at bounding box center [356, 276] width 43 height 21
type input "*"
click at [545, 323] on button "Salvar" at bounding box center [560, 325] width 68 height 21
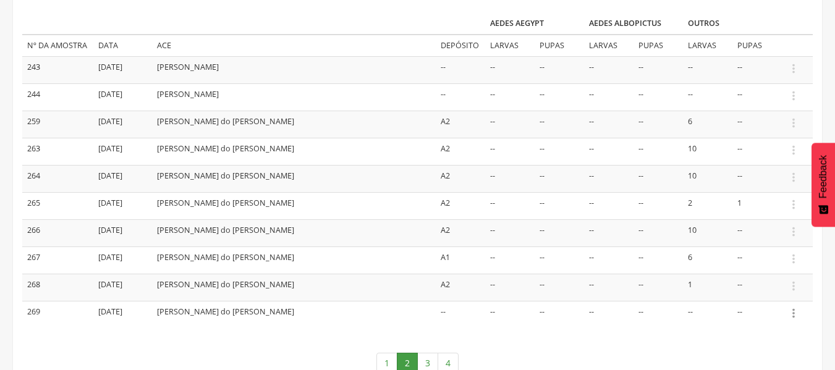
click at [795, 312] on icon "" at bounding box center [794, 314] width 14 height 14
click at [751, 287] on link "Informar resultado" at bounding box center [751, 292] width 98 height 15
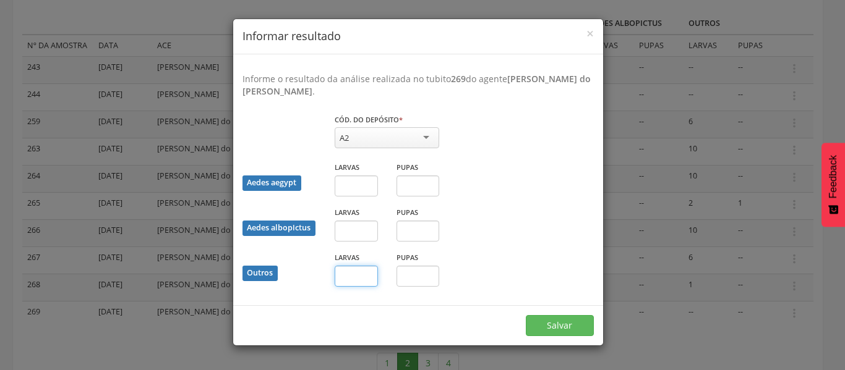
click at [345, 279] on input "text" at bounding box center [356, 276] width 43 height 21
type input "*"
click at [548, 325] on button "Salvar" at bounding box center [560, 325] width 68 height 21
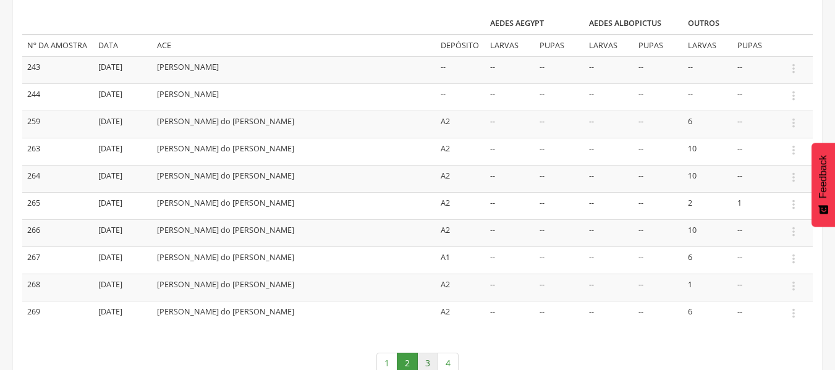
click at [431, 364] on link "3" at bounding box center [427, 363] width 21 height 21
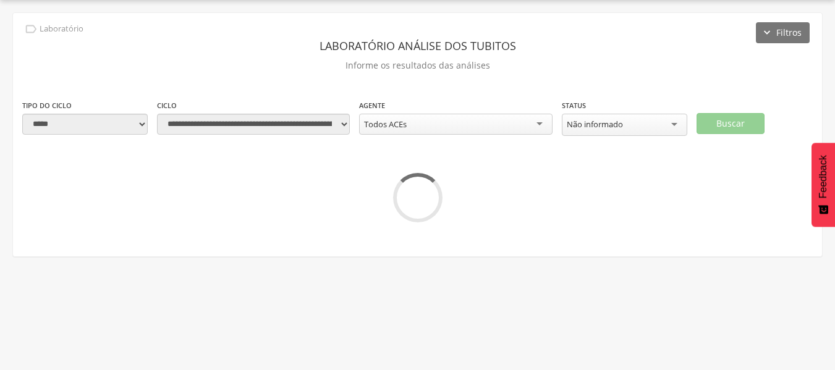
scroll to position [159, 0]
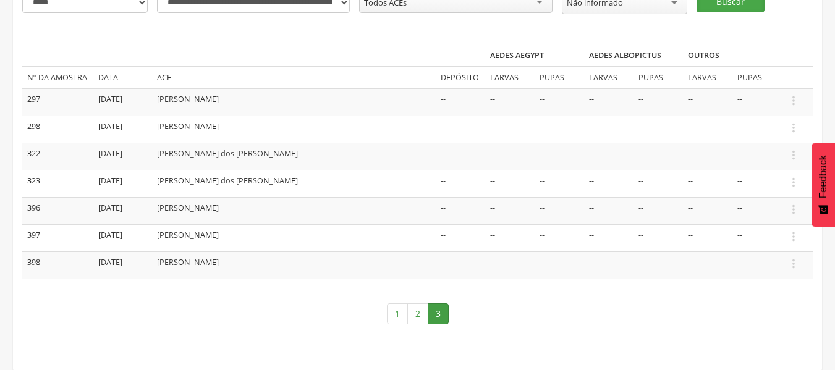
click at [718, 2] on button "Buscar" at bounding box center [731, 1] width 68 height 21
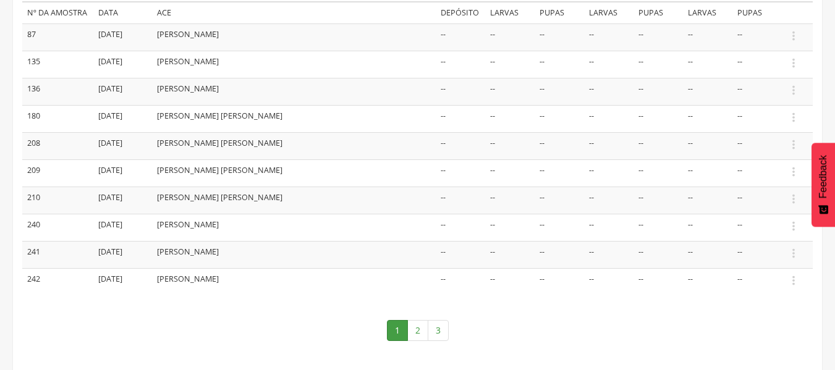
scroll to position [241, 0]
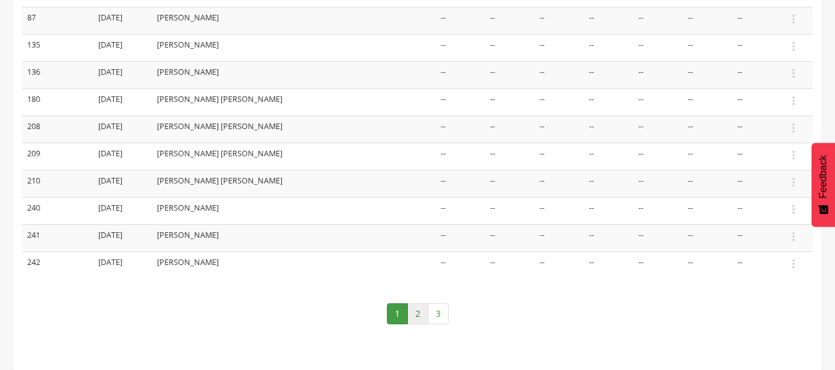
click at [422, 317] on link "2" at bounding box center [417, 314] width 21 height 21
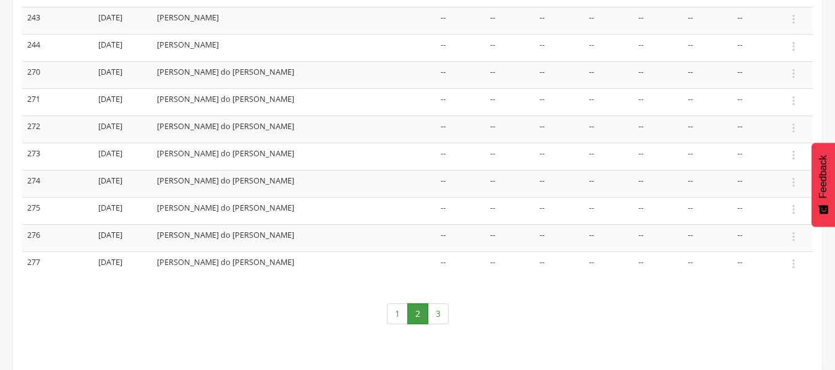
click at [812, 271] on td " Informar resultado" at bounding box center [797, 265] width 31 height 27
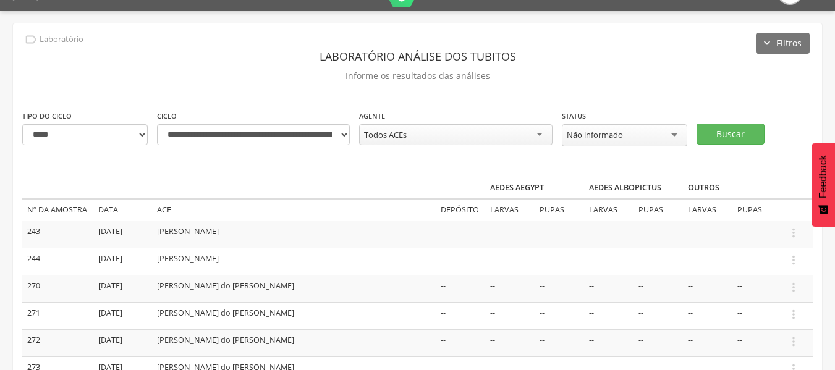
scroll to position [0, 0]
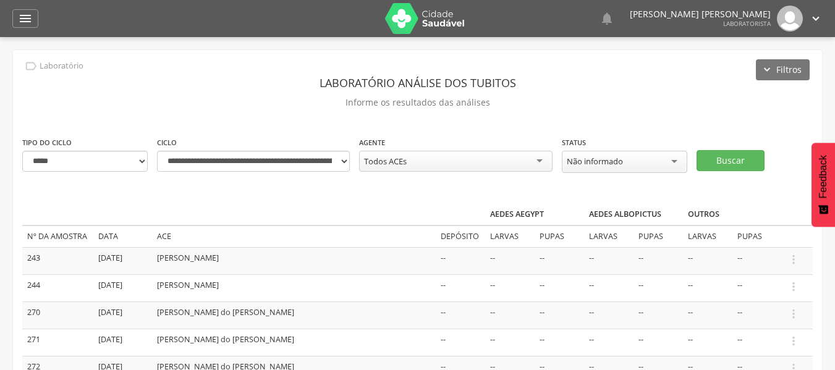
click at [785, 26] on img at bounding box center [790, 19] width 26 height 26
click at [813, 16] on icon "" at bounding box center [816, 19] width 14 height 14
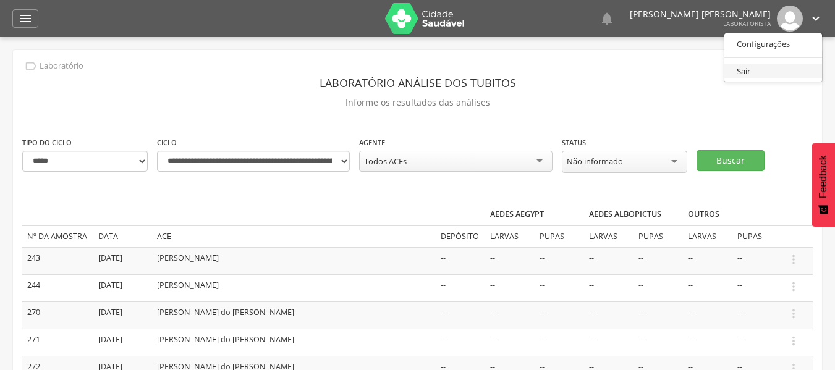
click at [735, 74] on link "Sair" at bounding box center [774, 71] width 98 height 15
